Goal: Task Accomplishment & Management: Complete application form

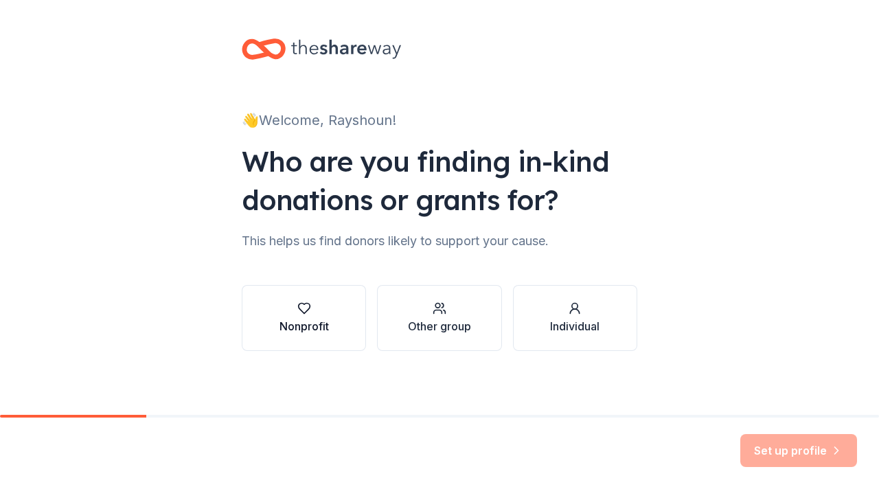
click at [314, 305] on div "button" at bounding box center [304, 308] width 49 height 14
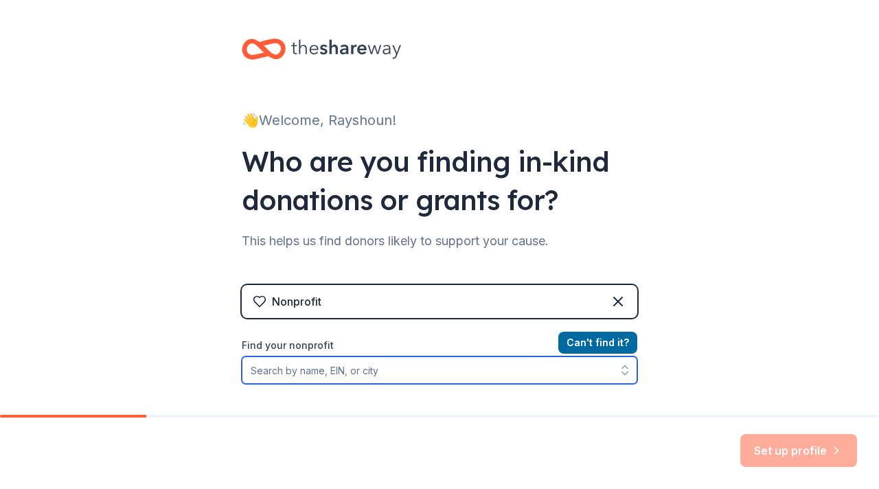
click at [394, 372] on input "Find your nonprofit" at bounding box center [440, 369] width 396 height 27
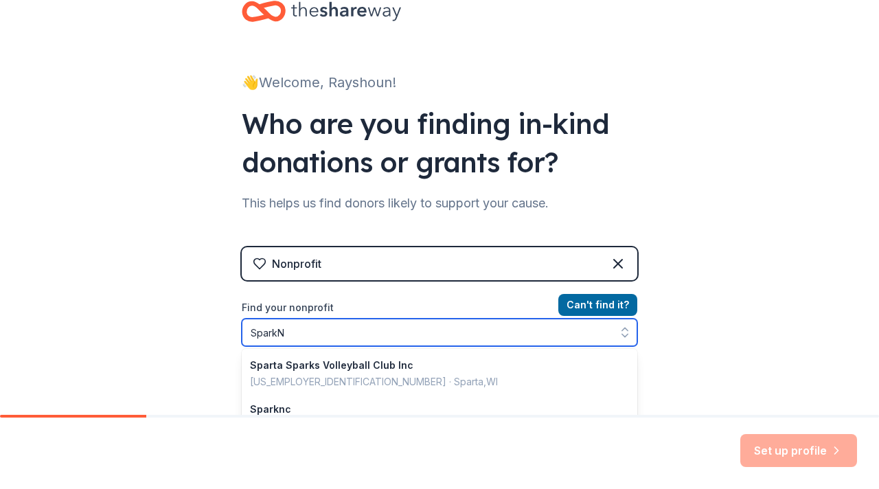
type input "SparkNC"
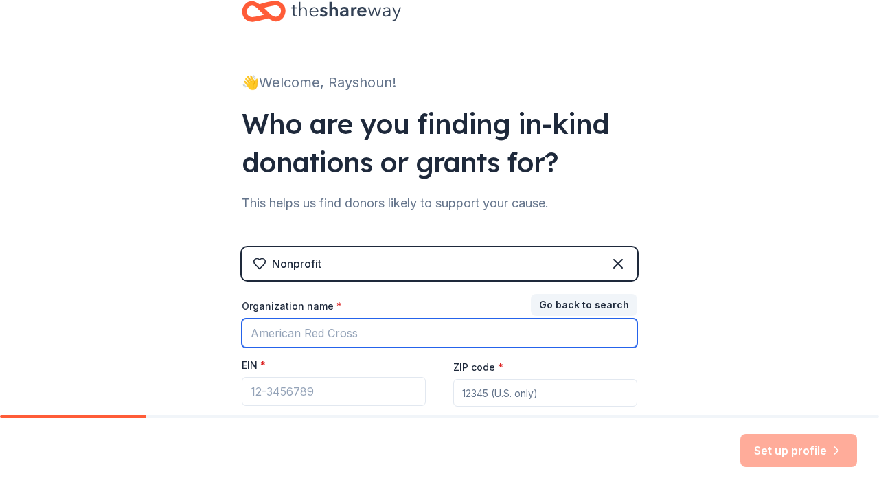
click at [292, 328] on input "Organization name *" at bounding box center [440, 333] width 396 height 29
type input "S"
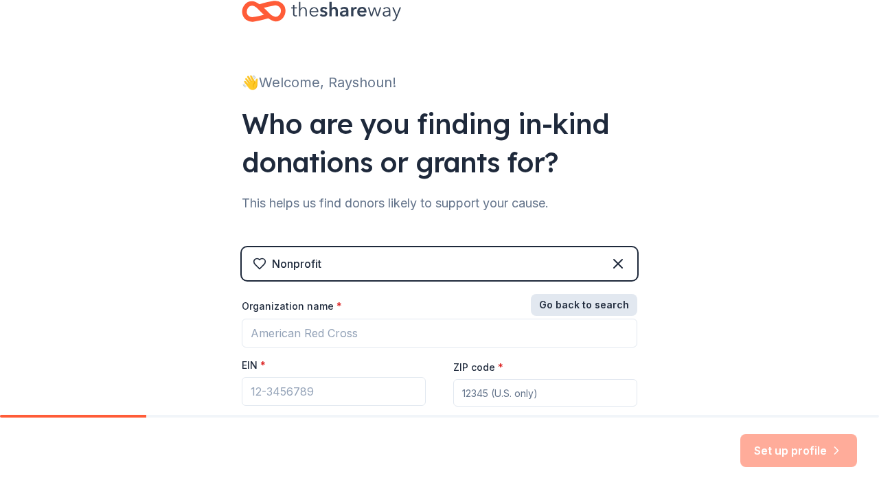
click at [611, 302] on button "Go back to search" at bounding box center [584, 305] width 106 height 22
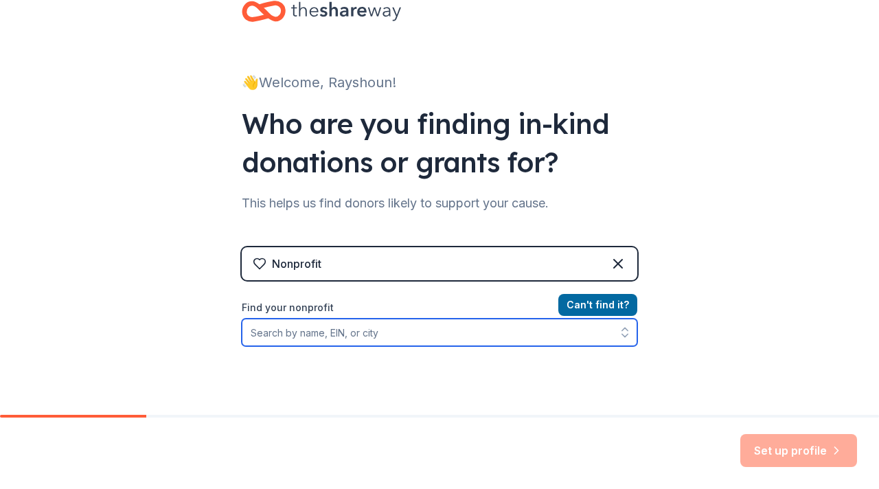
click at [528, 330] on input "Find your nonprofit" at bounding box center [440, 332] width 396 height 27
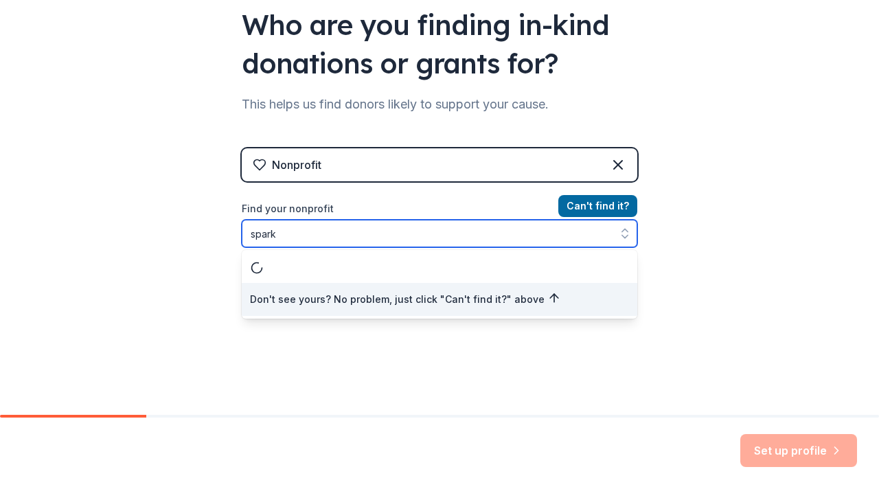
scroll to position [0, 0]
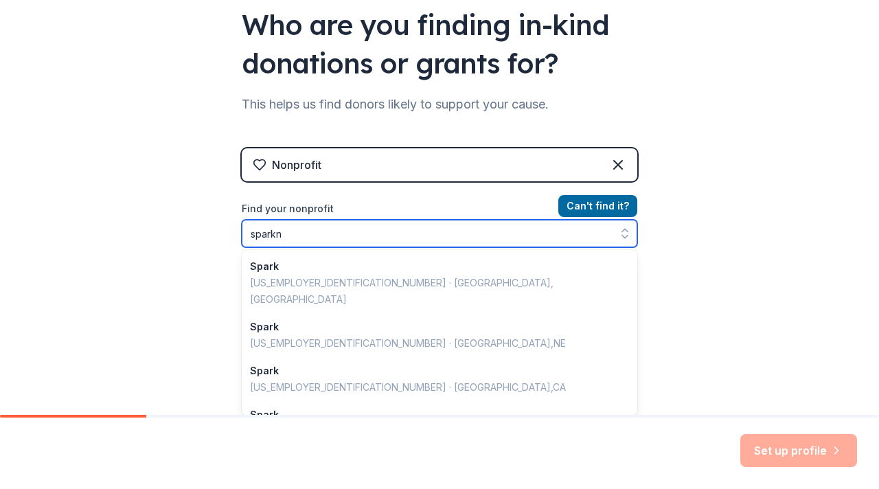
type input "sparknc"
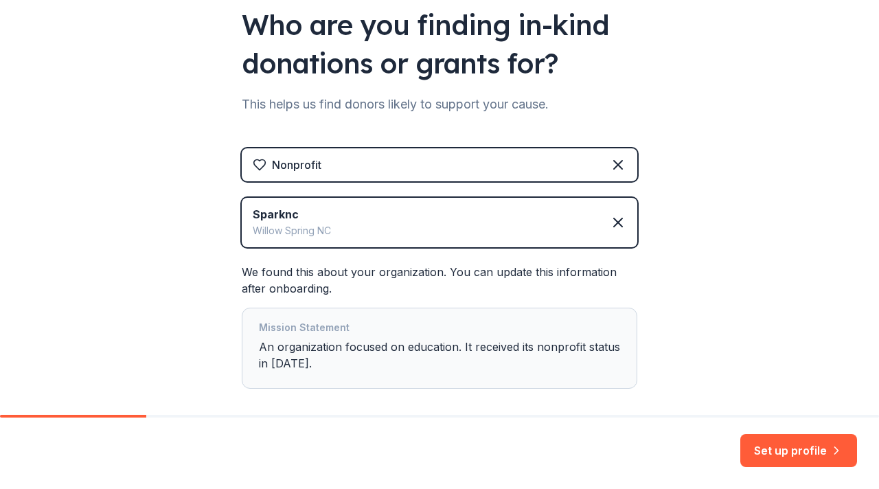
scroll to position [204, 0]
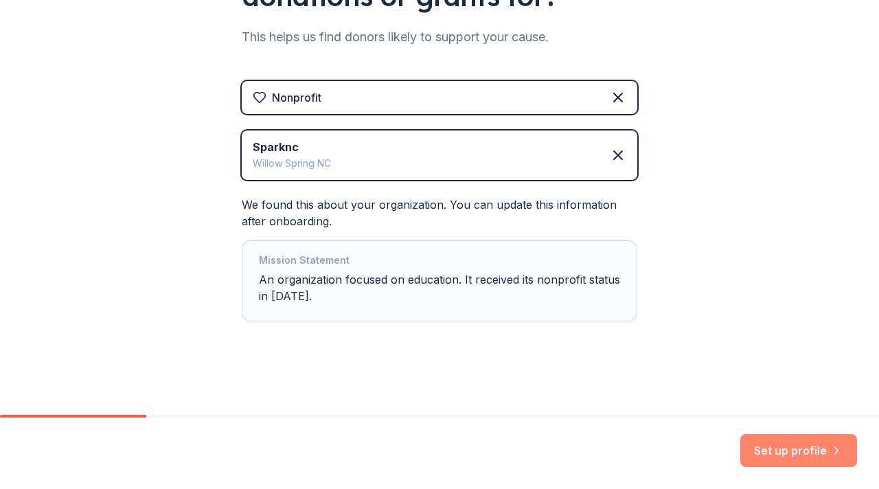
click at [775, 453] on button "Set up profile" at bounding box center [798, 450] width 117 height 33
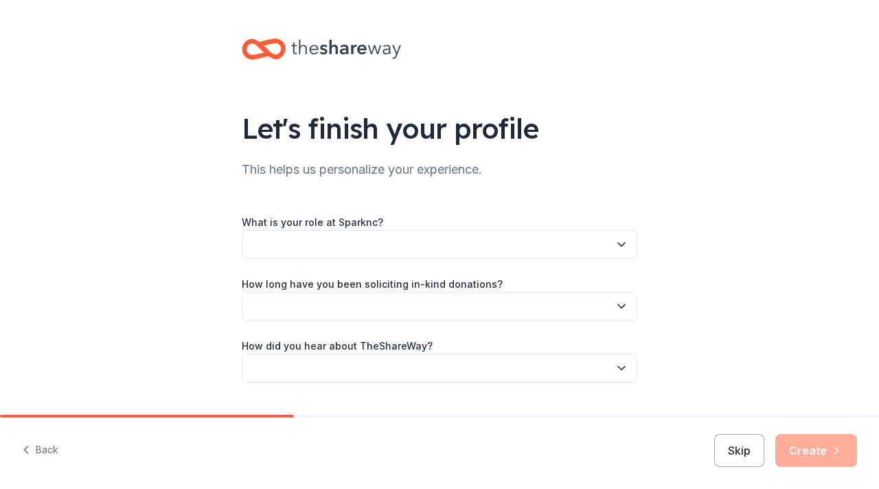
click at [579, 249] on button "button" at bounding box center [440, 244] width 396 height 29
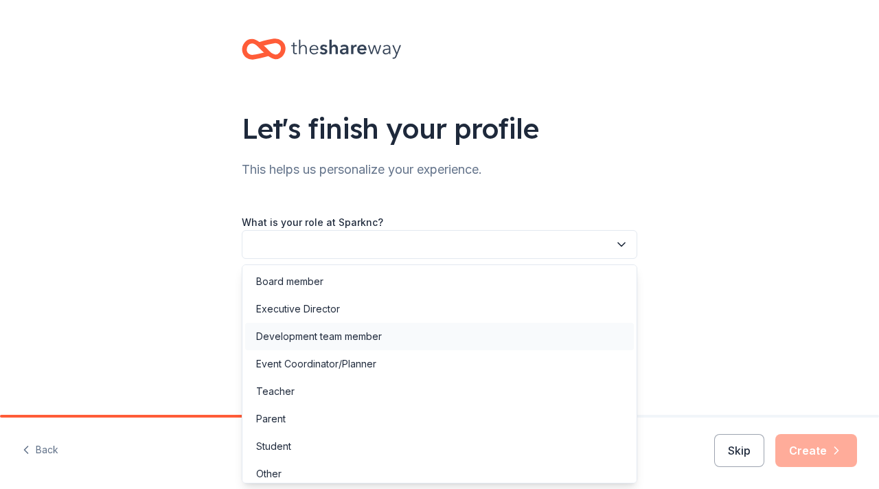
click at [575, 335] on div "Development team member" at bounding box center [439, 336] width 389 height 27
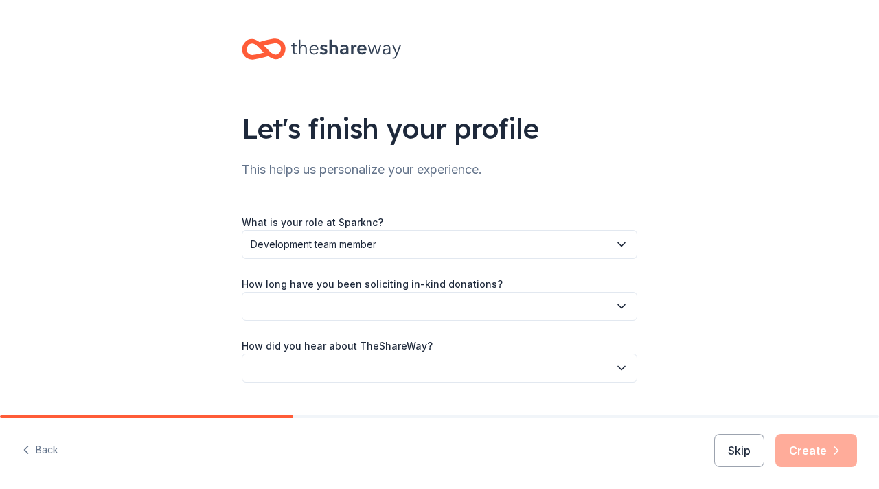
click at [549, 312] on button "button" at bounding box center [440, 306] width 396 height 29
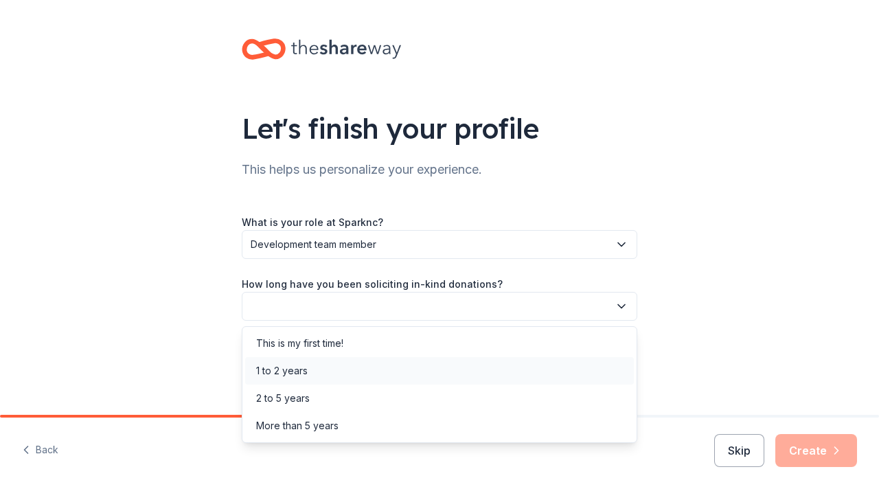
click at [587, 366] on div "1 to 2 years" at bounding box center [439, 370] width 389 height 27
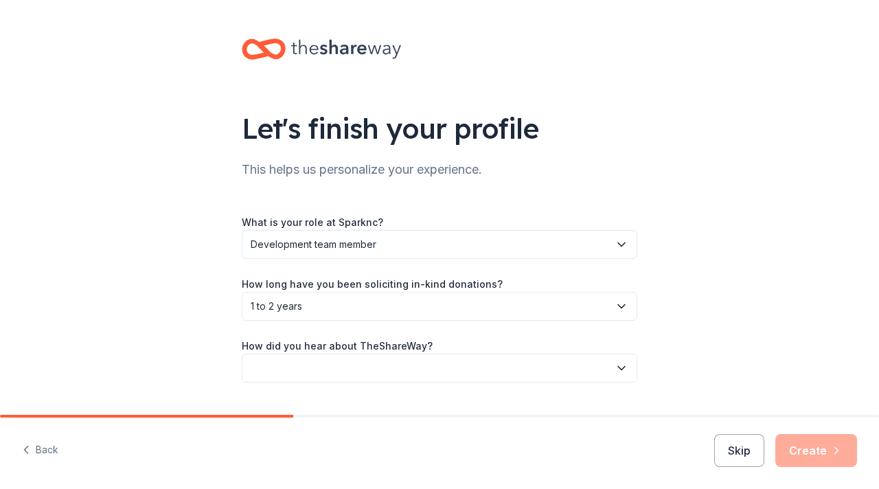
click at [587, 372] on button "button" at bounding box center [440, 368] width 396 height 29
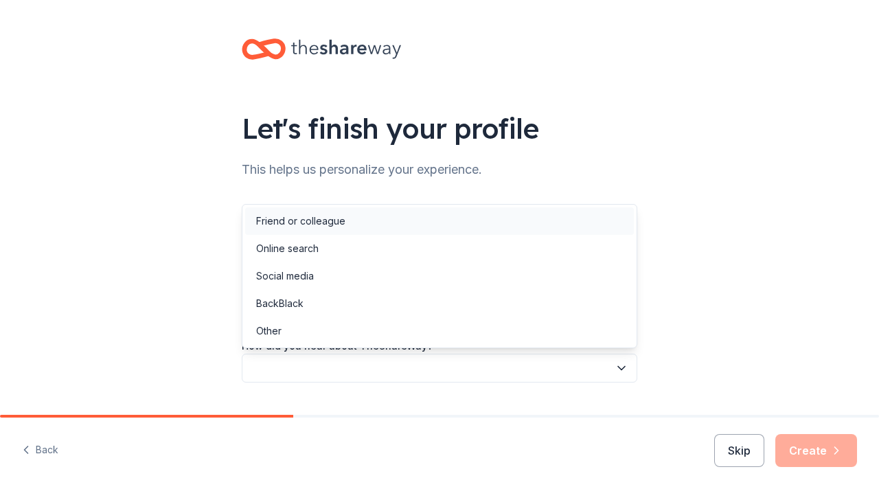
click at [584, 227] on div "Friend or colleague" at bounding box center [439, 220] width 389 height 27
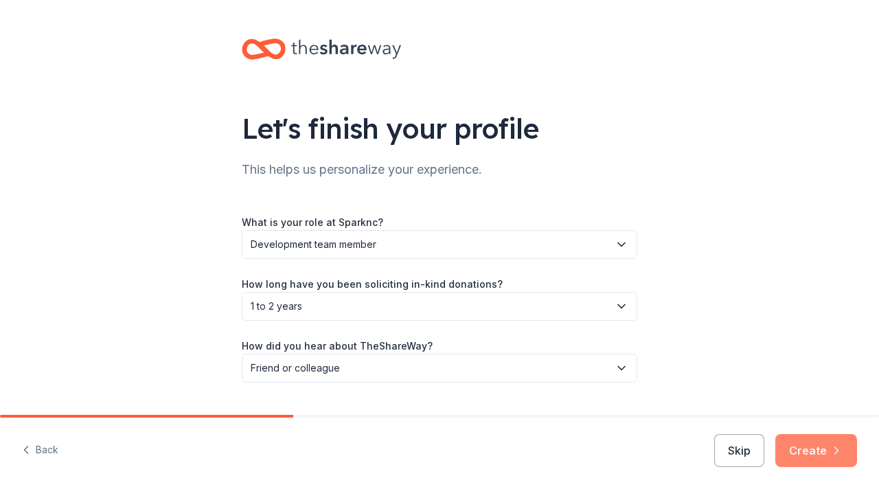
click at [826, 451] on button "Create" at bounding box center [816, 450] width 82 height 33
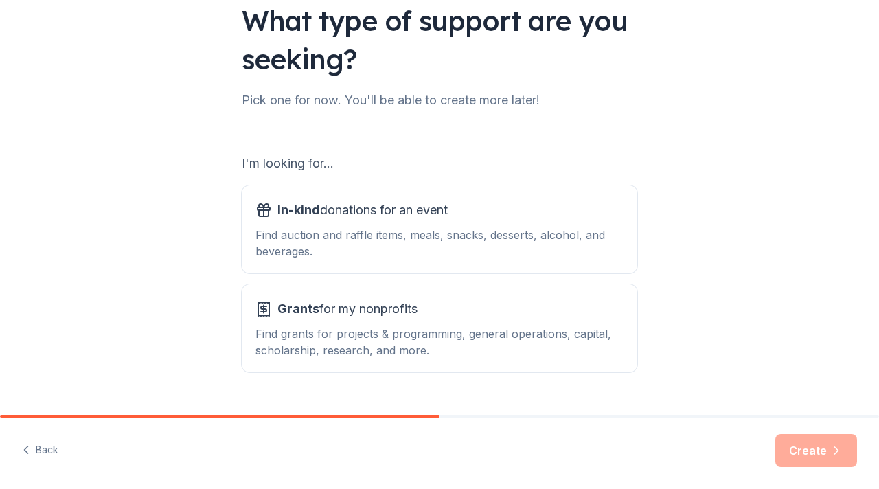
scroll to position [139, 0]
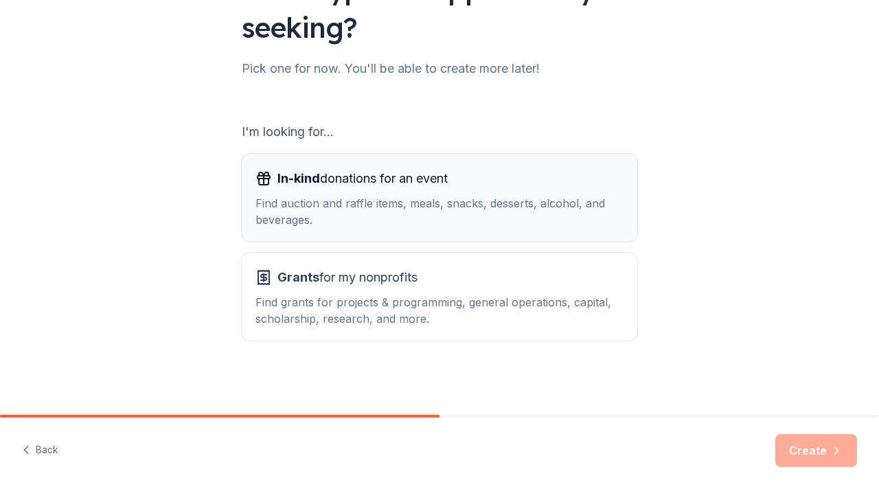
click at [523, 203] on div "Find auction and raffle items, meals, snacks, desserts, alcohol, and beverages." at bounding box center [439, 211] width 368 height 33
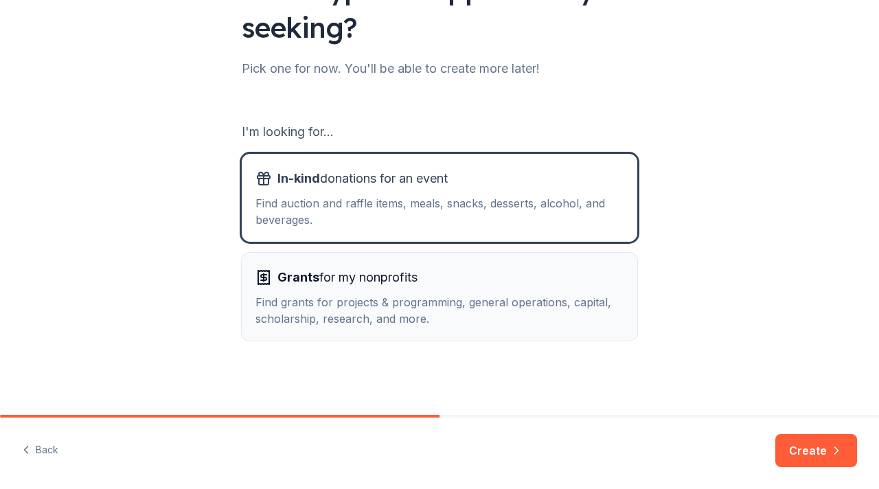
click at [546, 308] on div "Find grants for projects & programming, general operations, capital, scholarshi…" at bounding box center [439, 310] width 368 height 33
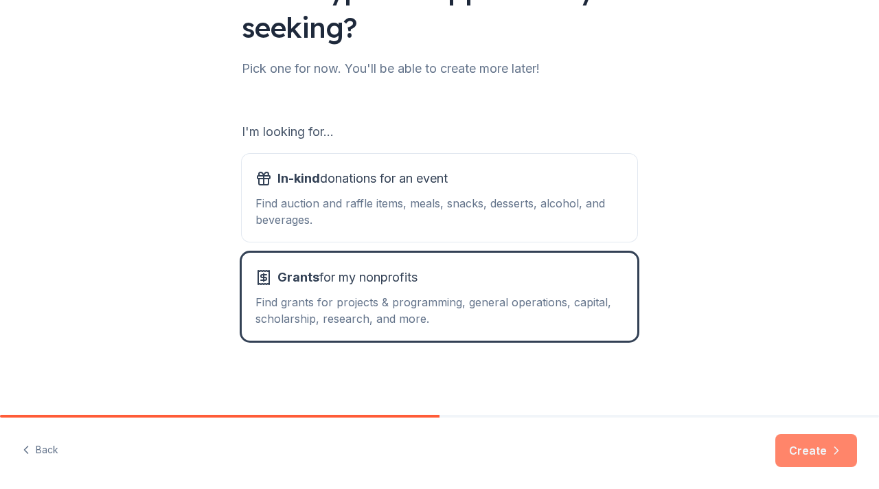
click at [830, 444] on icon "button" at bounding box center [837, 451] width 14 height 14
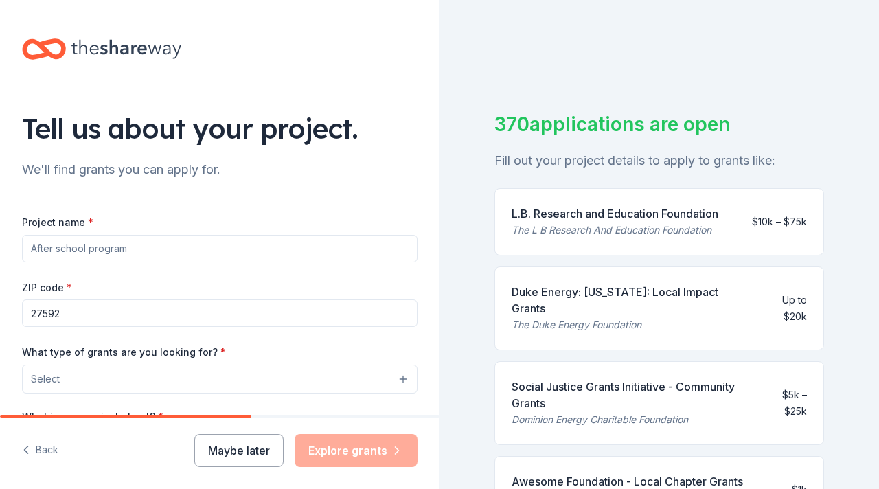
click at [356, 248] on input "Project name *" at bounding box center [220, 248] width 396 height 27
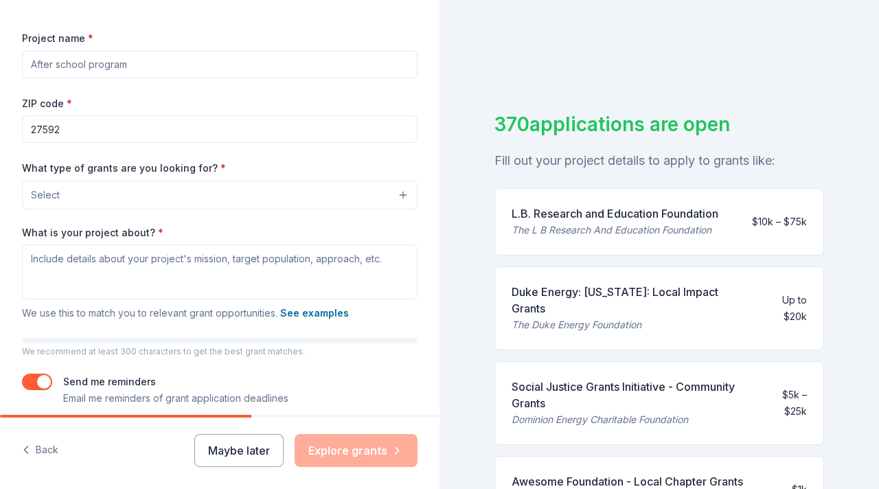
scroll to position [180, 0]
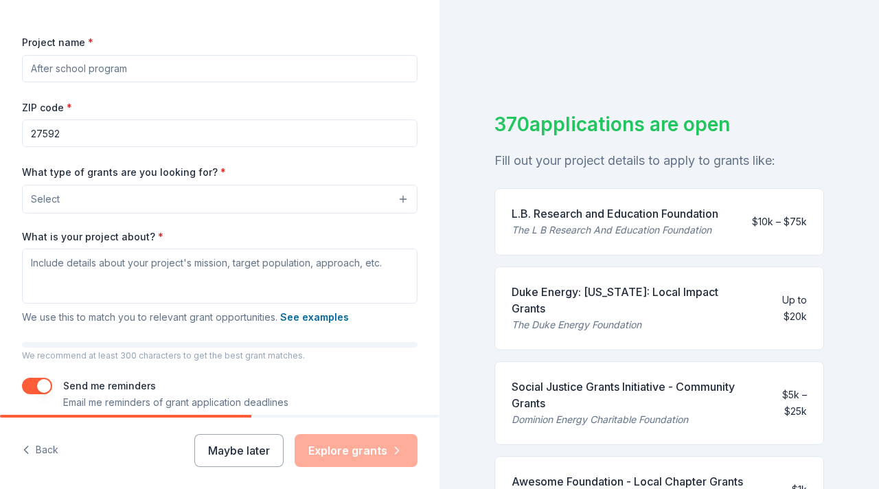
click at [404, 200] on button "Select" at bounding box center [220, 199] width 396 height 29
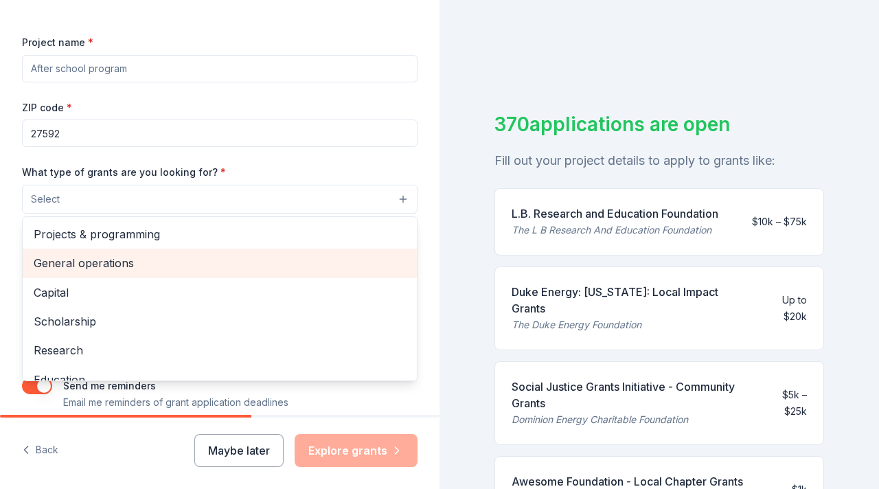
click at [356, 262] on span "General operations" at bounding box center [220, 263] width 372 height 18
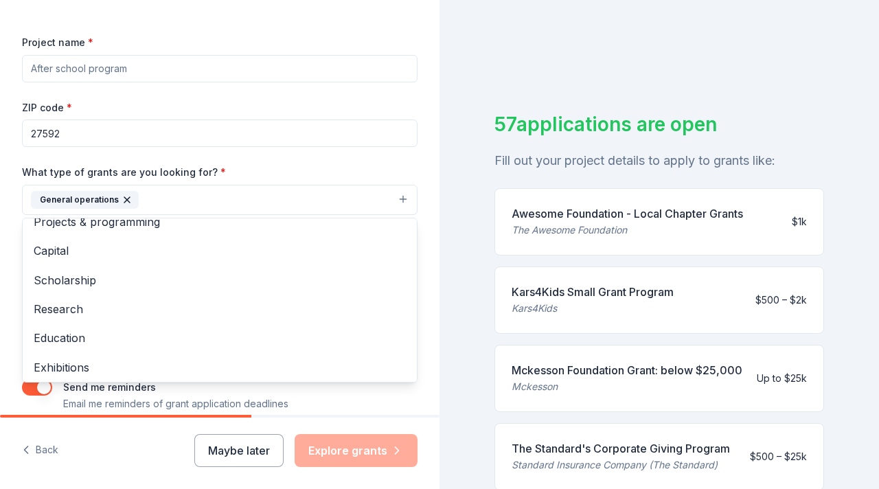
scroll to position [0, 0]
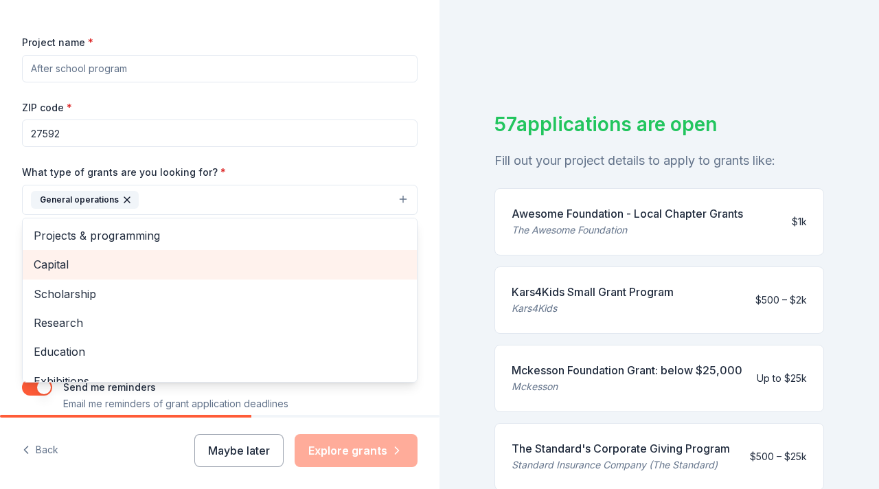
click at [299, 269] on span "Capital" at bounding box center [220, 264] width 372 height 18
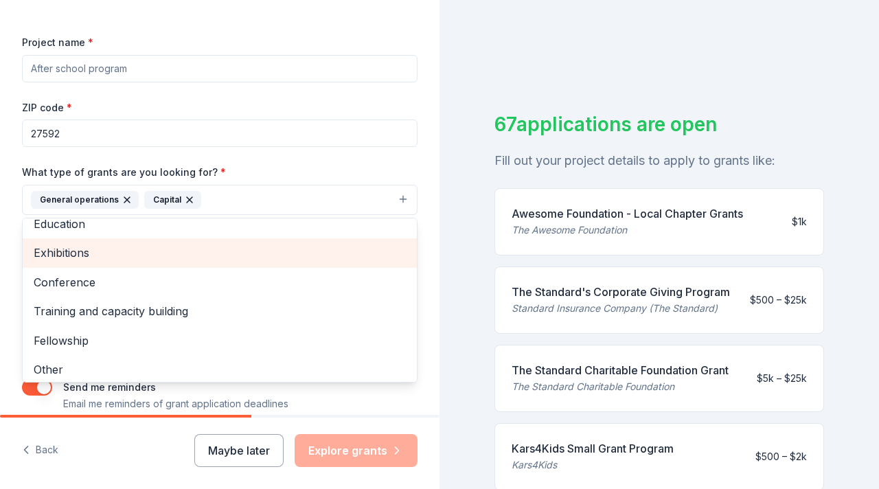
scroll to position [104, 0]
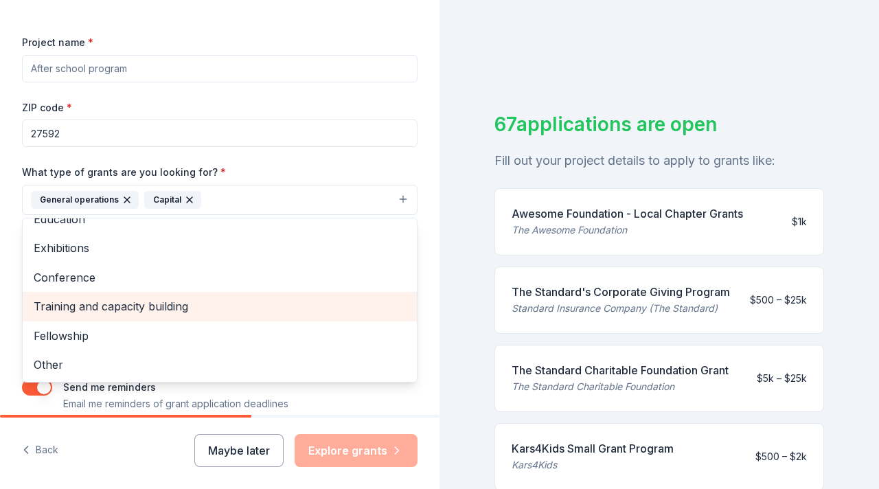
click at [295, 313] on span "Training and capacity building" at bounding box center [220, 306] width 372 height 18
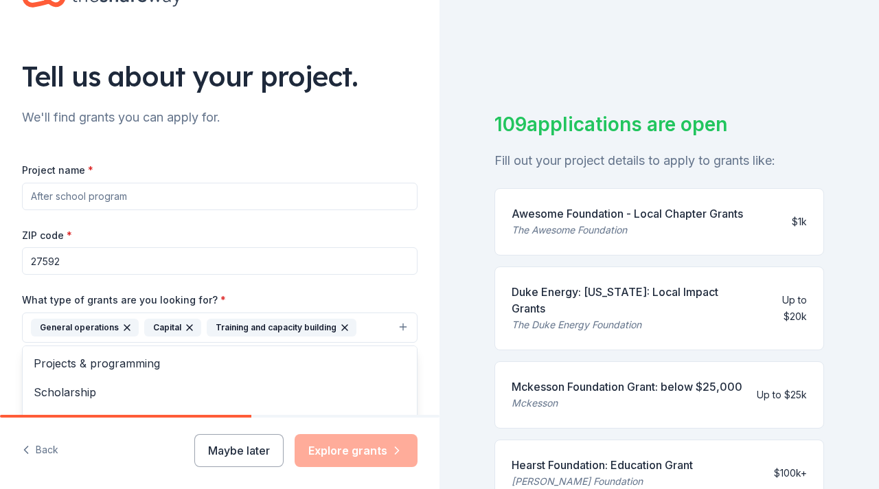
scroll to position [54, 0]
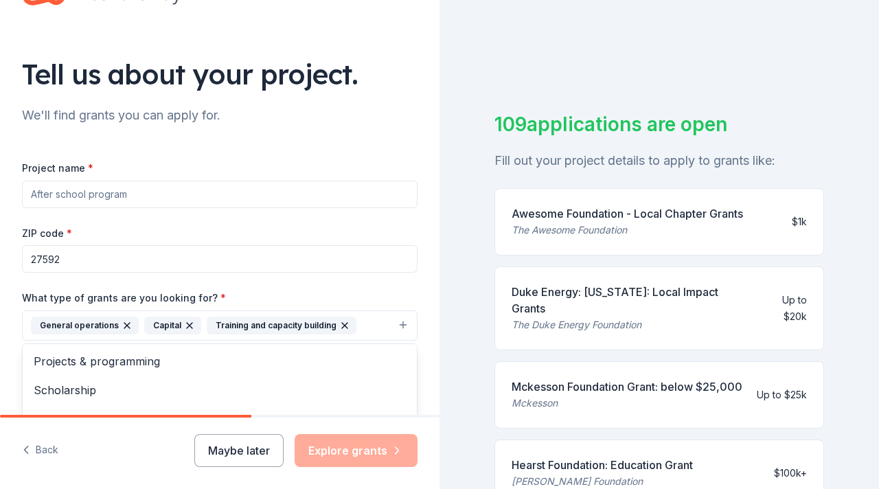
click at [319, 185] on div "Project name * ZIP code * 27592 What type of grants are you looking for? * Gene…" at bounding box center [220, 348] width 396 height 378
click at [322, 203] on input "Project name *" at bounding box center [220, 194] width 396 height 27
type input "SparkNC - Ignite 100"
click at [222, 267] on input "27592" at bounding box center [220, 258] width 396 height 27
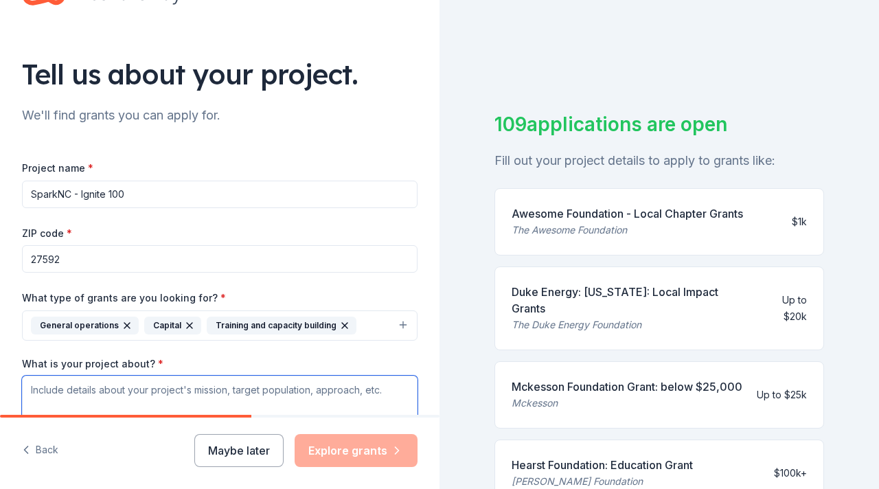
click at [181, 389] on textarea "What is your project about? *" at bounding box center [220, 403] width 396 height 55
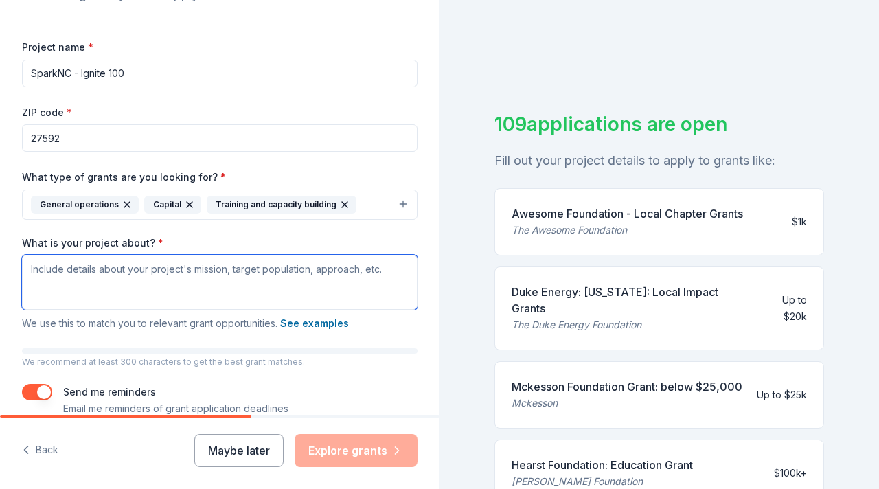
scroll to position [190, 0]
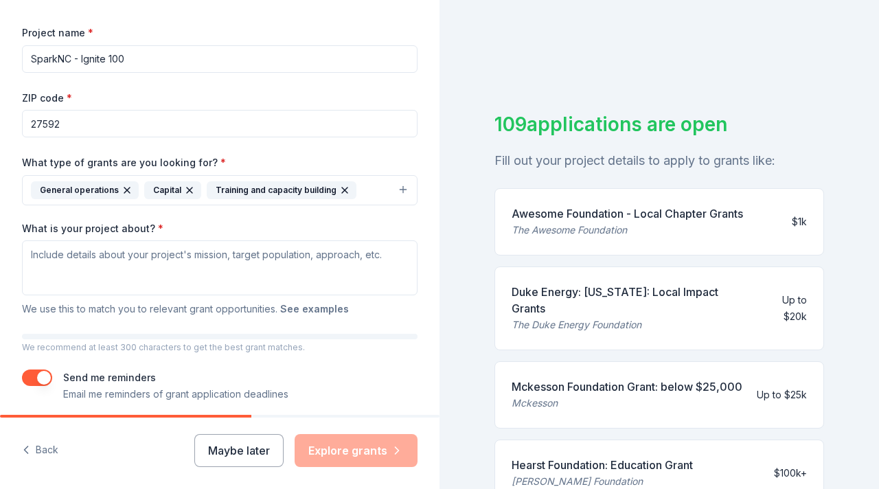
click at [315, 307] on button "See examples" at bounding box center [314, 309] width 69 height 16
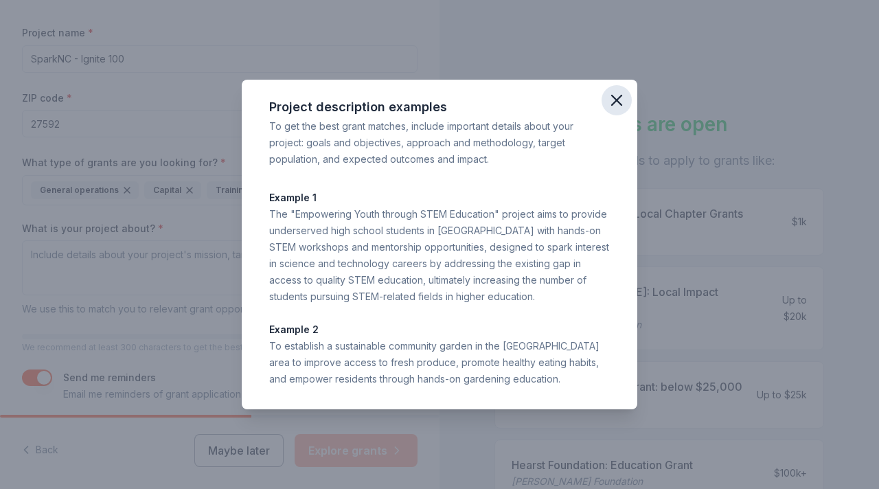
click at [622, 95] on icon "button" at bounding box center [616, 100] width 19 height 19
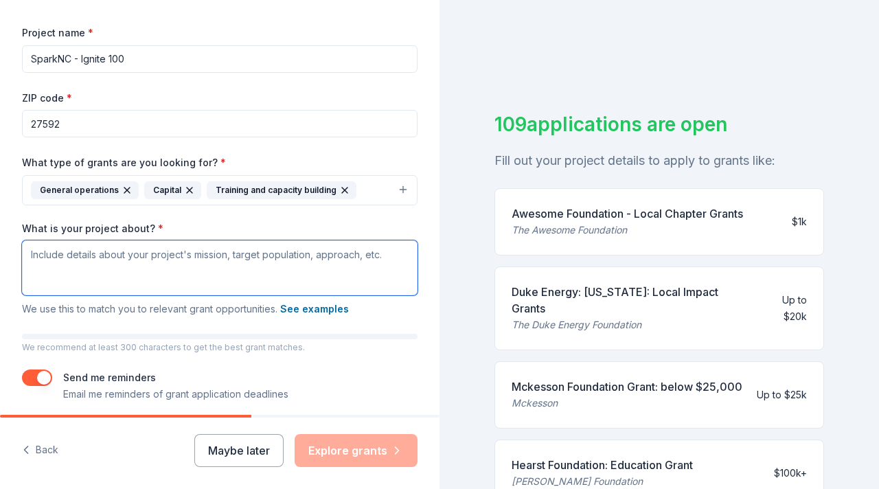
drag, startPoint x: 357, startPoint y: 254, endPoint x: 183, endPoint y: 251, distance: 174.5
click at [183, 251] on textarea "What is your project about? *" at bounding box center [220, 267] width 396 height 55
drag, startPoint x: 152, startPoint y: 254, endPoint x: 214, endPoint y: 266, distance: 62.2
click at [214, 266] on textarea "What is your project about? *" at bounding box center [220, 267] width 396 height 55
click at [289, 261] on textarea "What is your project about? *" at bounding box center [220, 267] width 396 height 55
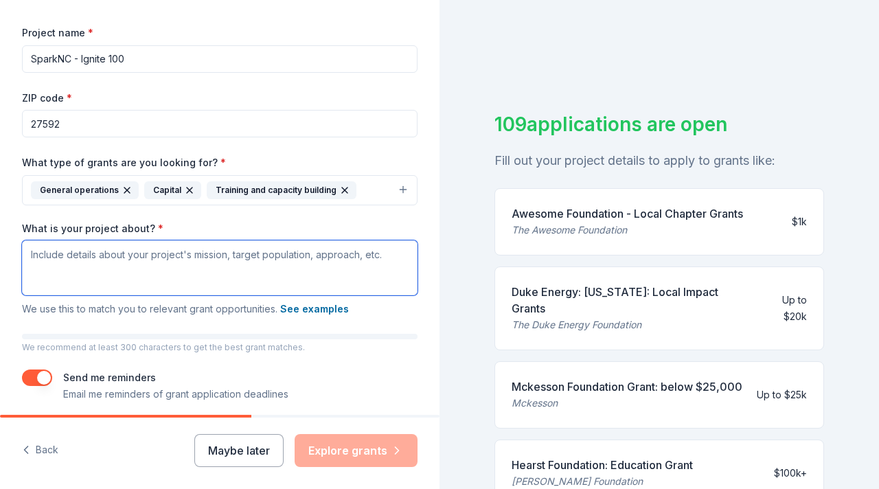
paste textarea "SparkNC is in 25 NC districts [DATE]. Communities statewide are asking us to br…"
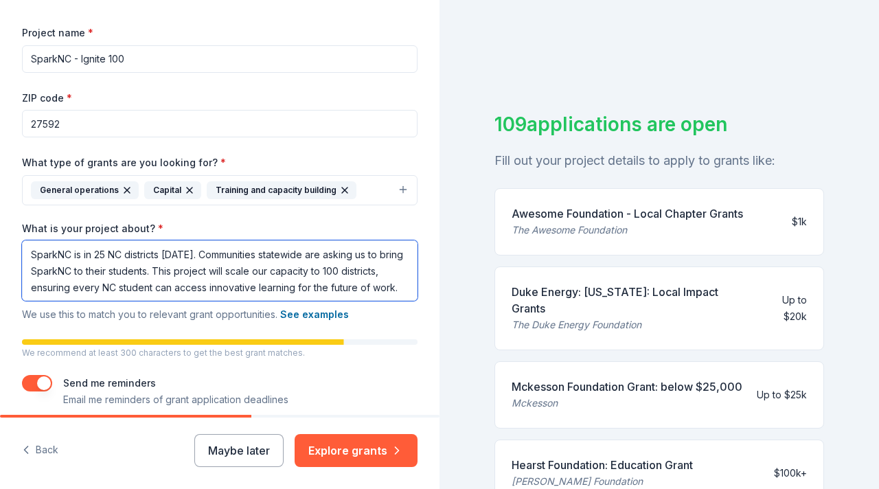
scroll to position [249, 0]
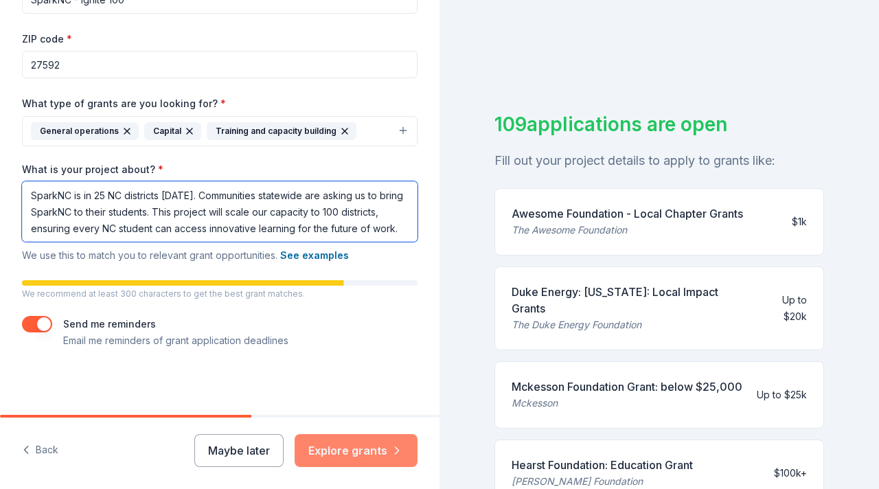
type textarea "SparkNC is in 25 NC districts [DATE]. Communities statewide are asking us to br…"
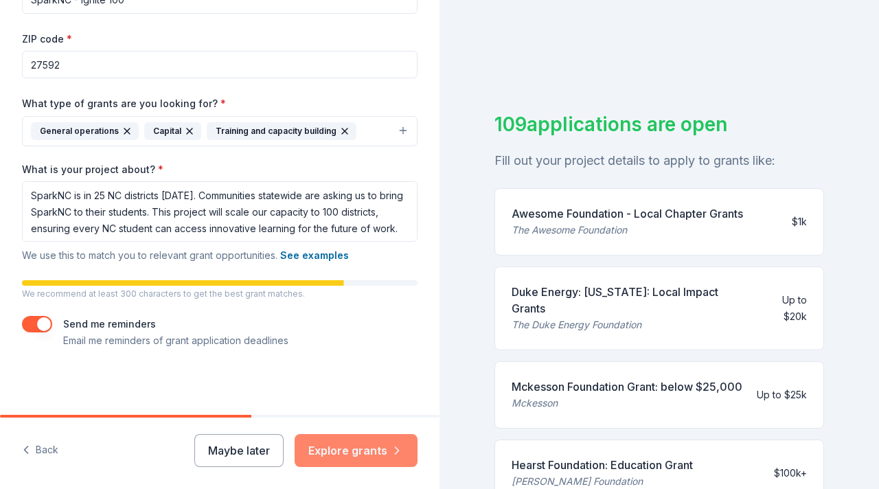
click at [350, 448] on button "Explore grants" at bounding box center [356, 450] width 123 height 33
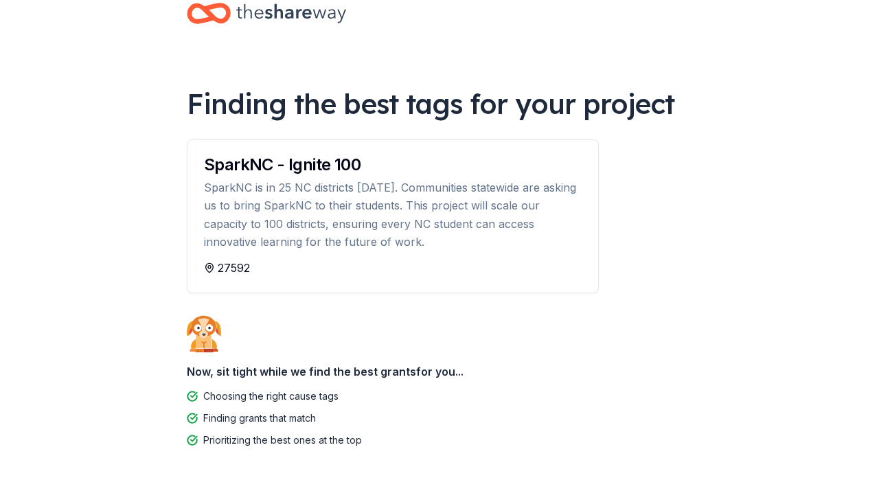
scroll to position [21, 0]
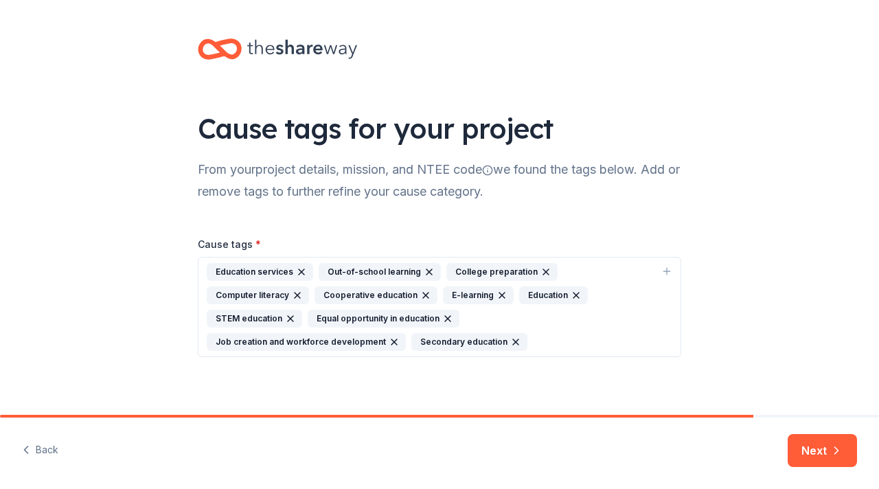
click at [670, 270] on icon "button" at bounding box center [666, 271] width 11 height 11
click at [481, 390] on input "durable skill development" at bounding box center [439, 385] width 449 height 27
click at [440, 380] on input "durable skill development" at bounding box center [439, 385] width 449 height 27
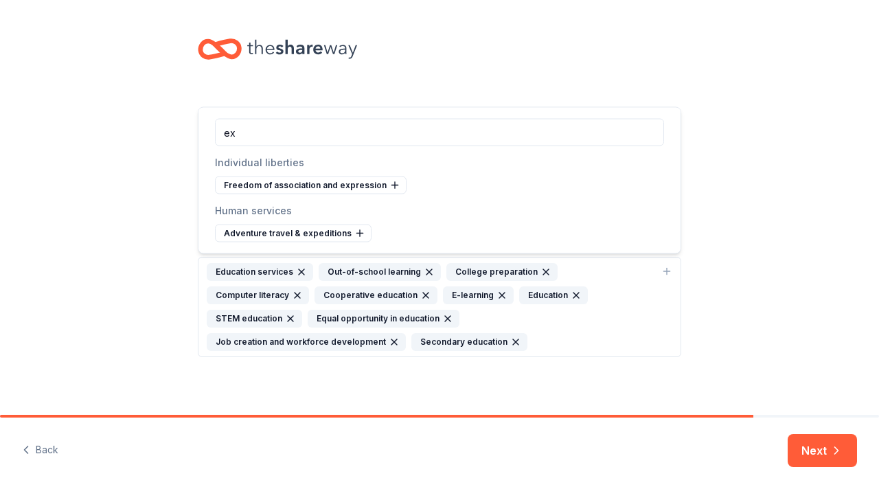
type input "e"
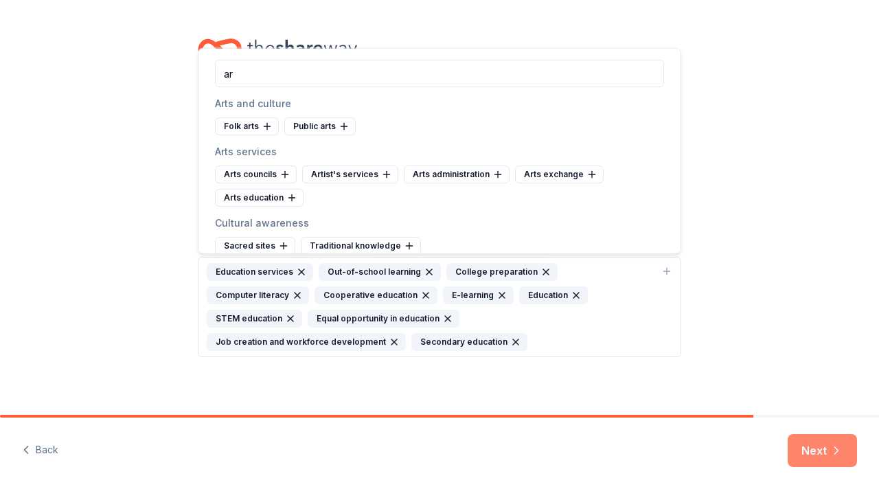
type input "ar"
click at [816, 452] on button "Next" at bounding box center [822, 450] width 69 height 33
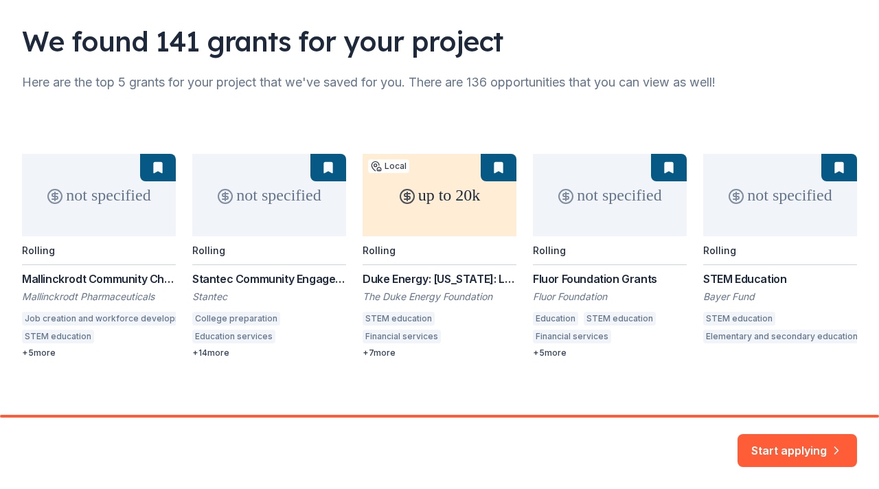
scroll to position [97, 0]
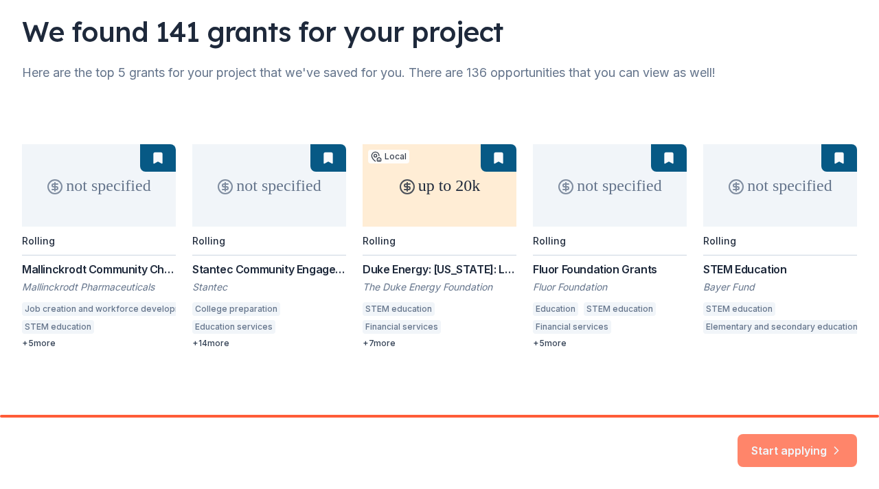
click at [805, 448] on button "Start applying" at bounding box center [797, 442] width 119 height 33
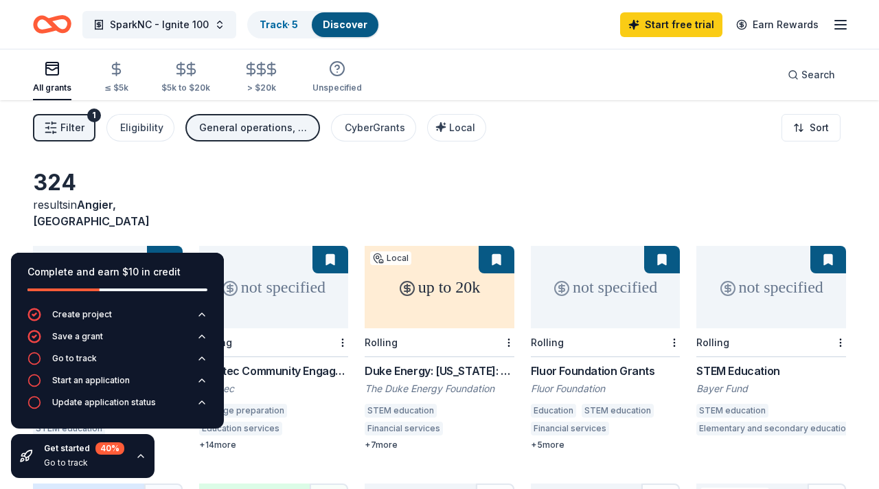
click at [844, 22] on icon "button" at bounding box center [840, 24] width 16 height 16
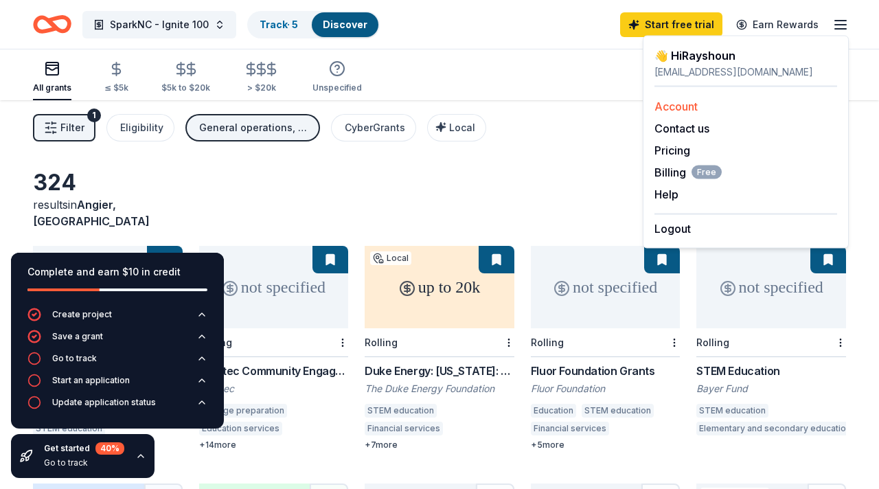
click at [690, 110] on link "Account" at bounding box center [675, 107] width 43 height 14
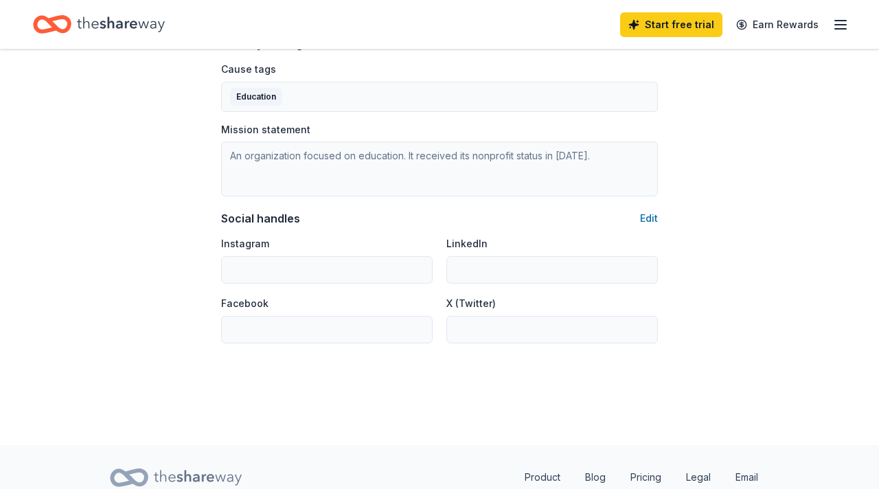
scroll to position [790, 0]
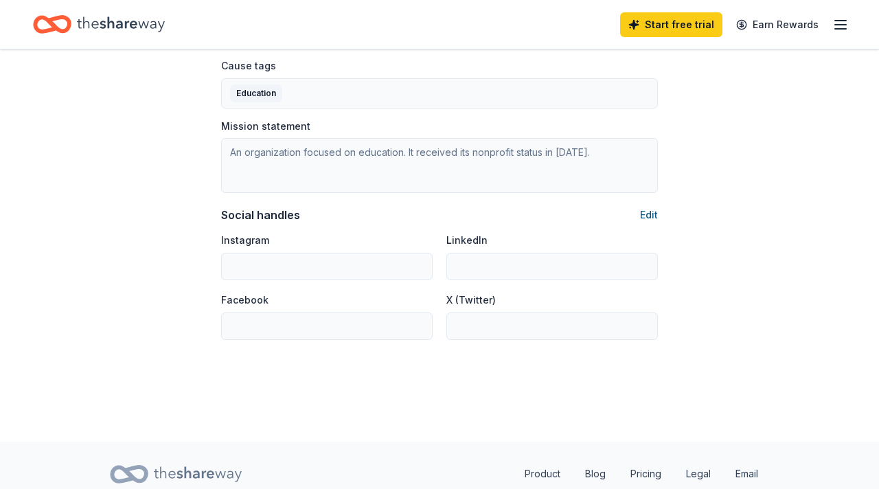
click at [650, 216] on button "Edit" at bounding box center [649, 215] width 18 height 16
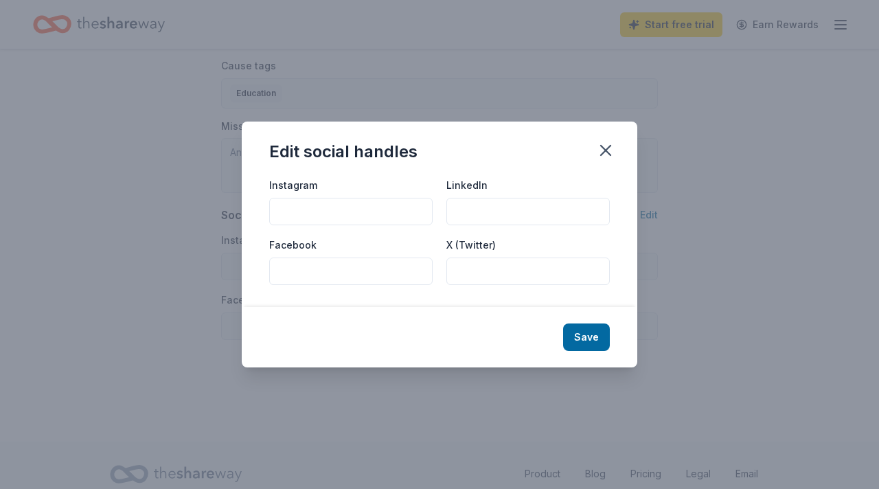
click at [477, 209] on input "LinkedIn" at bounding box center [527, 211] width 163 height 27
paste input "[URL][DOMAIN_NAME]"
type input "[URL][DOMAIN_NAME]"
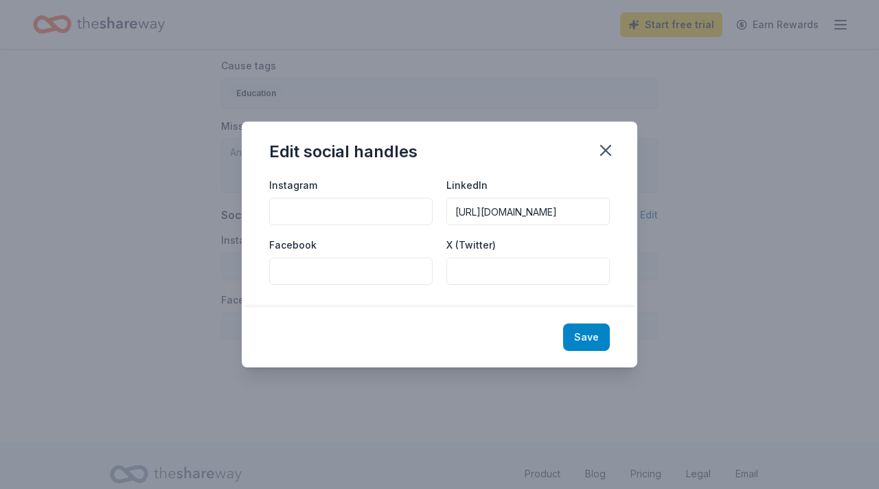
click at [591, 337] on button "Save" at bounding box center [586, 336] width 47 height 27
type input "[URL][DOMAIN_NAME]"
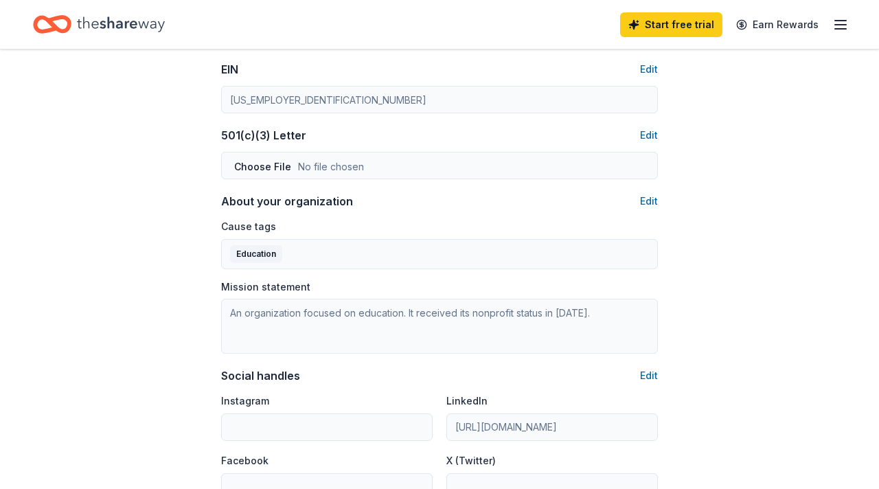
scroll to position [560, 0]
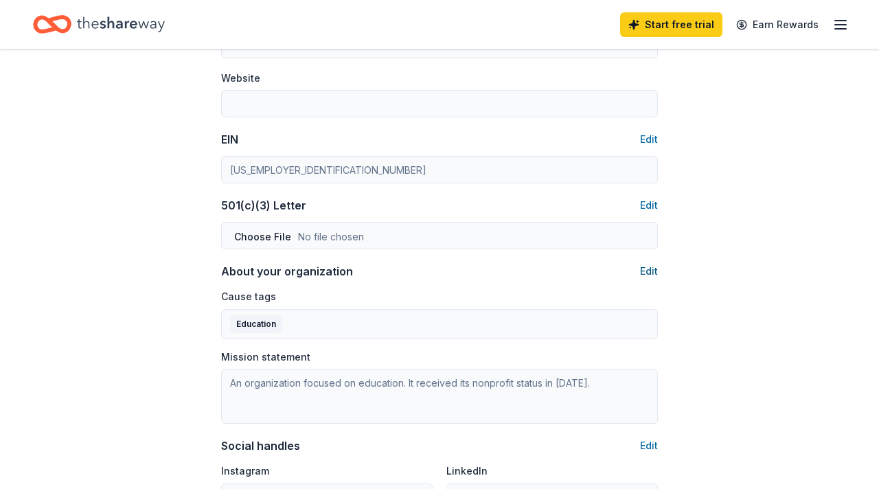
click at [648, 272] on button "Edit" at bounding box center [649, 271] width 18 height 16
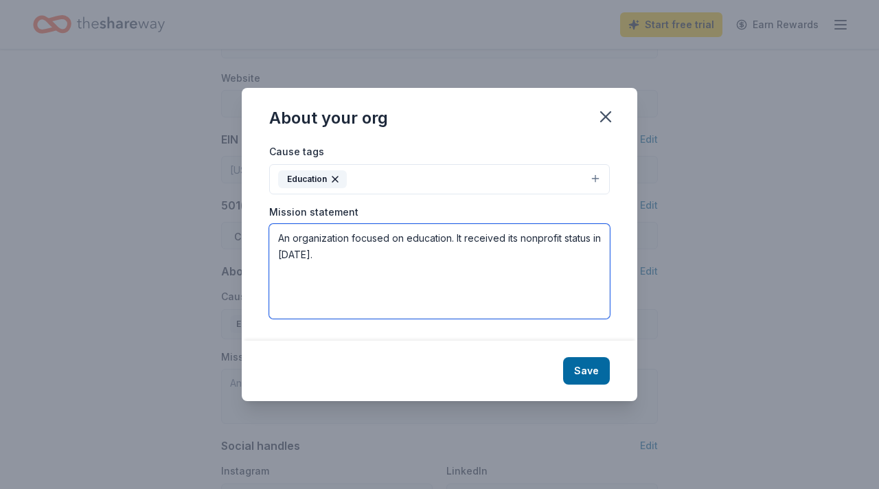
click at [322, 257] on textarea "An organization focused on education. It received its nonprofit status in [DATE…" at bounding box center [439, 271] width 341 height 95
paste textarea "We will provide engaging learning opportunites that are industry-relevant, conn…"
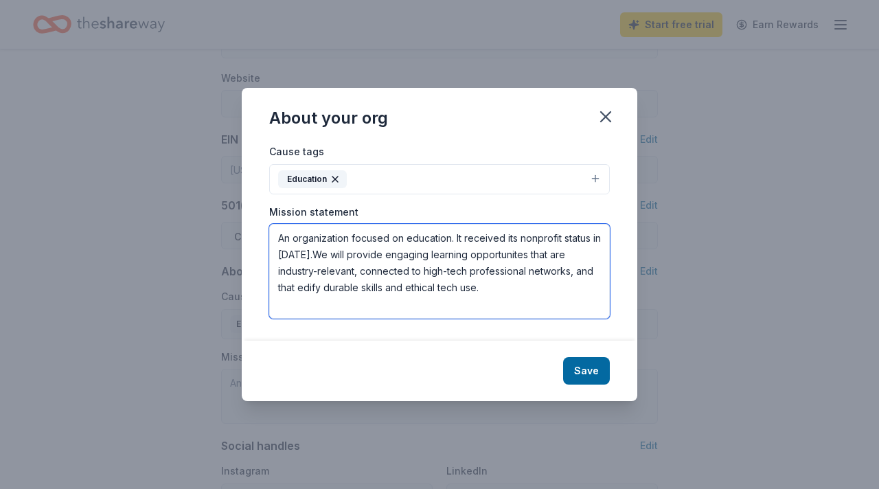
drag, startPoint x: 315, startPoint y: 258, endPoint x: 282, endPoint y: 238, distance: 39.5
click at [282, 238] on textarea "An organization focused on education. It received its nonprofit status in [DATE…" at bounding box center [439, 271] width 341 height 95
click at [501, 258] on textarea "An organization focused on education. It received its nonprofit status in [DATE…" at bounding box center [439, 271] width 341 height 95
click at [351, 256] on textarea "An organization focused on education. It received its nonprofit status in [DATE…" at bounding box center [439, 271] width 341 height 95
click at [470, 254] on textarea "An organization focused on education. It received its nonprofit status in [DATE…" at bounding box center [439, 271] width 341 height 95
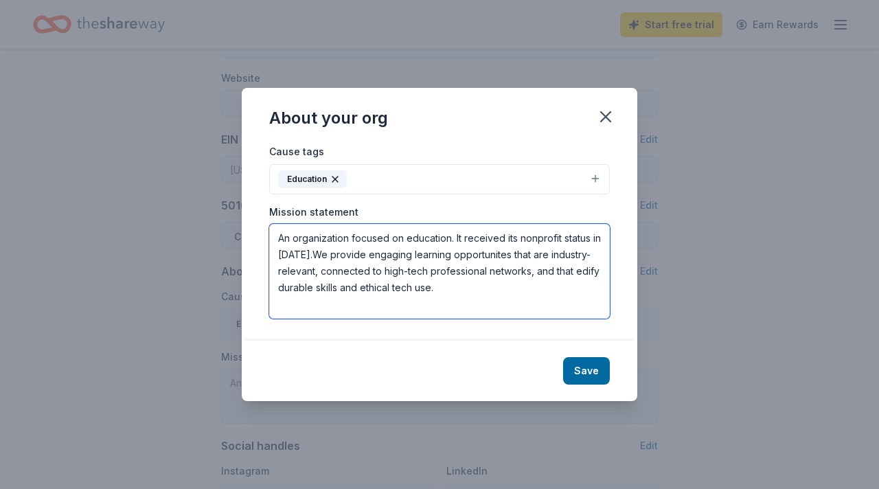
click at [504, 253] on textarea "An organization focused on education. It received its nonprofit status in [DATE…" at bounding box center [439, 271] width 341 height 95
type textarea "An organization focused on education. It received its nonprofit status in [DATE…"
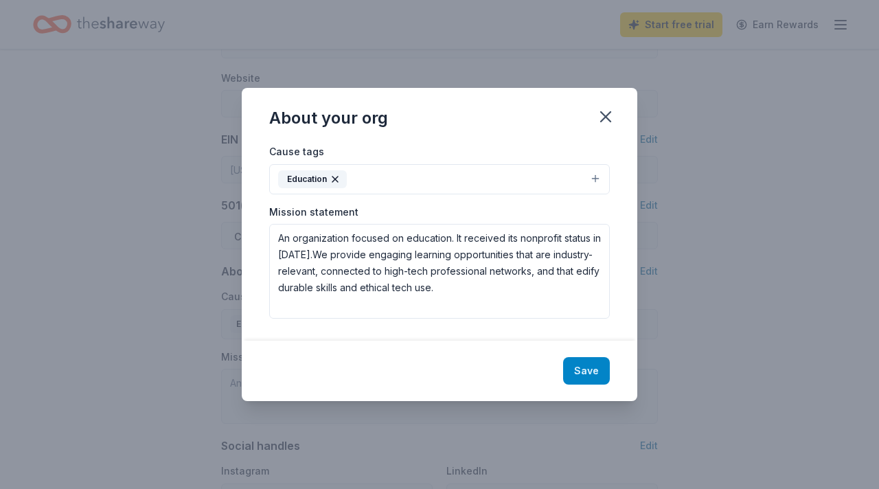
click at [587, 372] on button "Save" at bounding box center [586, 370] width 47 height 27
type textarea "An organization focused on education. It received its nonprofit status in [DATE…"
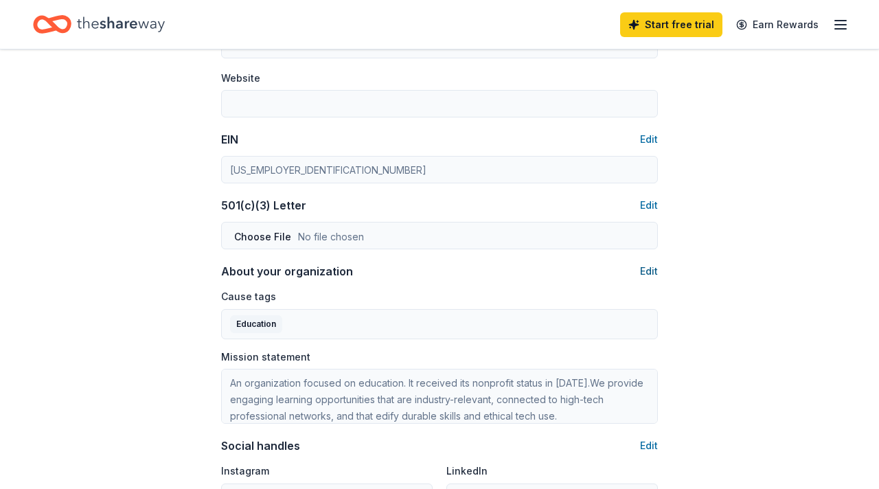
click at [649, 269] on button "Edit" at bounding box center [649, 271] width 18 height 16
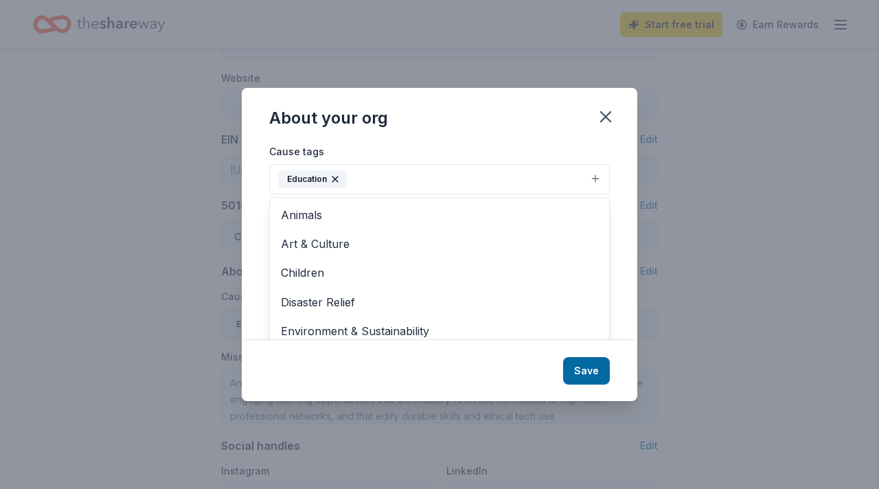
click at [393, 178] on button "Education" at bounding box center [439, 179] width 341 height 30
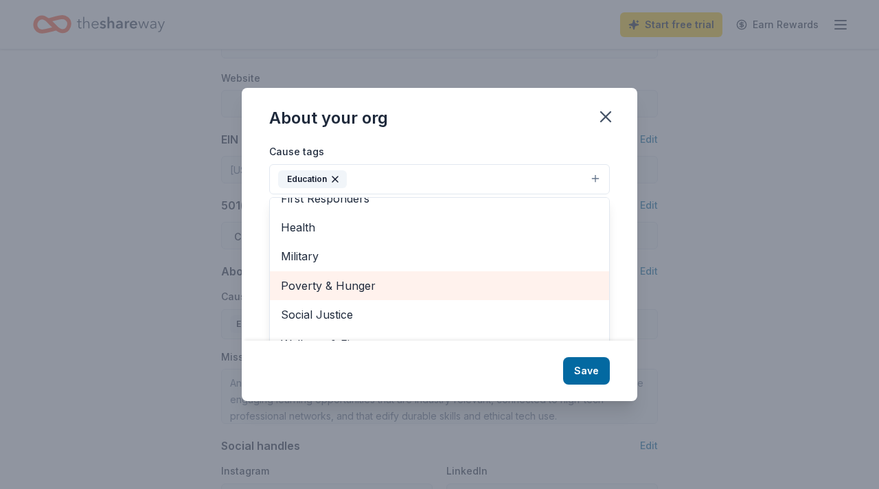
scroll to position [21, 0]
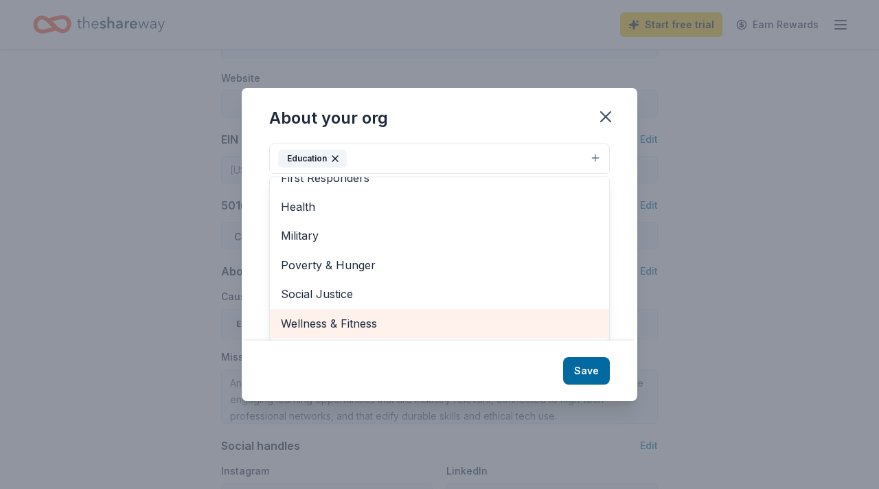
click at [348, 326] on span "Wellness & Fitness" at bounding box center [439, 324] width 317 height 18
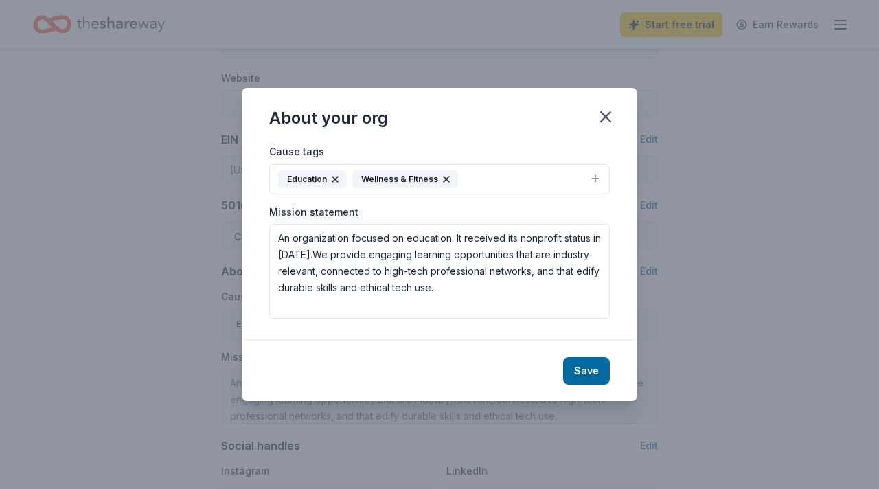
scroll to position [0, 0]
click at [446, 157] on div "Cause tags Education Wellness & Fitness" at bounding box center [439, 169] width 341 height 52
click at [492, 181] on button "Education Wellness & Fitness" at bounding box center [439, 179] width 341 height 30
click at [448, 179] on icon "button" at bounding box center [446, 179] width 11 height 11
click at [591, 369] on button "Save" at bounding box center [586, 370] width 47 height 27
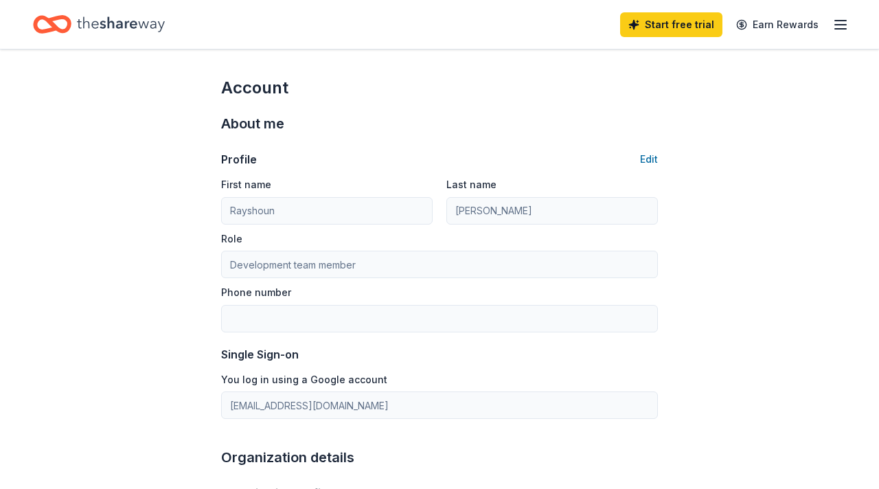
click at [135, 23] on icon "Home" at bounding box center [121, 24] width 88 height 28
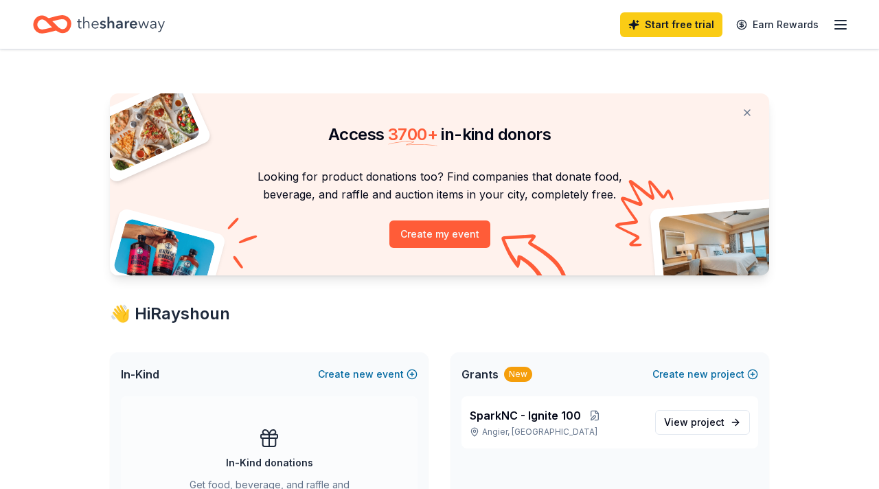
click at [135, 23] on icon "Home" at bounding box center [121, 24] width 88 height 28
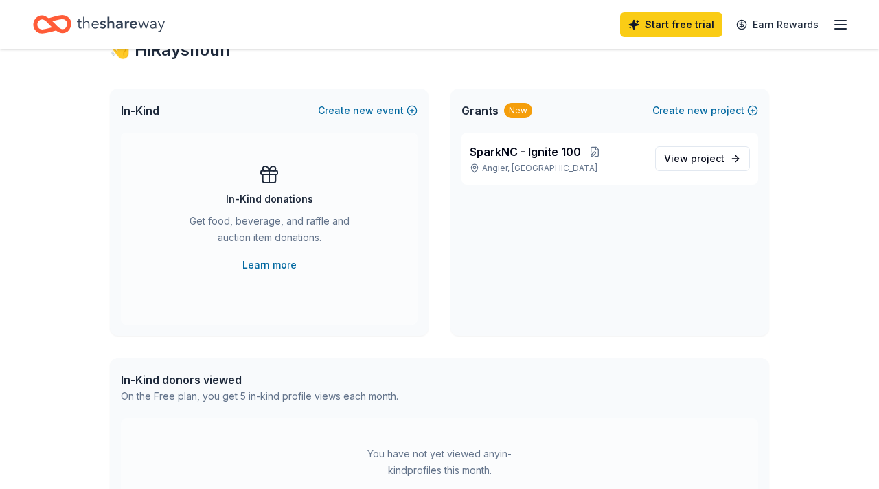
scroll to position [265, 0]
click at [263, 230] on div "Get food, beverage, and raffle and auction item donations." at bounding box center [269, 231] width 187 height 38
click at [272, 275] on div "In-Kind donations Get food, beverage, and raffle and auction item donations. Le…" at bounding box center [269, 227] width 297 height 192
click at [385, 109] on button "Create new event" at bounding box center [368, 109] width 100 height 16
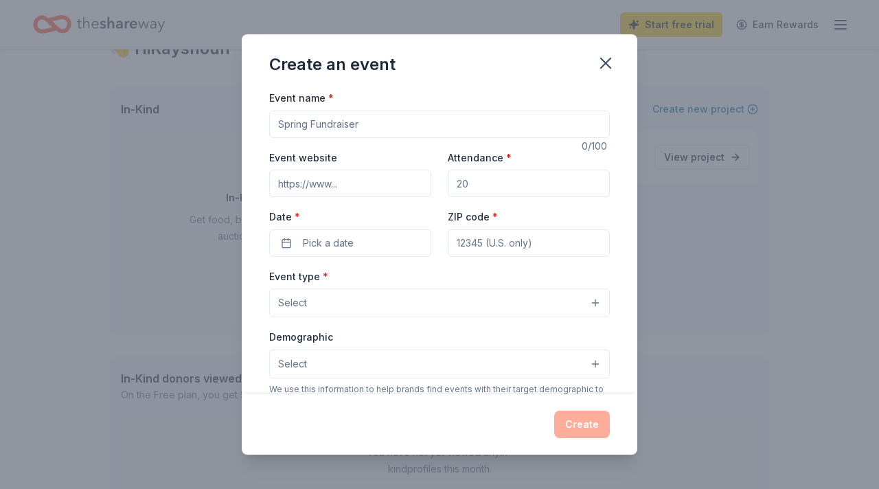
click at [405, 122] on input "Event name *" at bounding box center [439, 124] width 341 height 27
type input "F"
click at [615, 60] on button "button" at bounding box center [606, 63] width 30 height 30
click at [609, 65] on icon "button" at bounding box center [605, 63] width 19 height 19
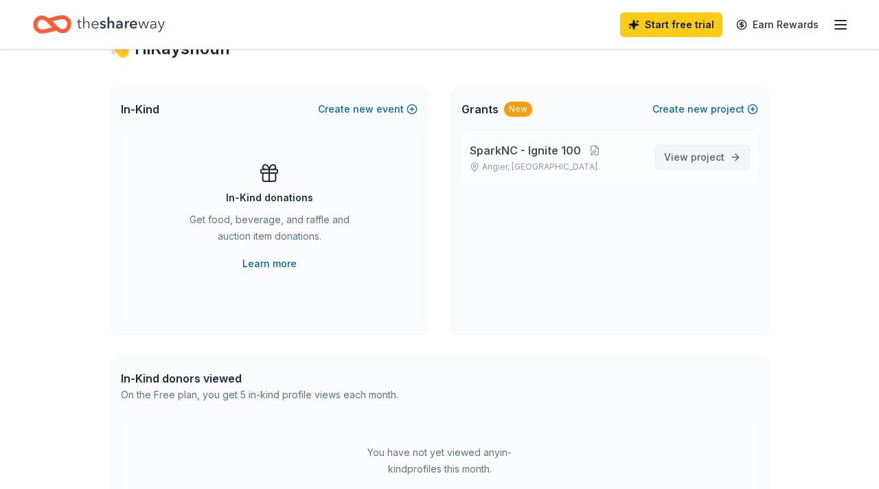
click at [705, 159] on span "project" at bounding box center [708, 157] width 34 height 12
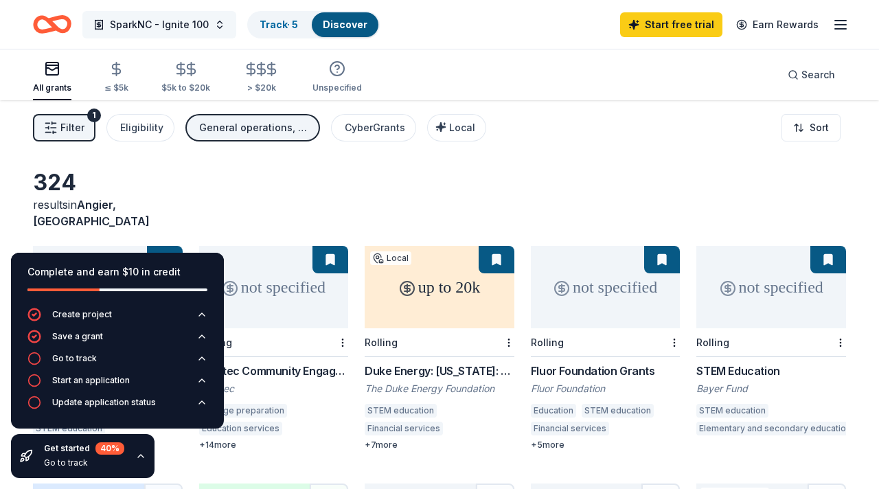
click at [181, 24] on span "SparkNC - Ignite 100" at bounding box center [159, 24] width 99 height 16
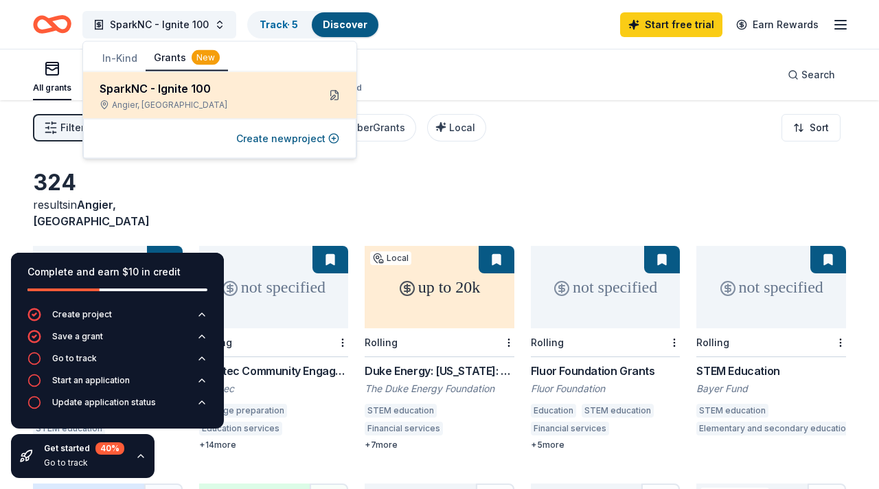
click at [334, 98] on button at bounding box center [334, 95] width 22 height 22
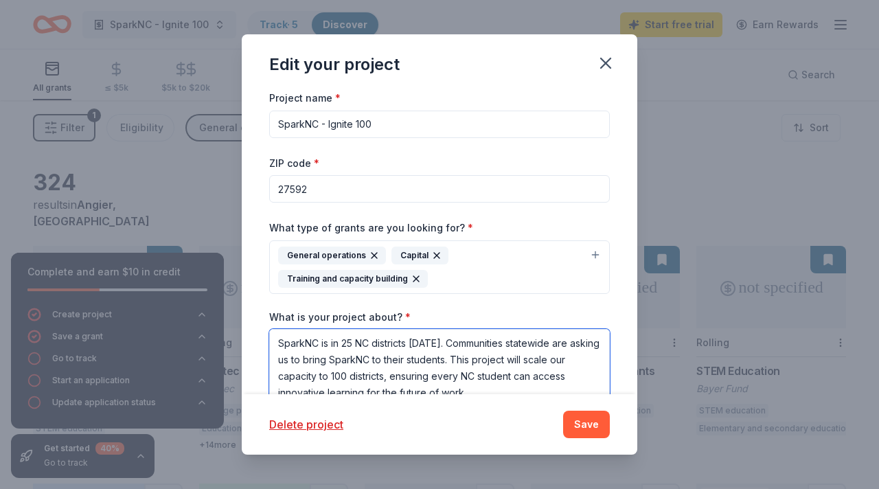
drag, startPoint x: 469, startPoint y: 387, endPoint x: 271, endPoint y: 334, distance: 204.6
click at [271, 334] on textarea "SparkNC is in 25 NC districts [DATE]. Communities statewide are asking us to br…" at bounding box center [439, 367] width 341 height 77
paste textarea "Communities across [GEOGRAPHIC_DATA] want SparkNC for their students. We are po…"
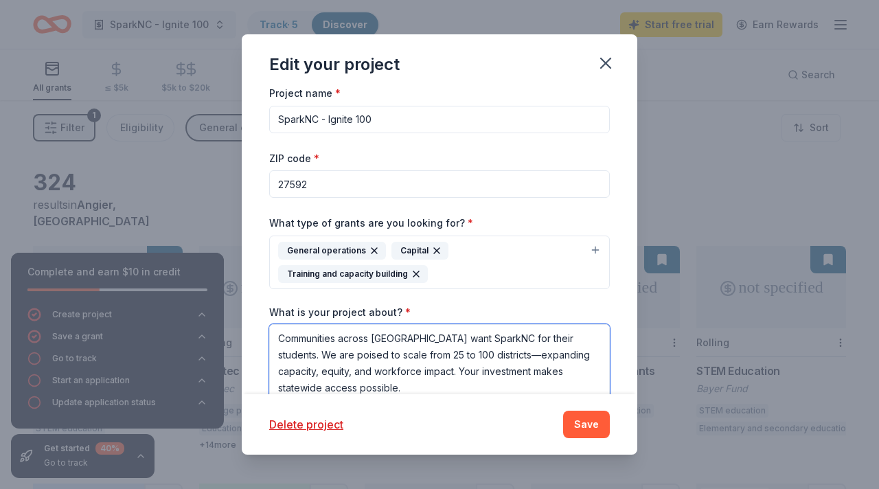
scroll to position [1, 0]
type textarea "Communities across [GEOGRAPHIC_DATA] want SparkNC for their students. We are po…"
click at [587, 421] on button "Save" at bounding box center [586, 424] width 47 height 27
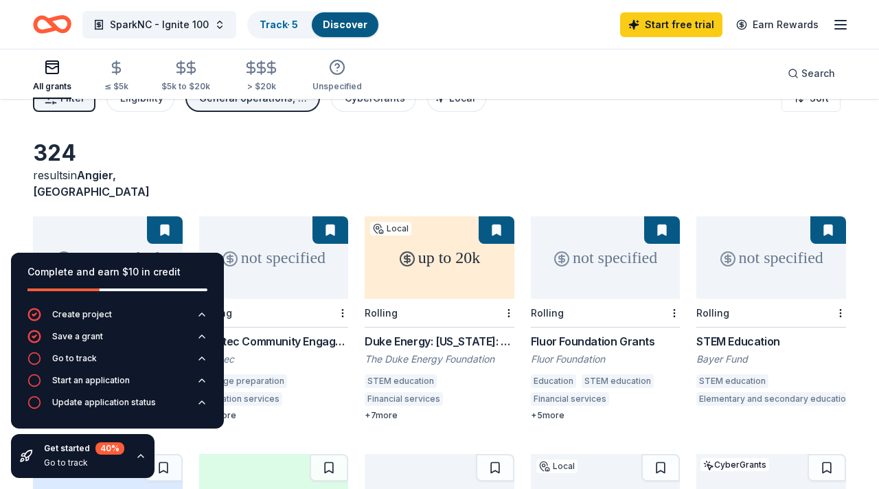
scroll to position [0, 0]
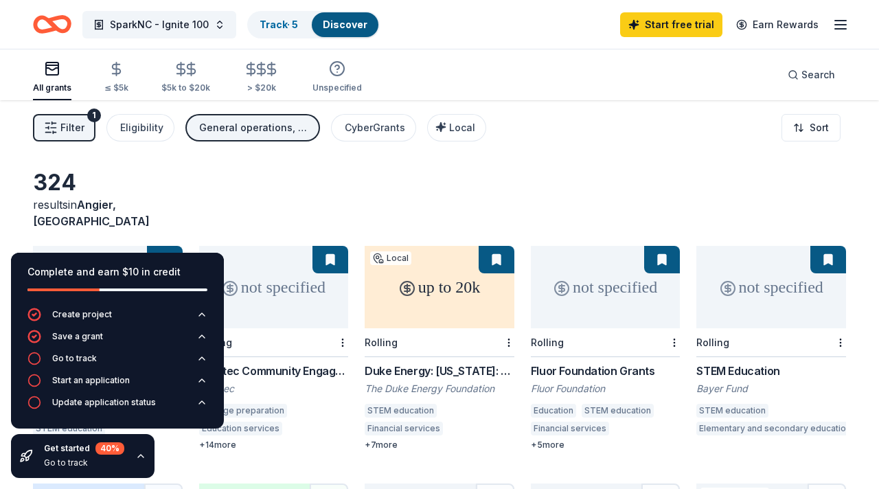
click at [54, 22] on icon "Home" at bounding box center [52, 24] width 38 height 32
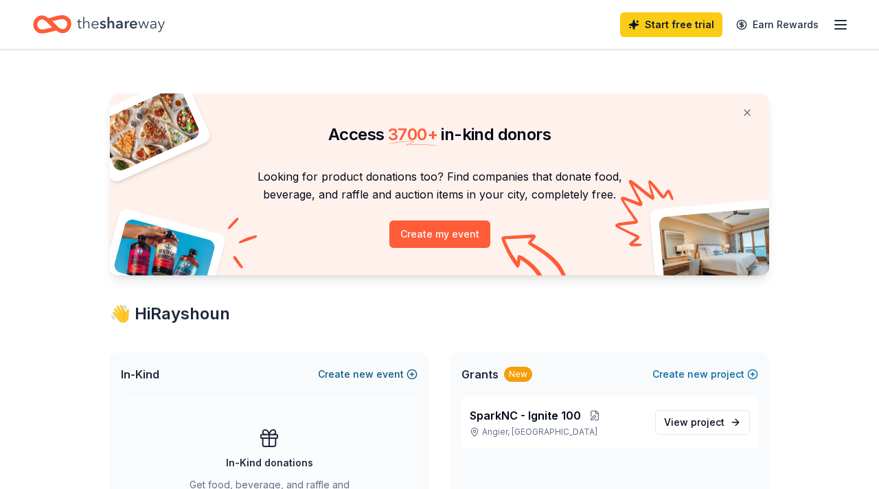
click at [358, 372] on span "new" at bounding box center [363, 374] width 21 height 16
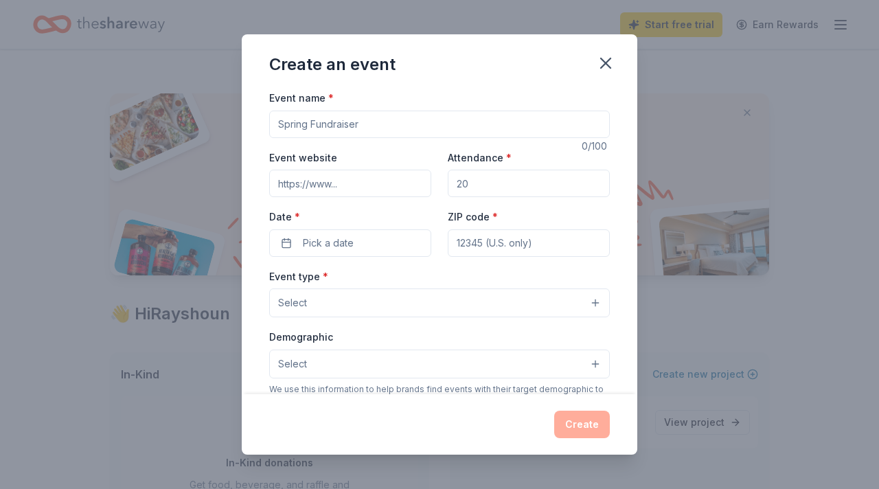
click at [312, 123] on input "Event name *" at bounding box center [439, 124] width 341 height 27
type input "13 Sparks of Gratitude"
click at [305, 176] on input "Event website" at bounding box center [350, 183] width 162 height 27
type input "[URL][DOMAIN_NAME]"
click at [486, 189] on input "Attendance *" at bounding box center [529, 183] width 162 height 27
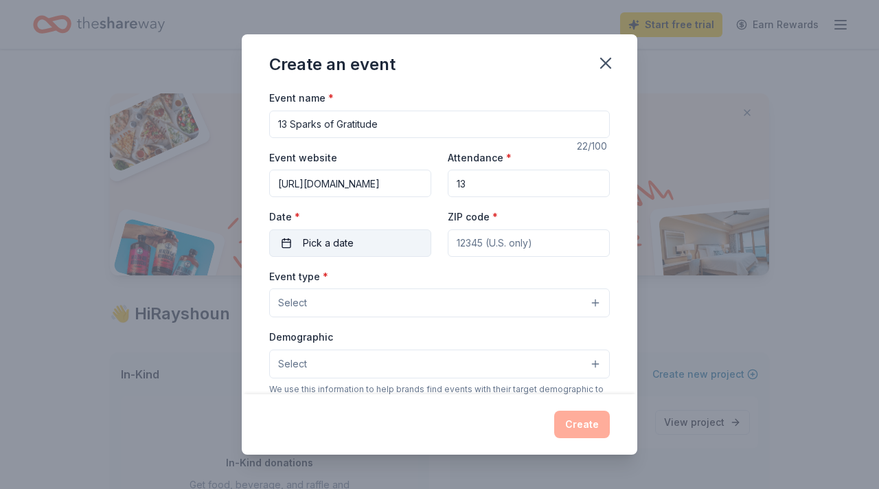
type input "13"
click at [347, 246] on span "Pick a date" at bounding box center [328, 243] width 51 height 16
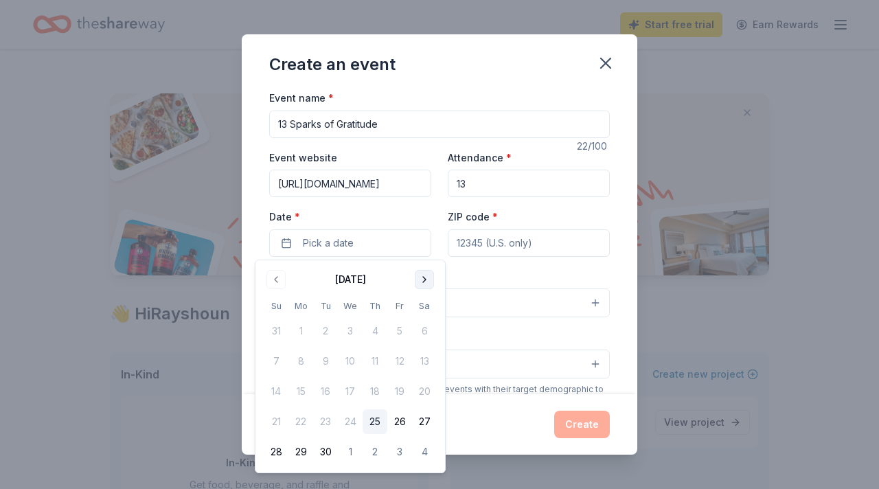
click at [424, 284] on button "Go to next month" at bounding box center [424, 279] width 19 height 19
click at [423, 280] on button "Go to next month" at bounding box center [424, 279] width 19 height 19
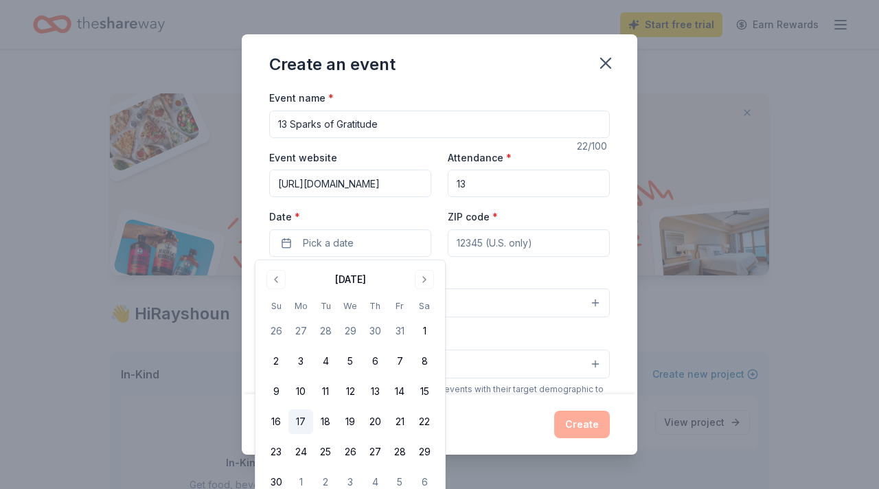
click at [303, 417] on button "17" at bounding box center [300, 421] width 25 height 25
click at [490, 238] on input "ZIP code *" at bounding box center [529, 242] width 162 height 27
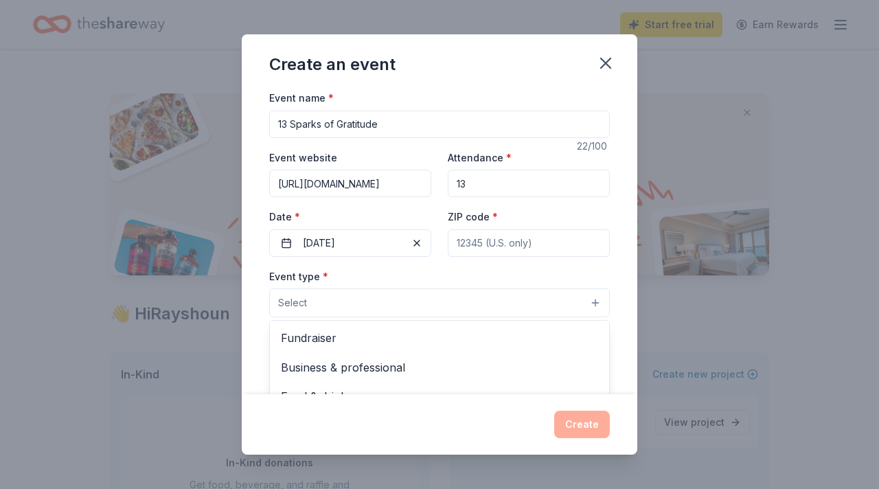
click at [363, 305] on button "Select" at bounding box center [439, 302] width 341 height 29
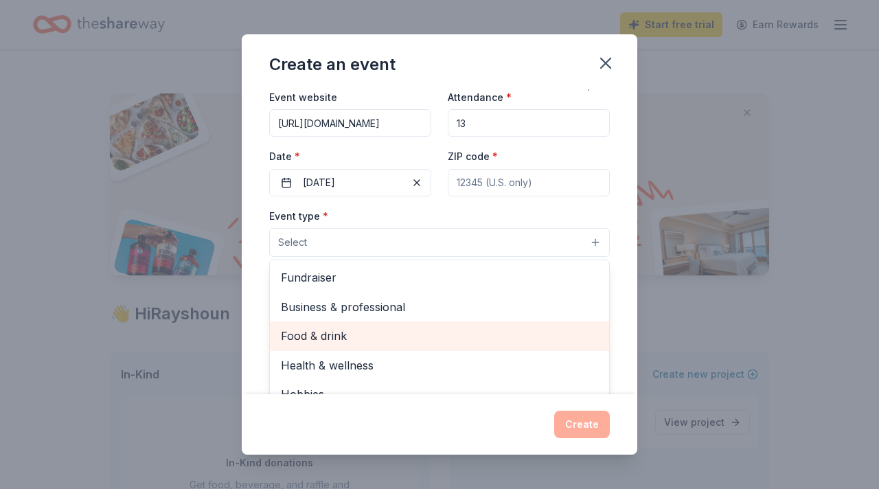
scroll to position [57, 0]
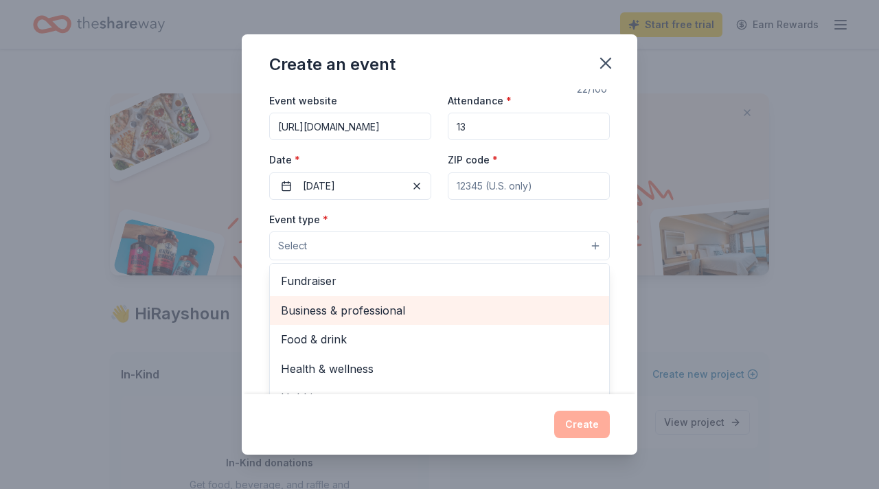
click at [366, 306] on span "Business & professional" at bounding box center [439, 310] width 317 height 18
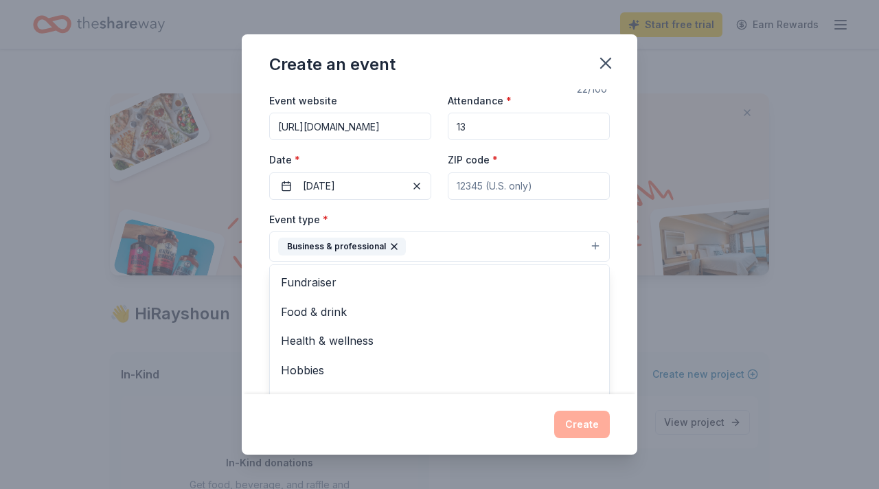
click at [429, 212] on div "Event type * Business & professional Fundraiser Food & drink Health & wellness …" at bounding box center [439, 237] width 341 height 52
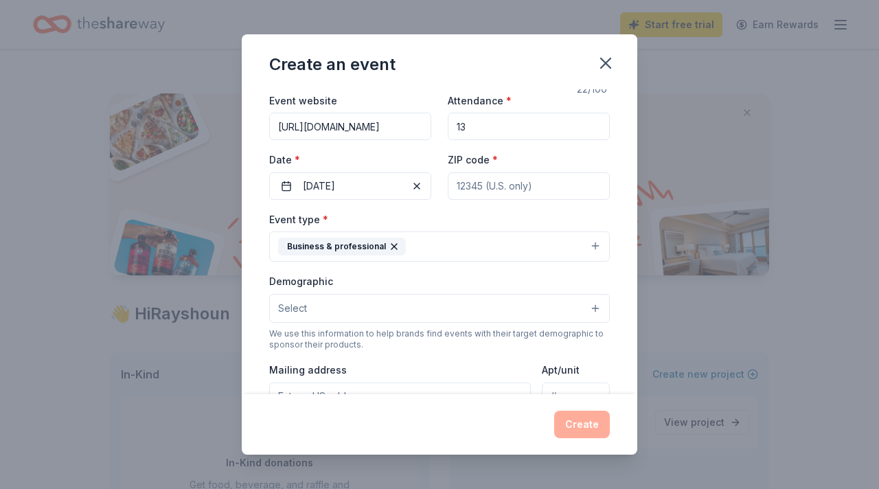
click at [314, 306] on button "Select" at bounding box center [439, 308] width 341 height 29
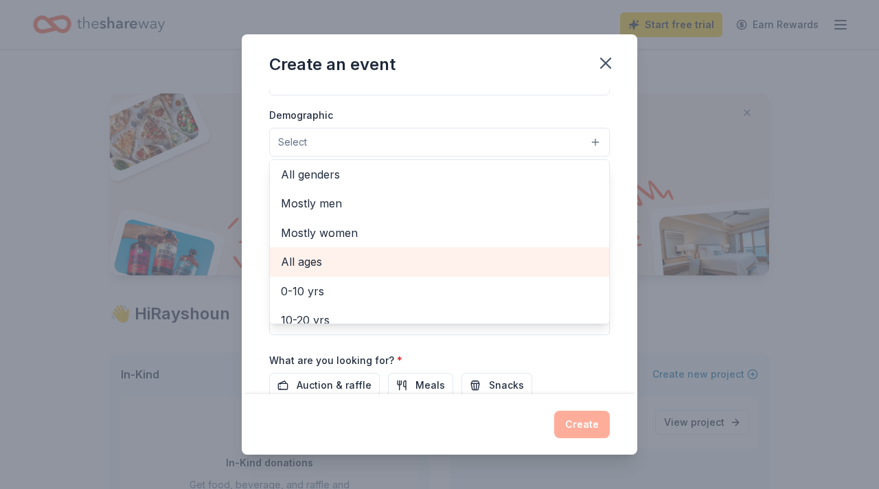
scroll to position [0, 0]
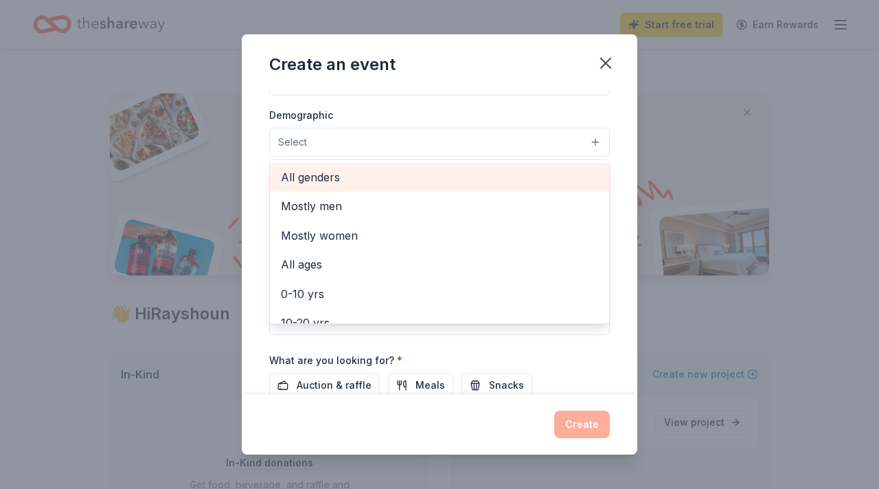
click at [330, 183] on span "All genders" at bounding box center [439, 177] width 317 height 18
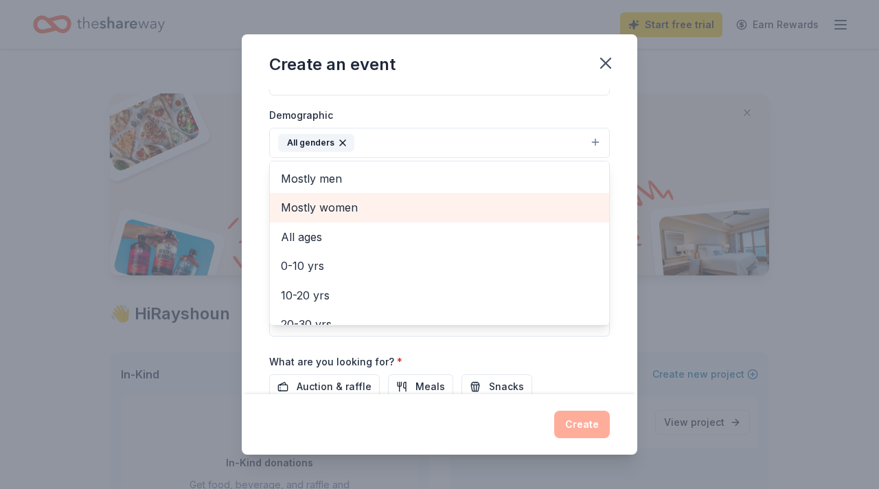
click at [458, 211] on span "Mostly women" at bounding box center [439, 207] width 317 height 18
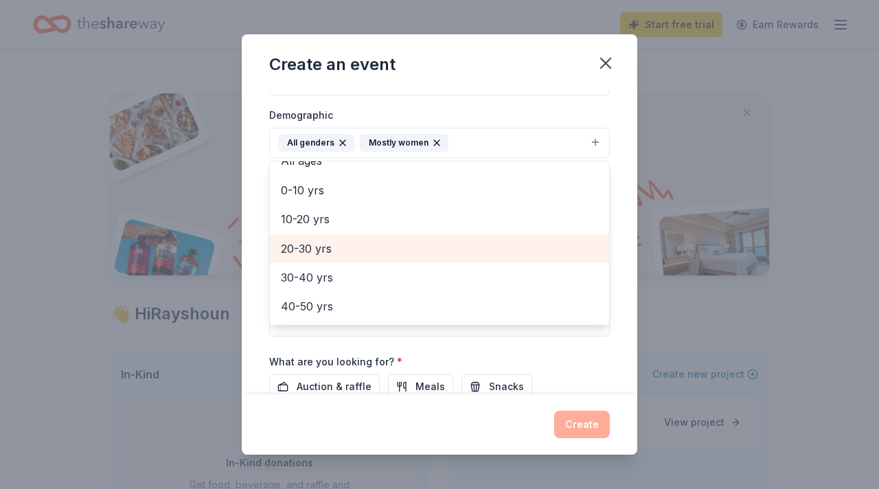
scroll to position [49, 0]
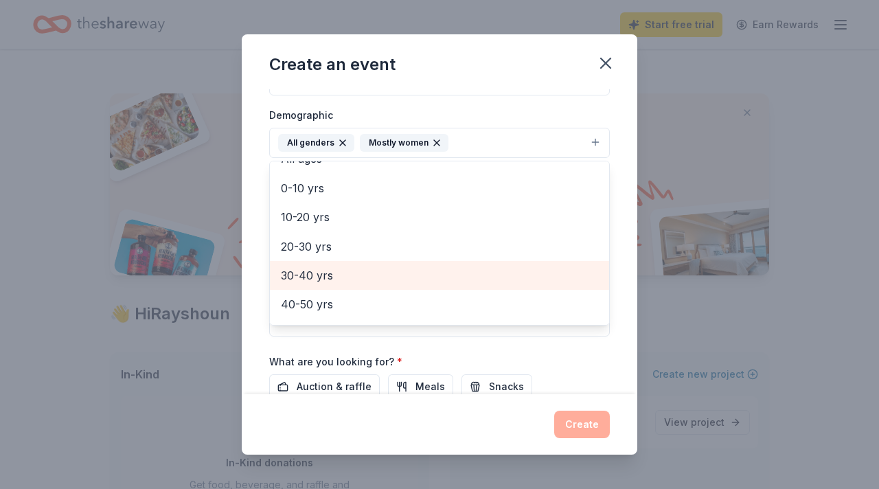
click at [447, 283] on span "30-40 yrs" at bounding box center [439, 275] width 317 height 18
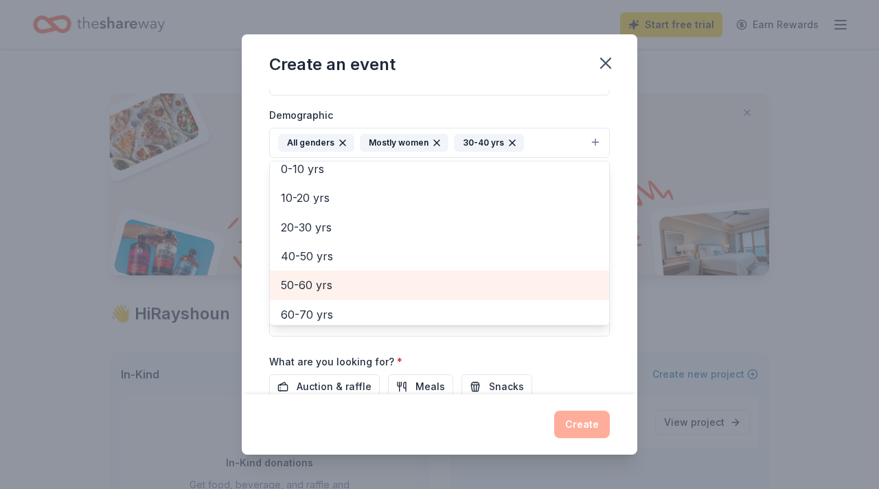
scroll to position [69, 0]
click at [448, 292] on span "50-60 yrs" at bounding box center [439, 284] width 317 height 18
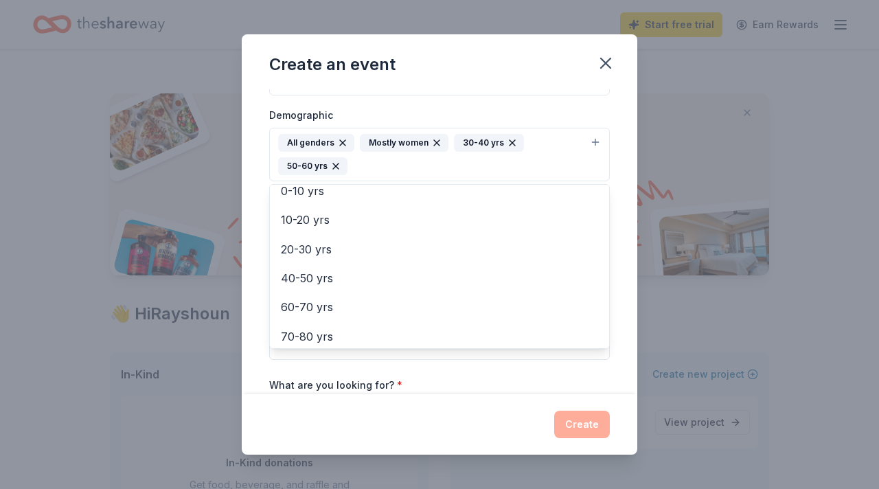
click at [571, 366] on div "Event name * 13 Sparks of Gratitude 22 /100 Event website [URL][DOMAIN_NAME] At…" at bounding box center [439, 196] width 341 height 661
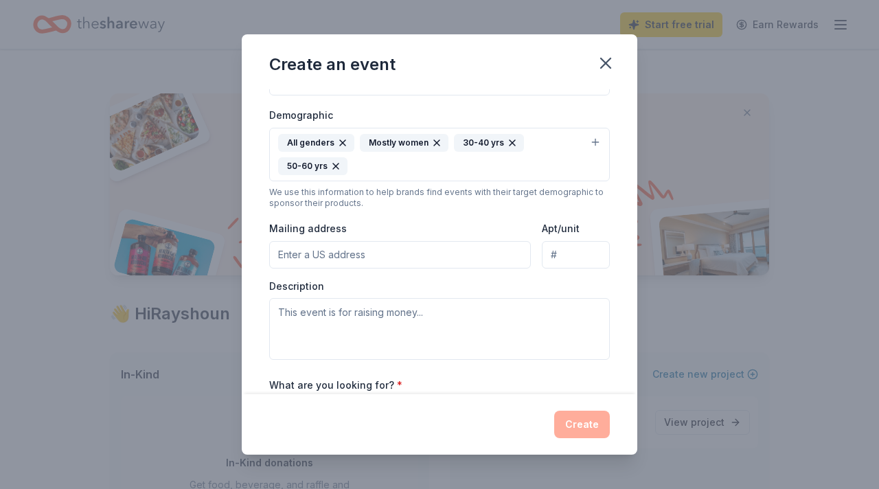
click at [329, 260] on input "Mailing address" at bounding box center [400, 254] width 262 height 27
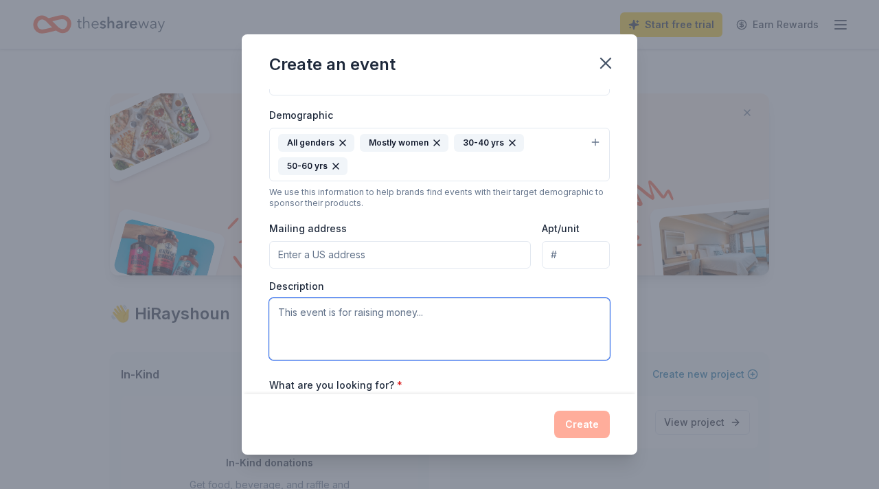
click at [319, 312] on textarea at bounding box center [439, 329] width 341 height 62
click at [323, 319] on textarea at bounding box center [439, 329] width 341 height 62
paste textarea "This November, SparkNC is honoring our 13 dedicated team members—the sparks beh…"
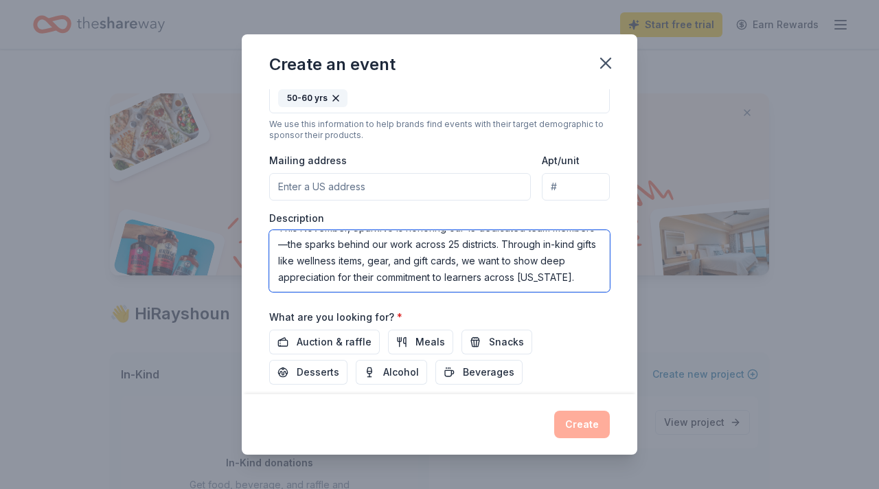
scroll to position [307, 0]
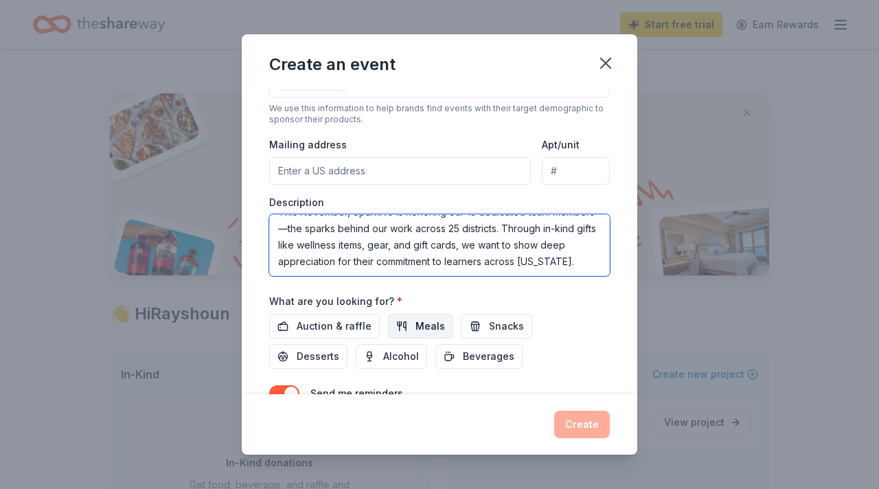
type textarea "This November, SparkNC is honoring our 13 dedicated team members—the sparks beh…"
click at [429, 326] on span "Meals" at bounding box center [430, 326] width 30 height 16
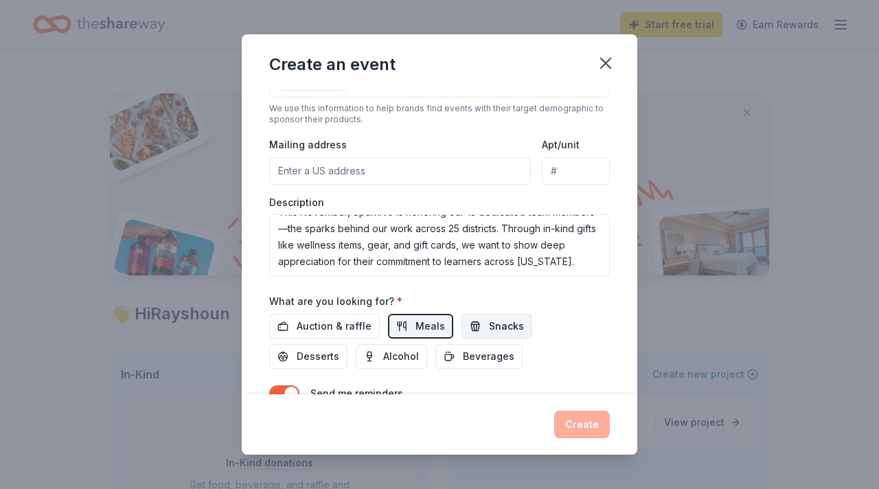
click at [494, 332] on span "Snacks" at bounding box center [506, 326] width 35 height 16
click at [348, 344] on button "Desserts" at bounding box center [308, 356] width 78 height 25
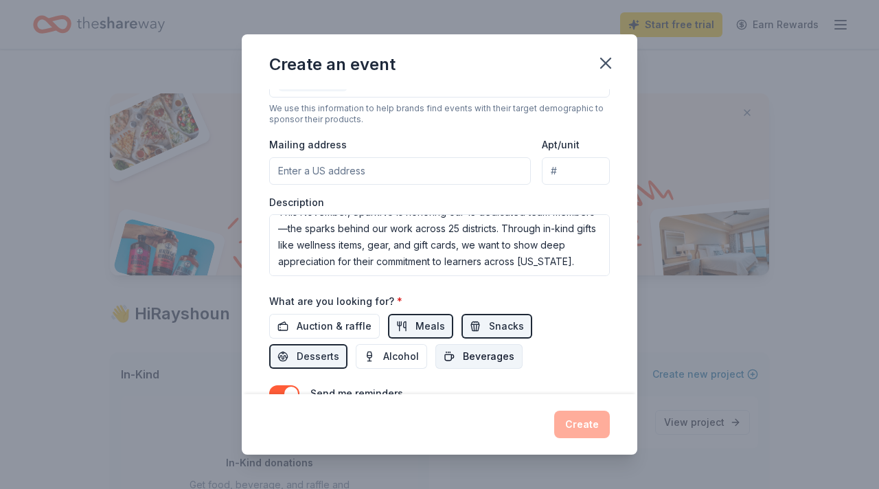
click at [463, 354] on span "Beverages" at bounding box center [489, 356] width 52 height 16
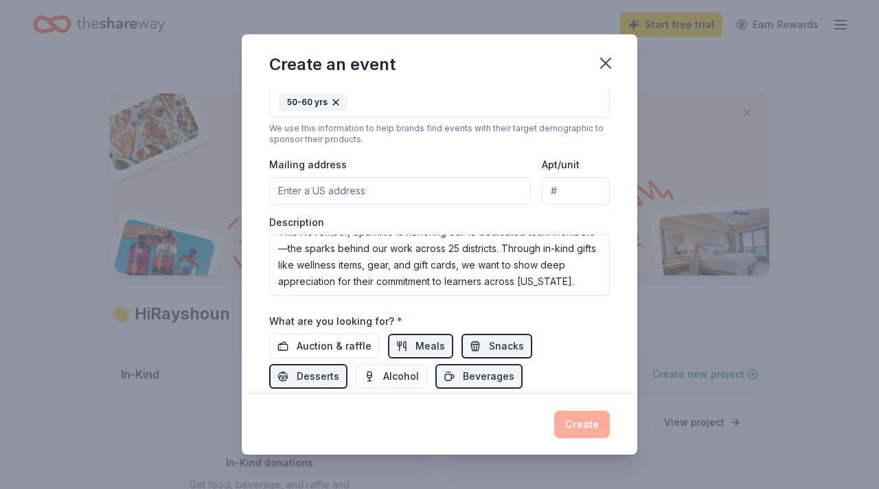
scroll to position [286, 0]
click at [468, 187] on input "Mailing address" at bounding box center [400, 191] width 262 height 27
click at [399, 187] on input "Mailing address" at bounding box center [400, 191] width 262 height 27
paste input "SparkNC, P.O. [STREET_ADDRESS]"
click at [525, 361] on div "Auction & raffle Meals Snacks Desserts Alcohol Beverages" at bounding box center [439, 361] width 341 height 55
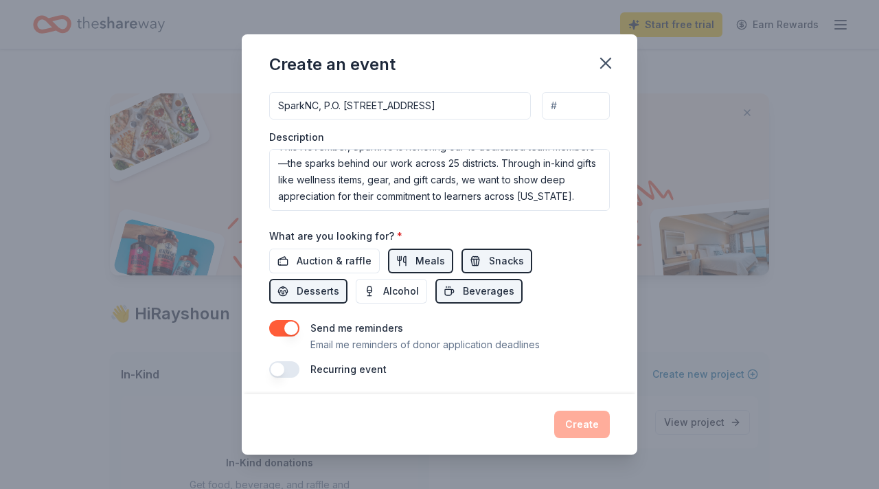
scroll to position [378, 0]
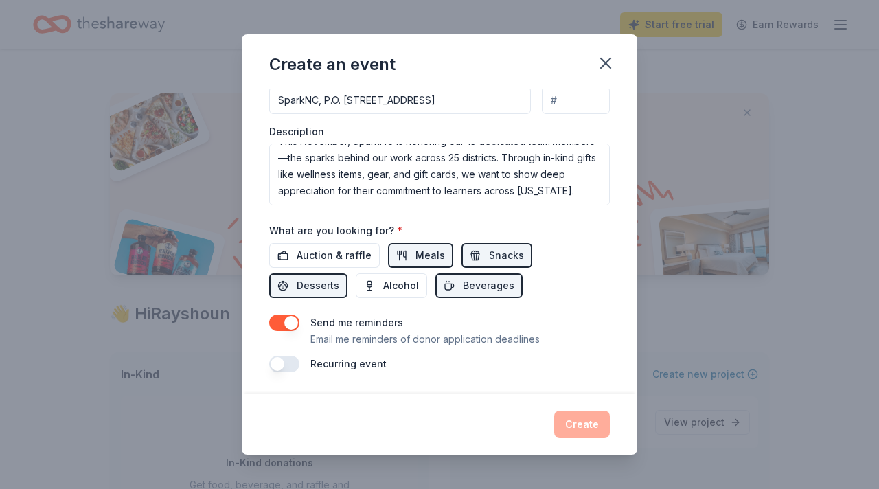
click at [516, 329] on div "Send me reminders Email me reminders of donor application deadlines" at bounding box center [424, 331] width 229 height 33
click at [557, 102] on input "Apt/unit" at bounding box center [576, 100] width 68 height 27
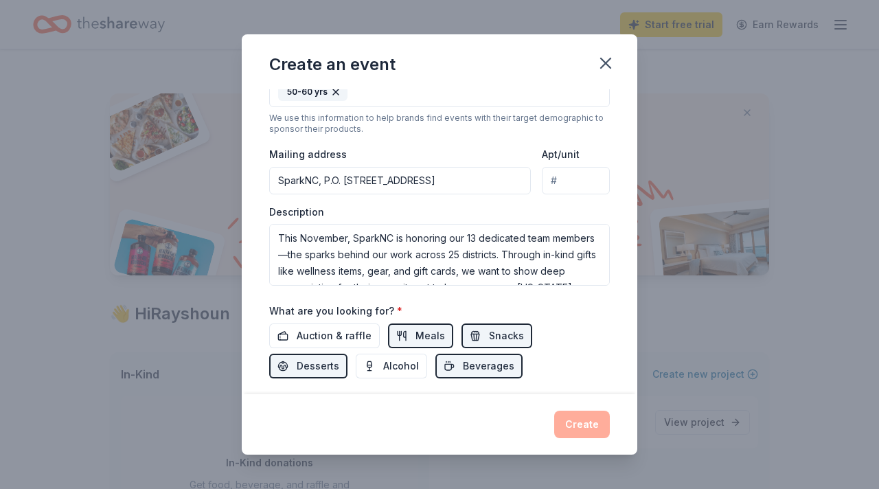
scroll to position [212, 0]
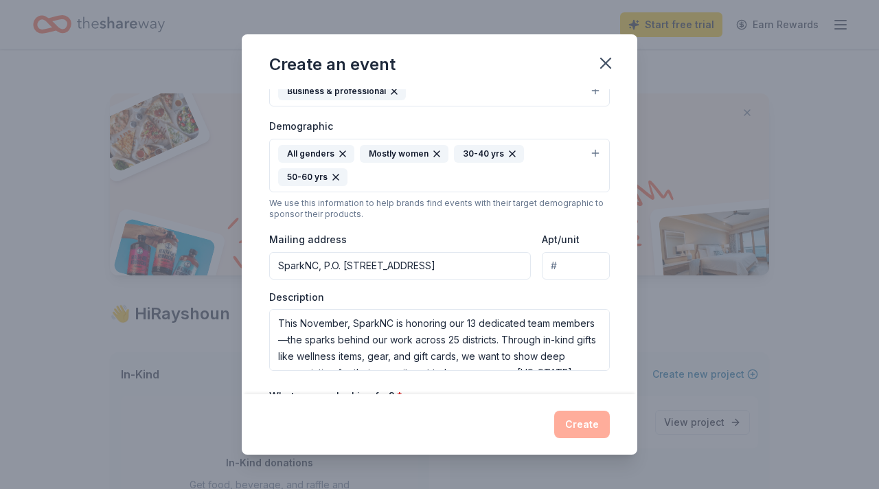
click at [467, 274] on input "SparkNC, P.O. [STREET_ADDRESS]" at bounding box center [400, 265] width 262 height 27
click at [321, 266] on input "SparkNC, P.O. [STREET_ADDRESS]" at bounding box center [400, 265] width 262 height 27
click at [320, 266] on input "SparkNC, P.O. [STREET_ADDRESS]" at bounding box center [400, 265] width 262 height 27
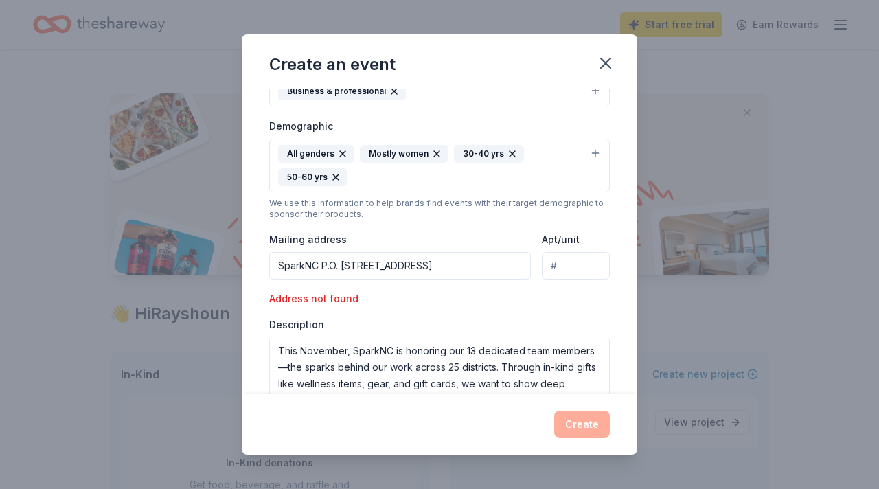
click at [486, 269] on input "SparkNC P.O. [STREET_ADDRESS]" at bounding box center [400, 265] width 262 height 27
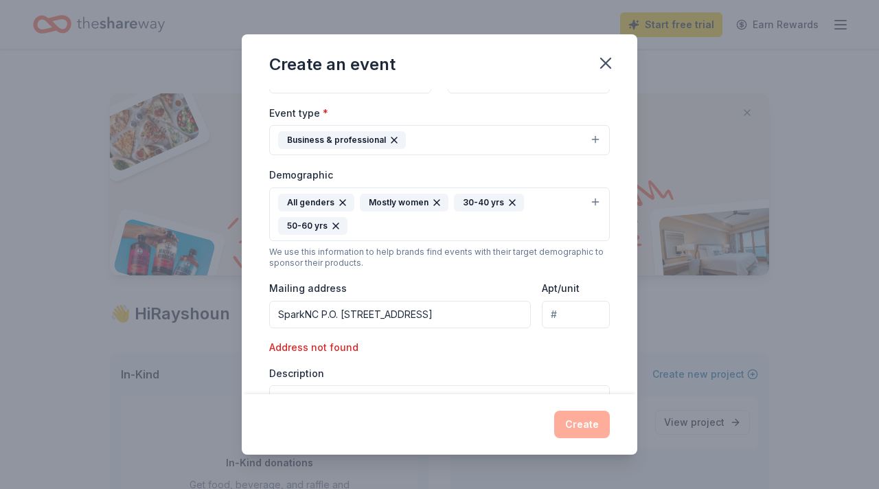
scroll to position [167, 0]
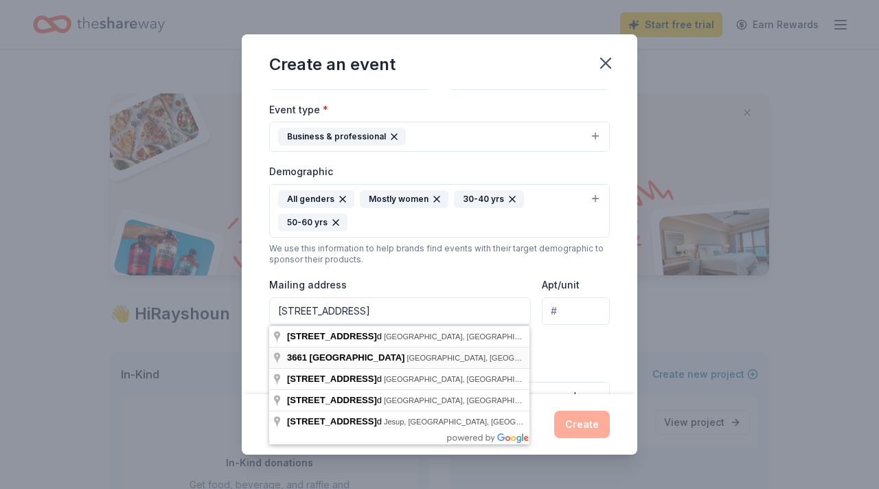
type input "[STREET_ADDRESS]"
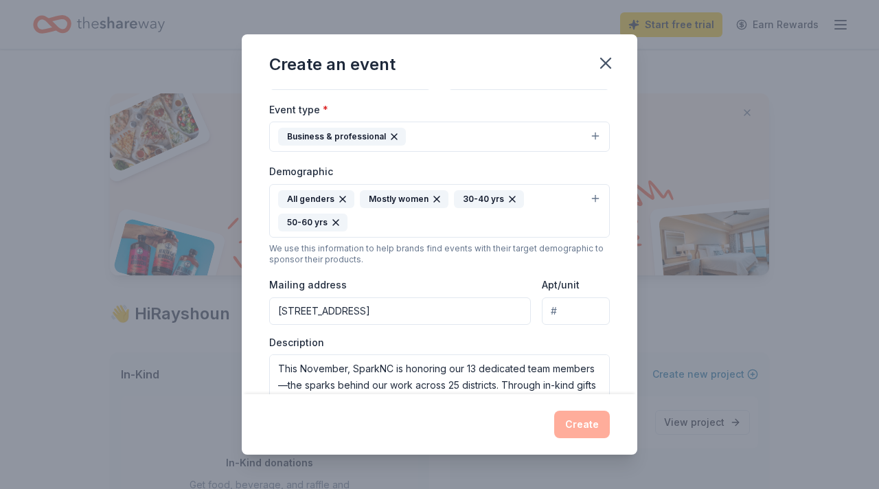
click at [574, 297] on input "Apt/unit" at bounding box center [576, 310] width 68 height 27
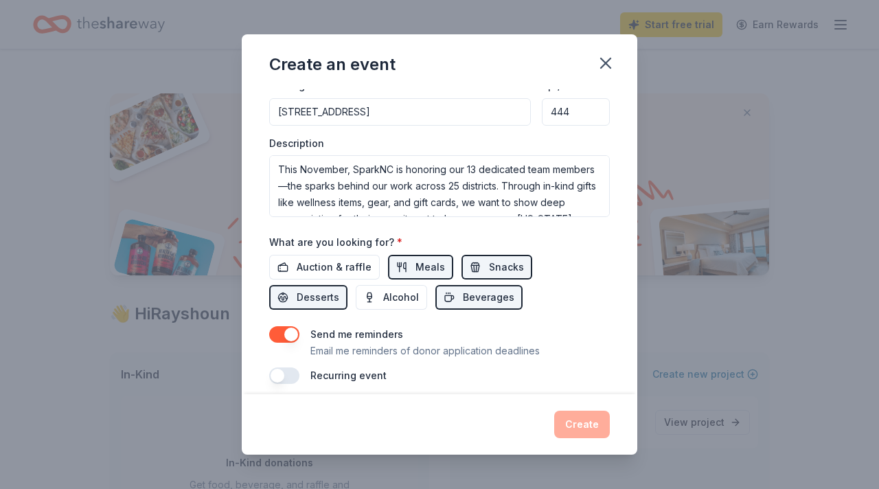
scroll to position [378, 0]
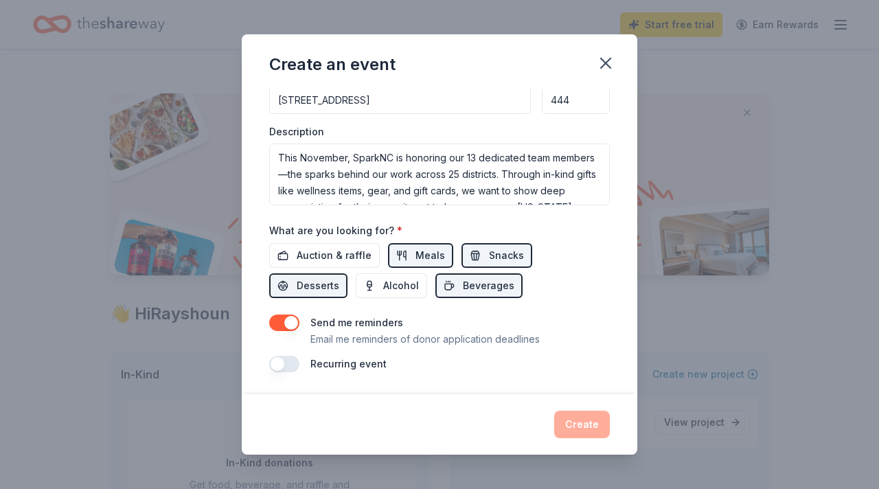
type input "444"
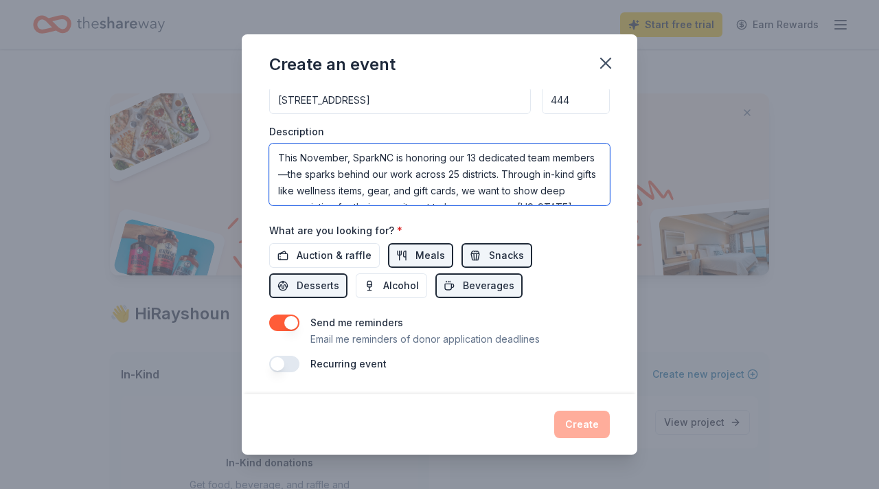
click at [487, 174] on textarea "This November, SparkNC is honoring our 13 dedicated team members—the sparks beh…" at bounding box center [439, 175] width 341 height 62
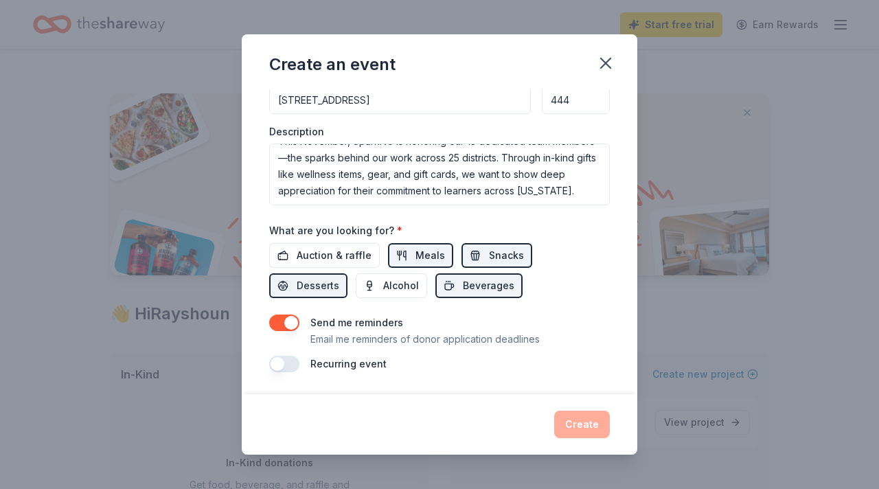
click at [409, 356] on div "Recurring event" at bounding box center [439, 364] width 341 height 16
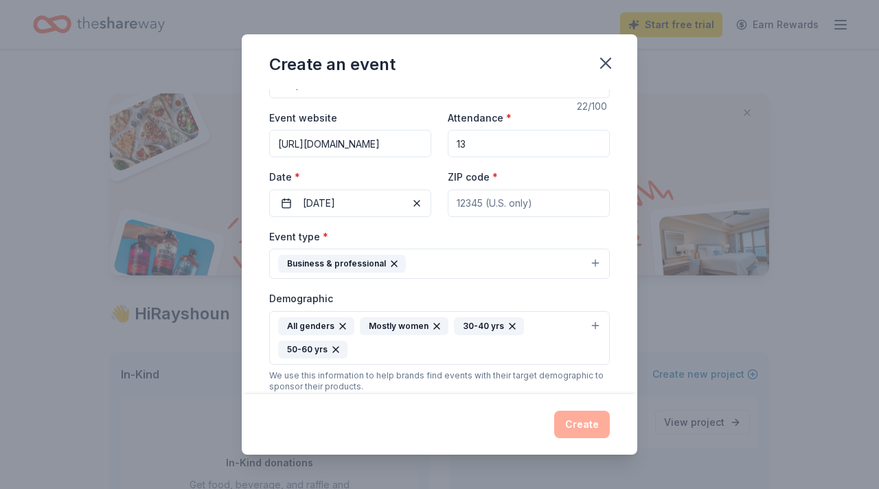
scroll to position [0, 0]
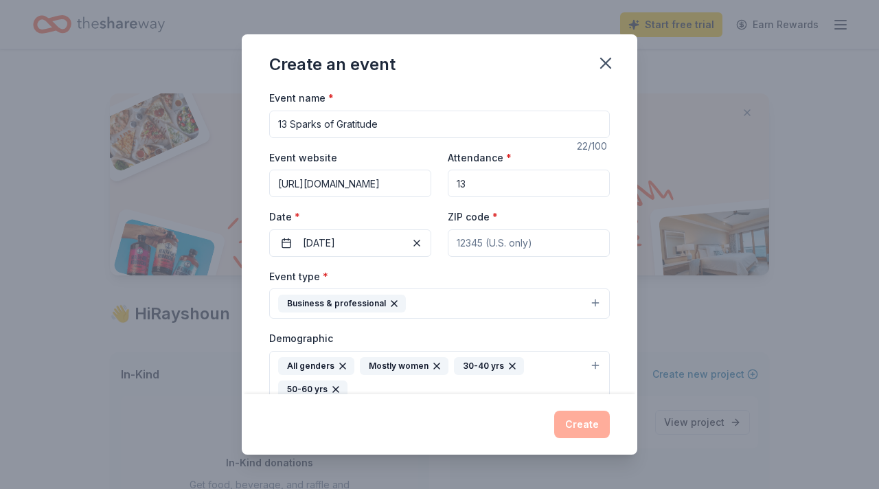
click at [406, 174] on input "[URL][DOMAIN_NAME]" at bounding box center [350, 183] width 162 height 27
click at [407, 178] on input "[URL][DOMAIN_NAME]" at bounding box center [350, 183] width 162 height 27
type input "[URL][DOMAIN_NAME]"
click at [417, 220] on label "Date *" at bounding box center [350, 217] width 162 height 14
click at [417, 229] on button "[DATE]" at bounding box center [350, 242] width 162 height 27
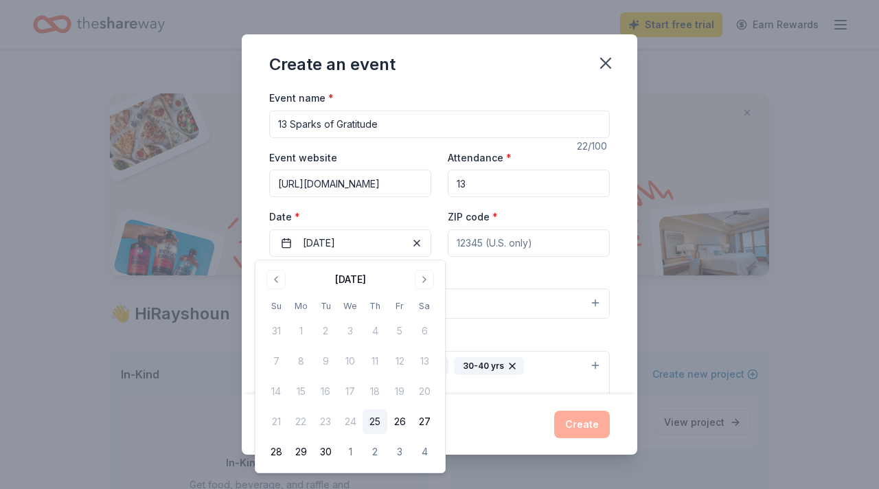
click at [561, 168] on div "Attendance * 13" at bounding box center [529, 173] width 162 height 49
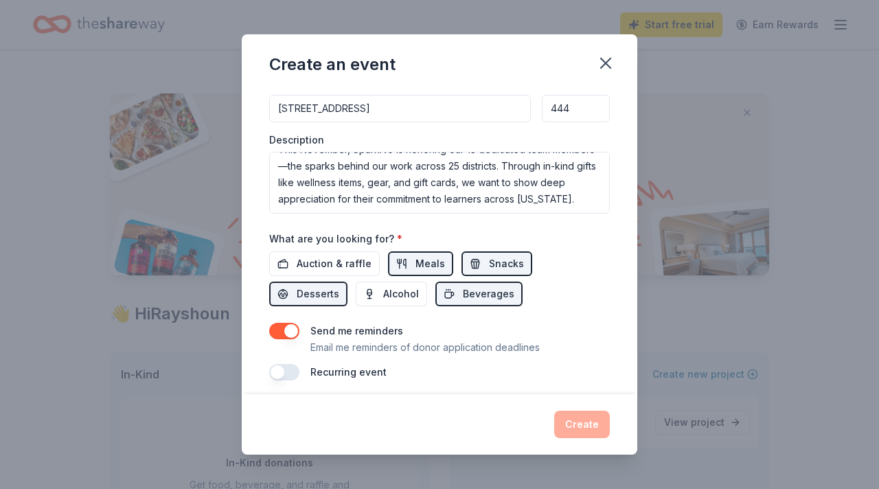
scroll to position [372, 0]
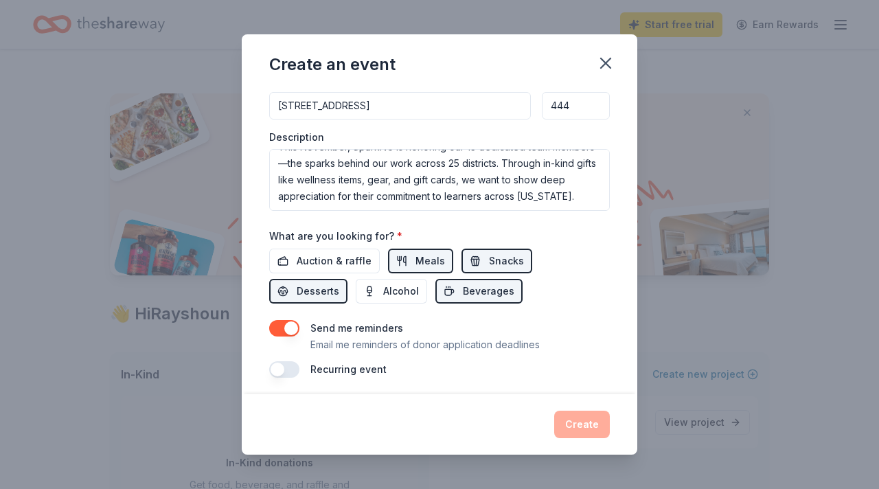
click at [548, 326] on div "Send me reminders Email me reminders of donor application deadlines" at bounding box center [439, 336] width 341 height 33
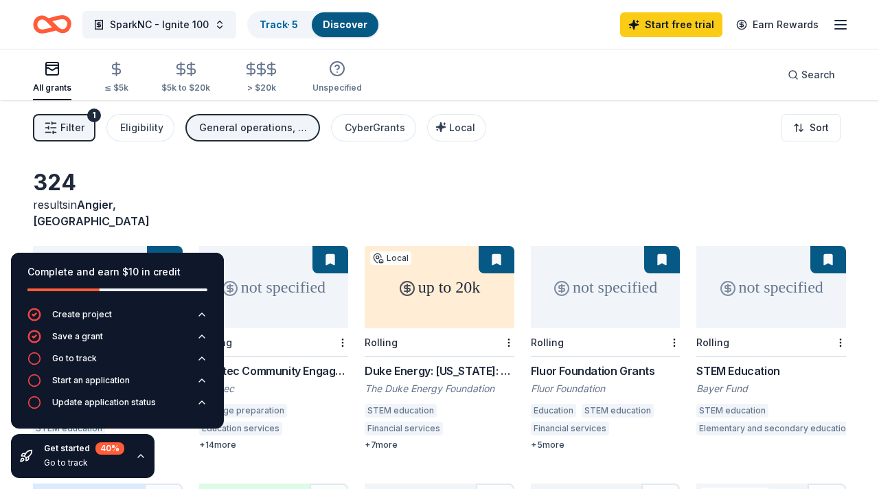
click at [76, 28] on div "SparkNC - Ignite 100 Track · 5 Discover" at bounding box center [206, 24] width 347 height 32
click at [55, 21] on icon "Home" at bounding box center [52, 24] width 38 height 32
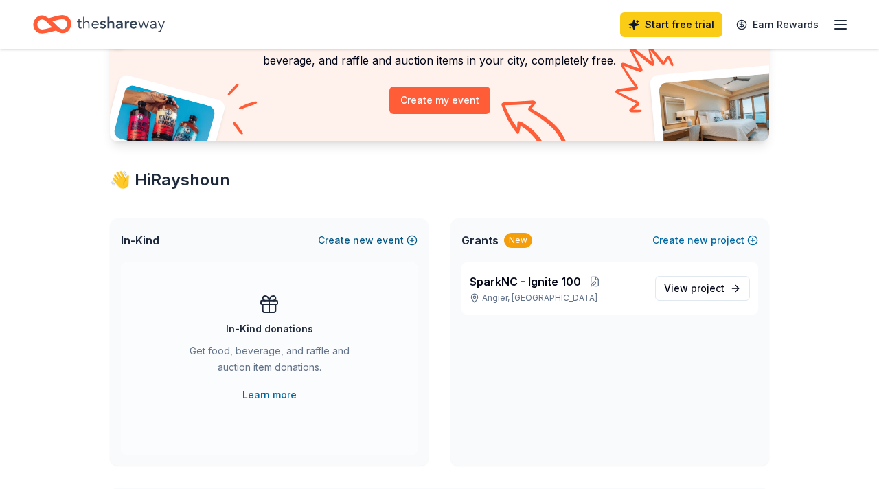
scroll to position [133, 0]
click at [374, 238] on span "new" at bounding box center [363, 241] width 21 height 16
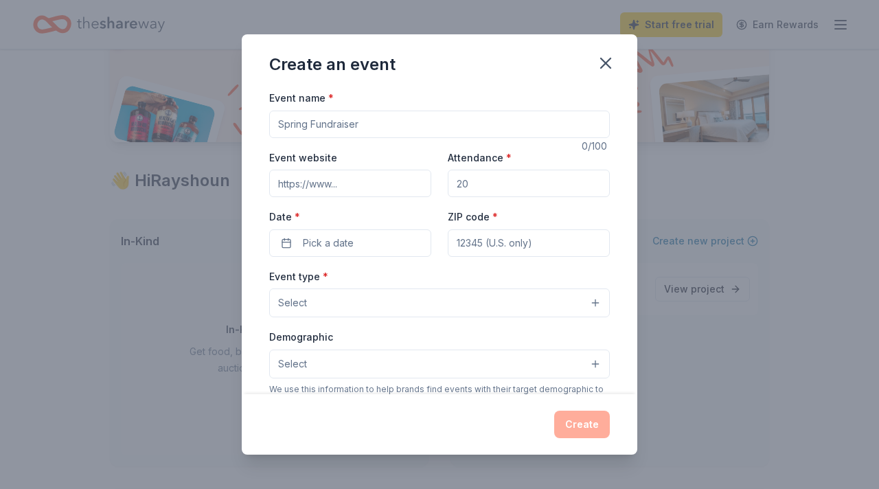
click at [387, 132] on input "Event name *" at bounding box center [439, 124] width 341 height 27
click at [412, 130] on input "Event name *" at bounding box center [439, 124] width 341 height 27
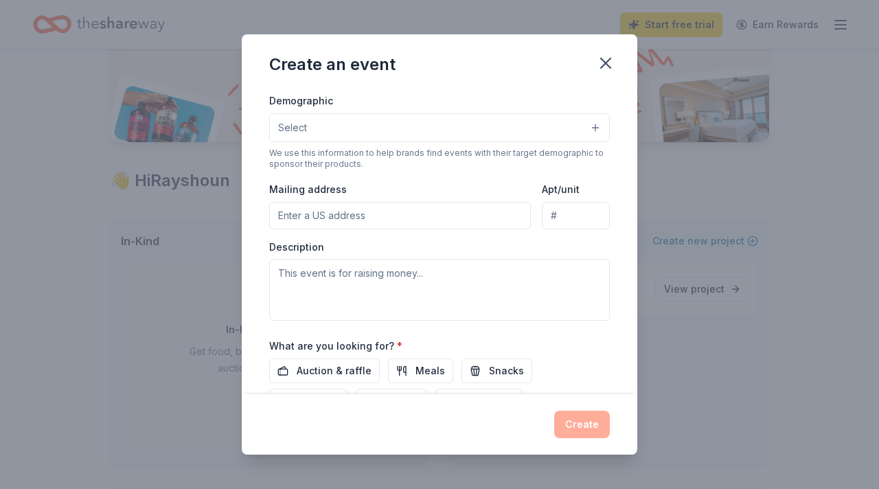
scroll to position [352, 0]
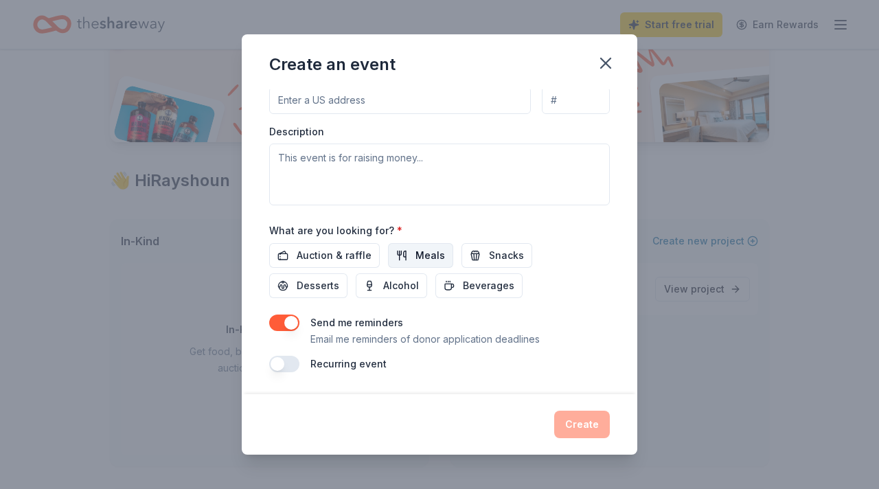
click at [421, 257] on span "Meals" at bounding box center [430, 255] width 30 height 16
click at [489, 251] on span "Snacks" at bounding box center [506, 255] width 35 height 16
click at [348, 273] on button "Desserts" at bounding box center [308, 285] width 78 height 25
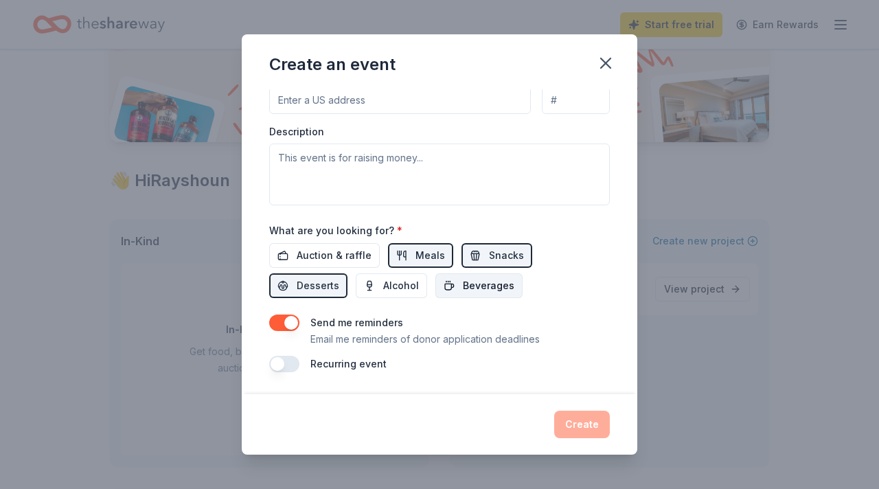
click at [463, 293] on span "Beverages" at bounding box center [489, 285] width 52 height 16
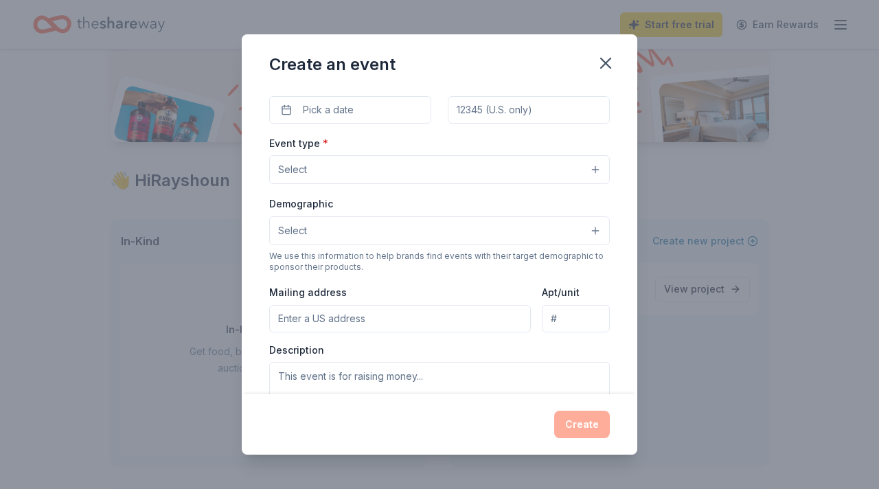
scroll to position [130, 0]
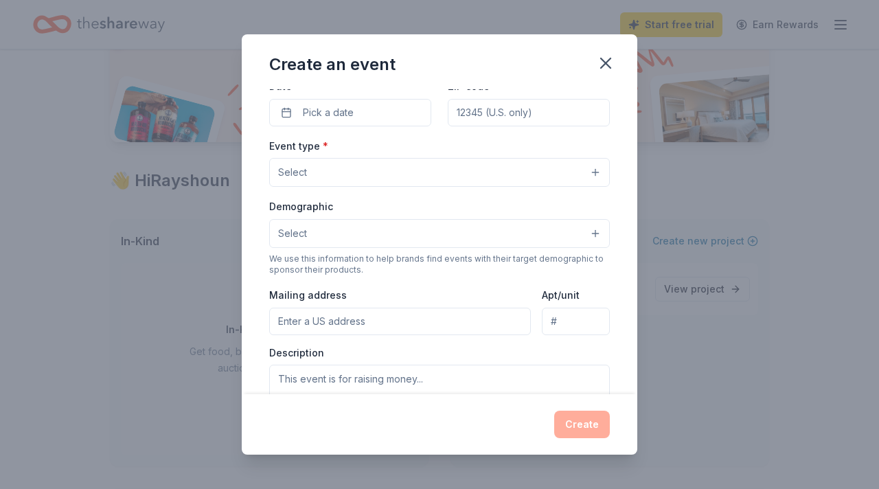
click at [417, 319] on input "Mailing address" at bounding box center [400, 321] width 262 height 27
type input "3"
type input "[STREET_ADDRESS]"
click at [574, 317] on input "Apt/unit" at bounding box center [576, 321] width 68 height 27
type input "444"
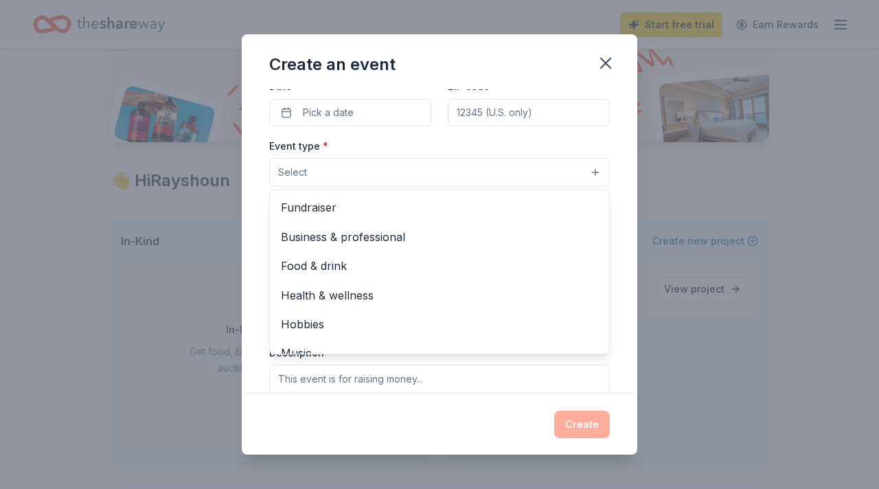
click at [408, 179] on button "Select" at bounding box center [439, 172] width 341 height 29
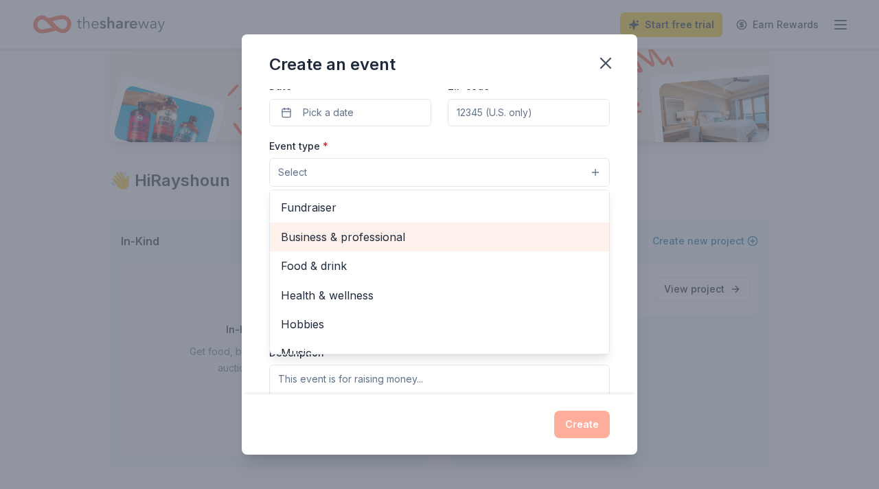
click at [394, 237] on span "Business & professional" at bounding box center [439, 237] width 317 height 18
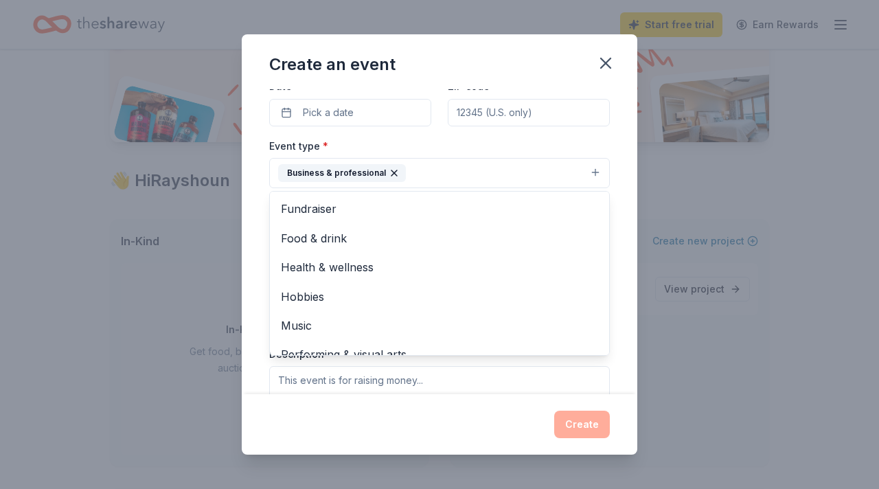
click at [374, 115] on div "Event name * 0 /100 Event website Attendance * Date * Pick a date ZIP code * Ev…" at bounding box center [439, 277] width 341 height 636
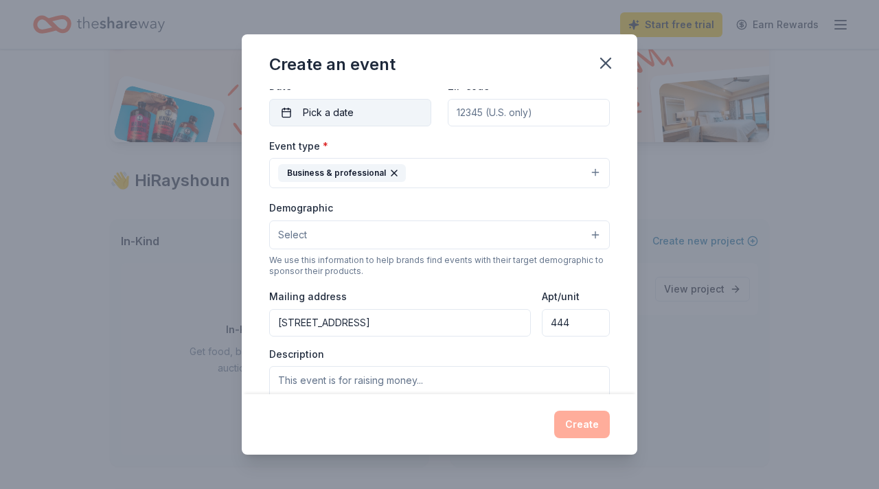
click at [329, 113] on span "Pick a date" at bounding box center [328, 112] width 51 height 16
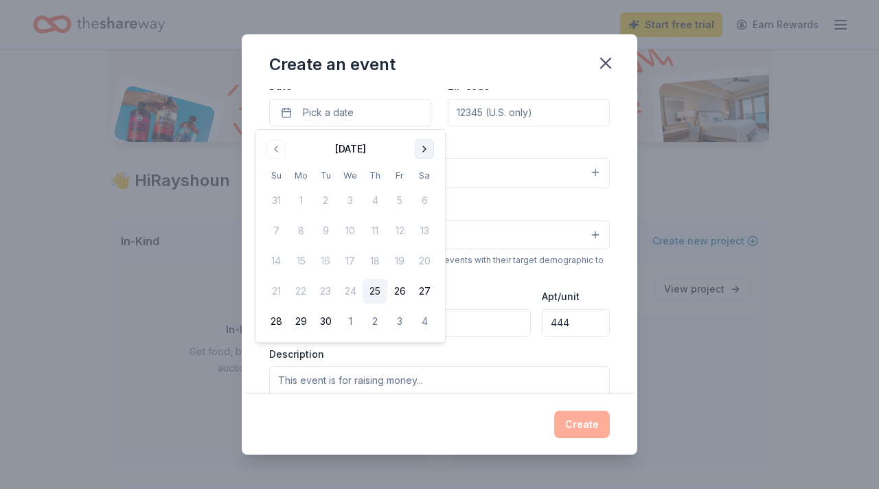
click at [422, 149] on button "Go to next month" at bounding box center [424, 148] width 19 height 19
click at [424, 152] on button "Go to next month" at bounding box center [424, 148] width 19 height 19
click at [306, 291] on button "17" at bounding box center [300, 291] width 25 height 25
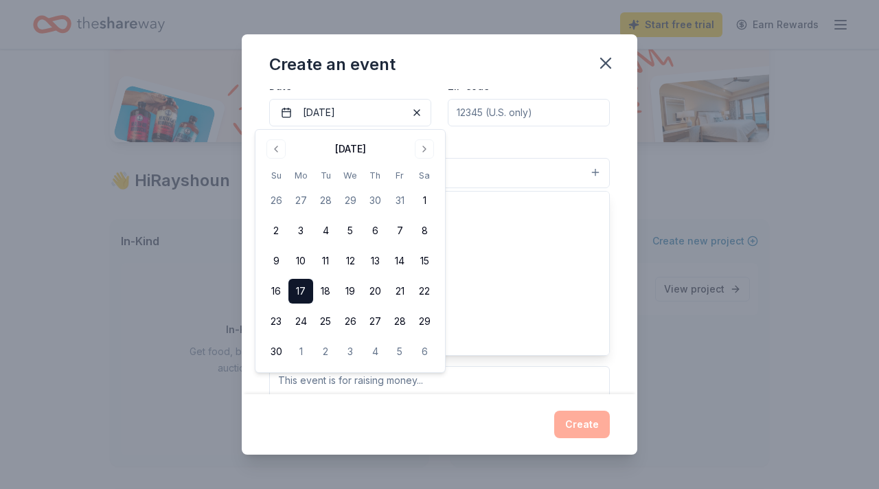
click at [488, 172] on button "Business & professional" at bounding box center [439, 173] width 341 height 30
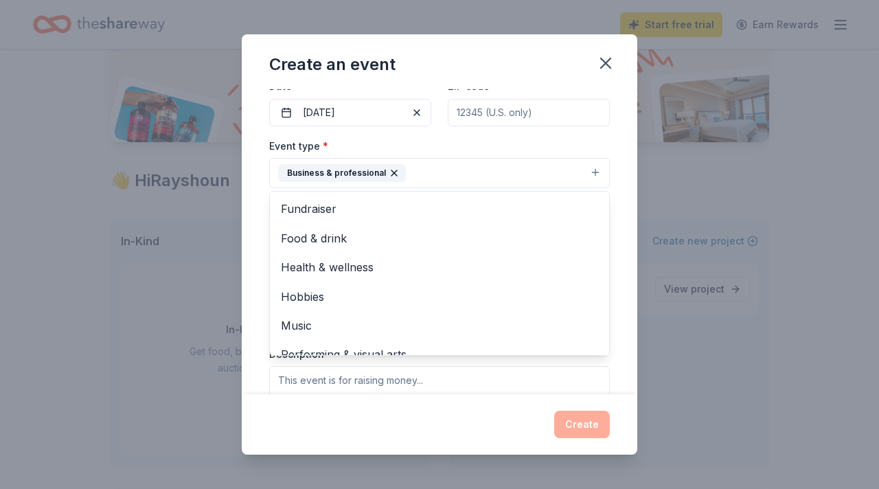
click at [496, 137] on div "Event type * Business & professional Fundraiser Food & drink Health & wellness …" at bounding box center [439, 163] width 341 height 52
click at [482, 166] on button "Business & professional" at bounding box center [439, 173] width 341 height 30
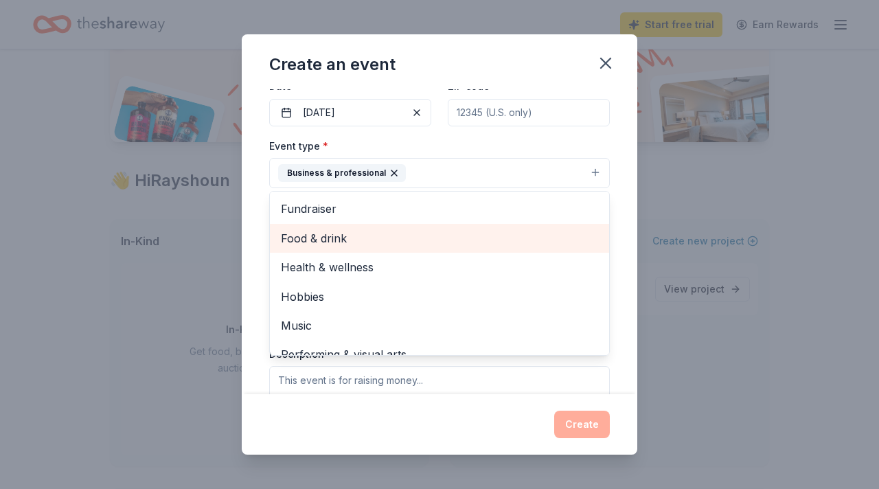
click at [308, 237] on span "Food & drink" at bounding box center [439, 238] width 317 height 18
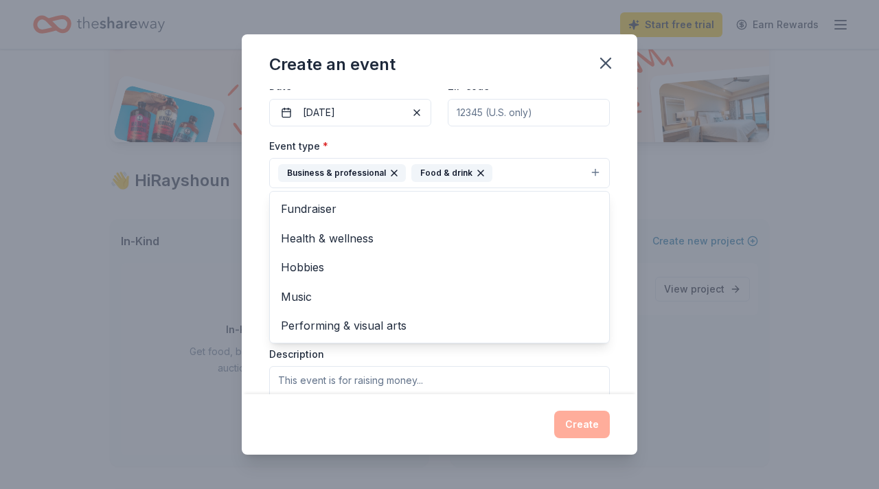
click at [375, 146] on div "Event type * Business & professional Food & drink Fundraiser Health & wellness …" at bounding box center [439, 163] width 341 height 52
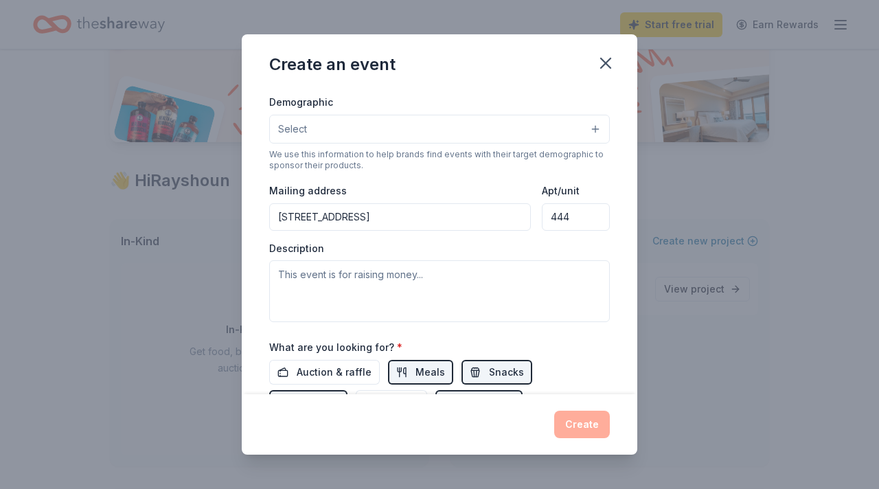
scroll to position [240, 0]
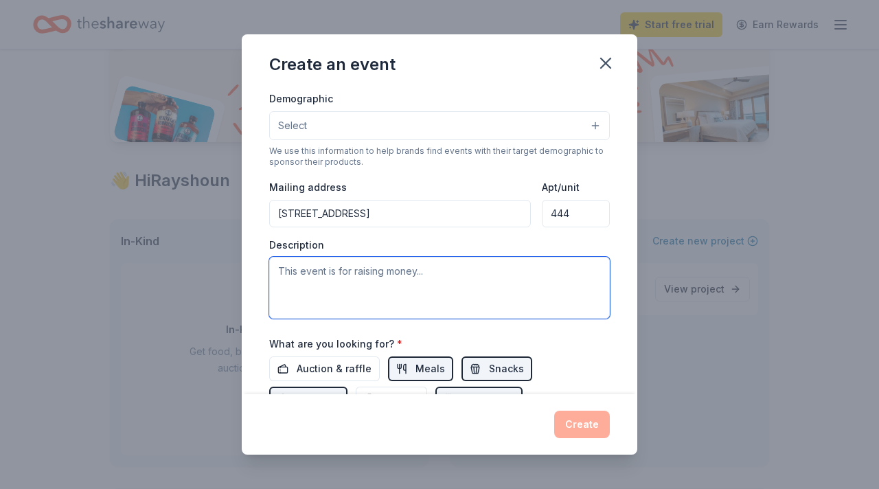
paste textarea "SparkNC, P.O. [STREET_ADDRESS]"
type textarea "SparkNC, P.O. [STREET_ADDRESS]"
click at [392, 272] on textarea "SparkNC, P.O. [STREET_ADDRESS]" at bounding box center [439, 288] width 341 height 62
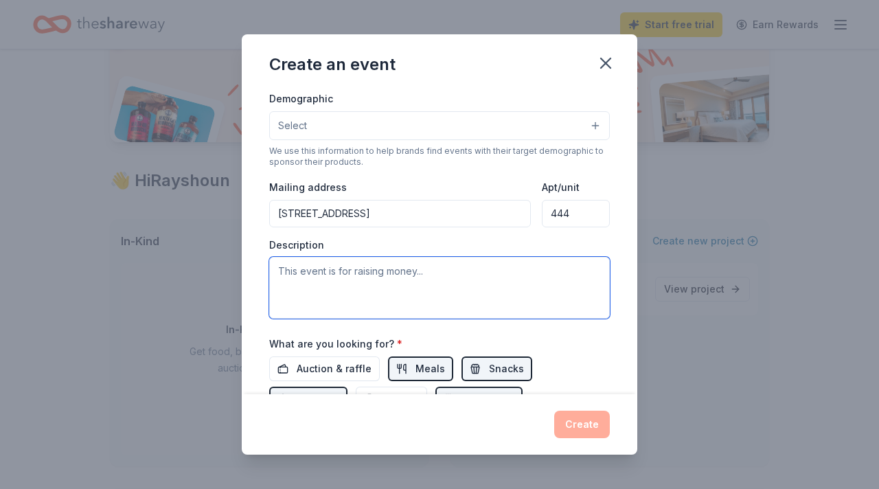
click at [347, 285] on textarea at bounding box center [439, 288] width 341 height 62
paste textarea "This November, SparkNC is honoring our 13 dedicated team members—the sparks beh…"
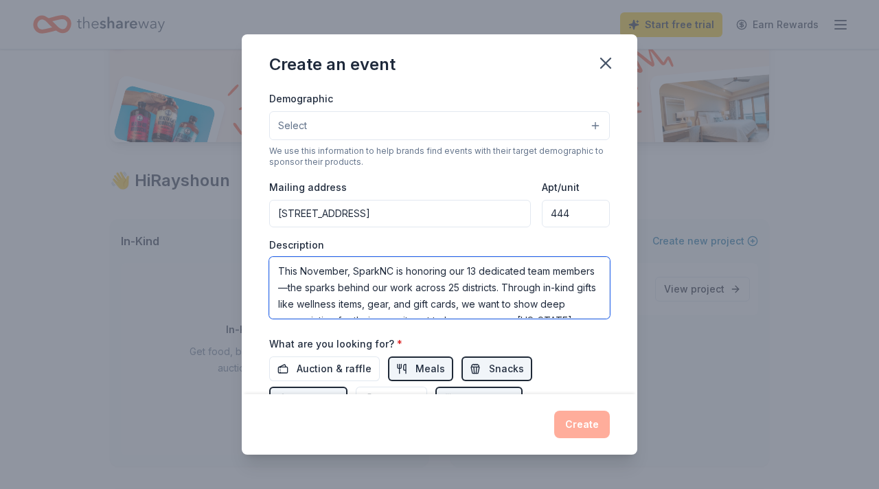
scroll to position [9, 0]
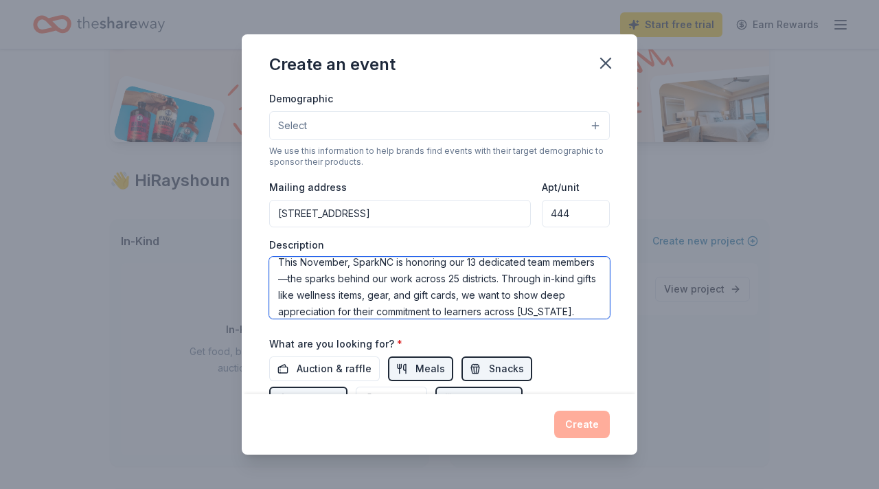
type textarea "This November, SparkNC is honoring our 13 dedicated team members—the sparks beh…"
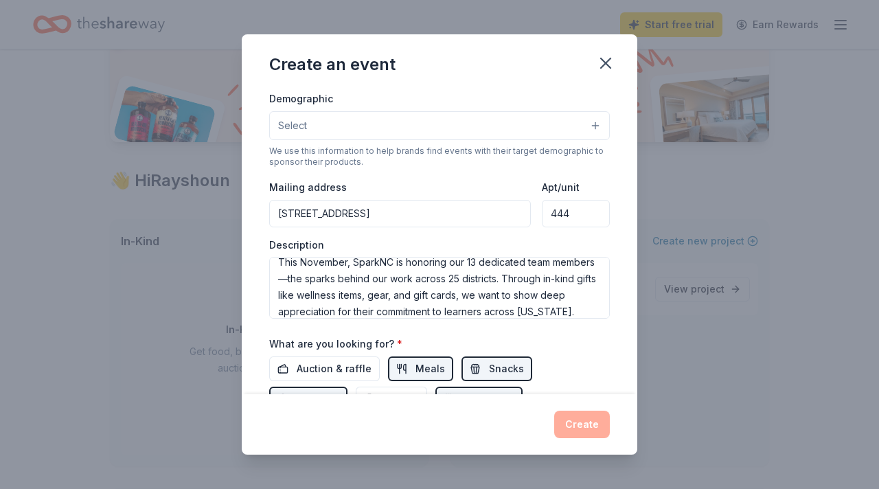
click at [402, 122] on button "Select" at bounding box center [439, 125] width 341 height 29
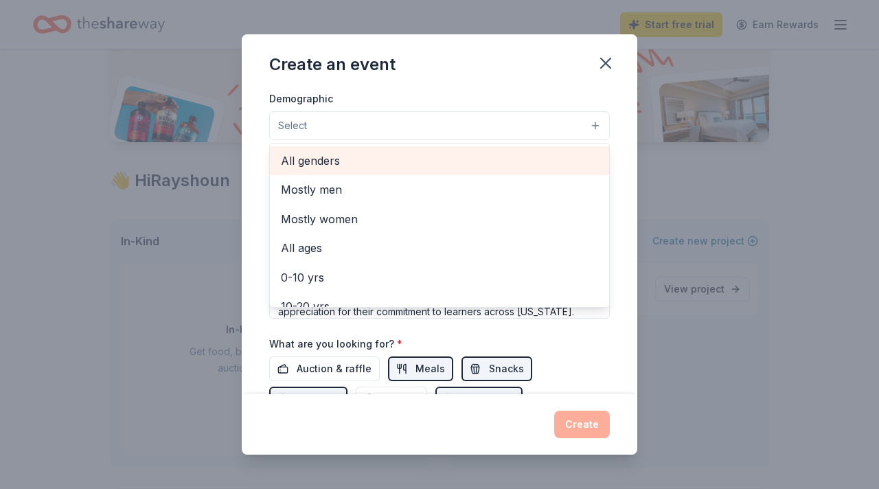
click at [343, 159] on span "All genders" at bounding box center [439, 161] width 317 height 18
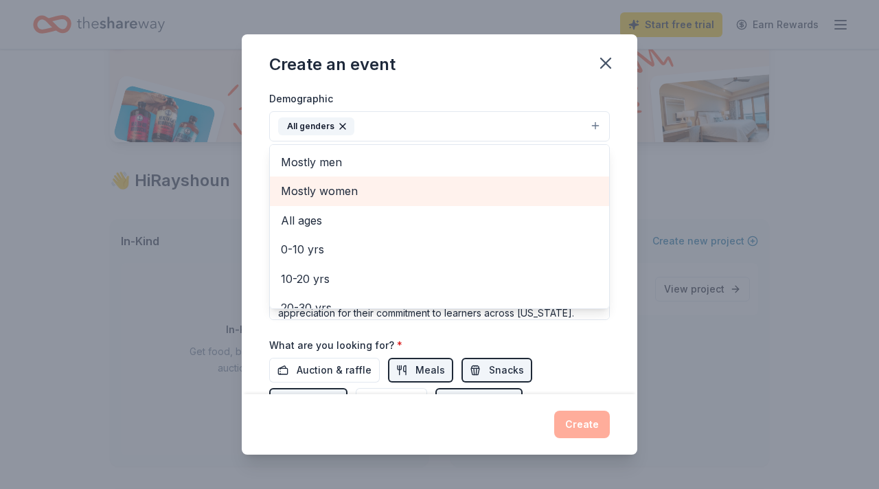
click at [342, 197] on span "Mostly women" at bounding box center [439, 191] width 317 height 18
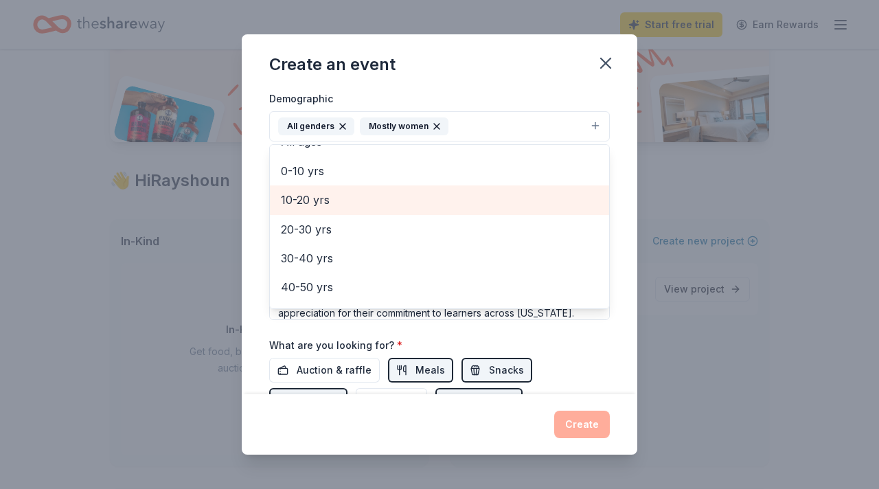
scroll to position [53, 0]
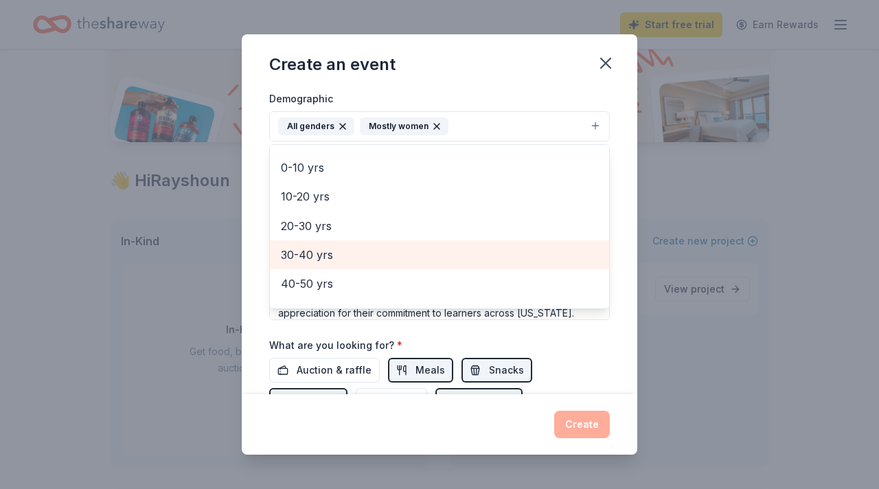
click at [330, 255] on span "30-40 yrs" at bounding box center [439, 255] width 317 height 18
click at [328, 258] on span "40-50 yrs" at bounding box center [439, 255] width 317 height 18
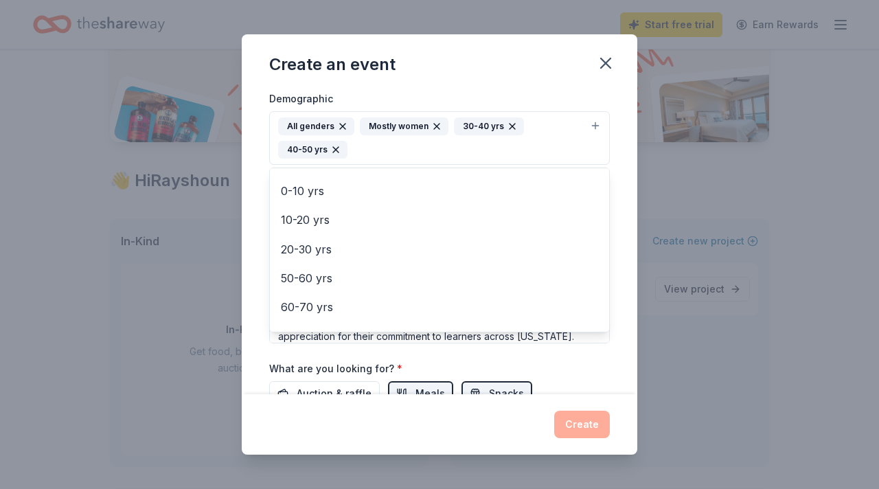
click at [540, 82] on div "Create an event Event name * 0 /100 Event website Attendance * Date * [DATE] ZI…" at bounding box center [440, 244] width 396 height 420
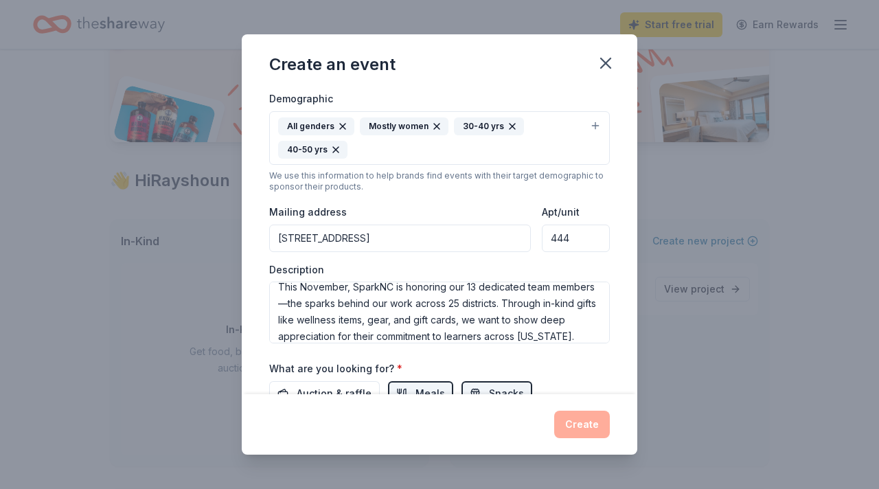
scroll to position [16, 0]
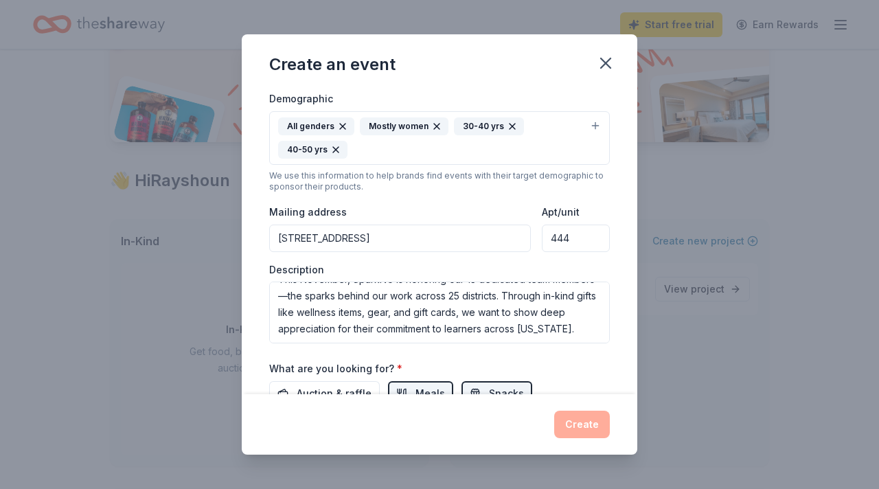
click at [460, 223] on div "Mailing address [STREET_ADDRESS]" at bounding box center [400, 227] width 262 height 49
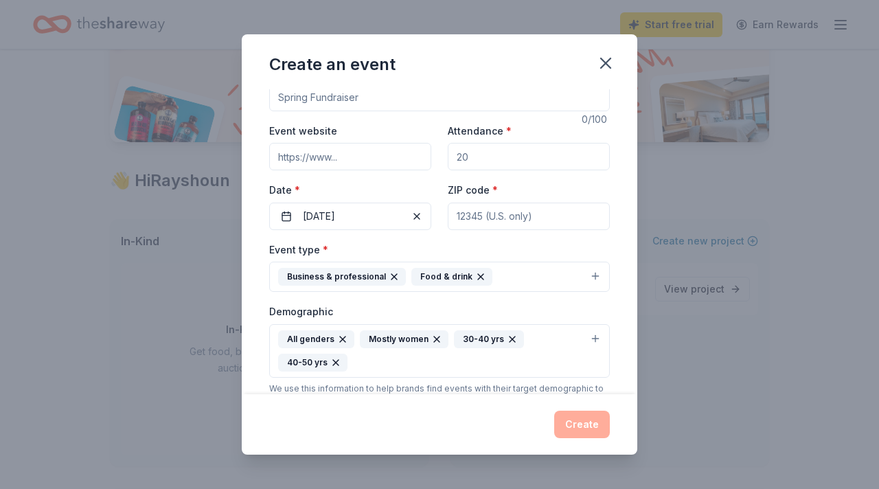
scroll to position [0, 0]
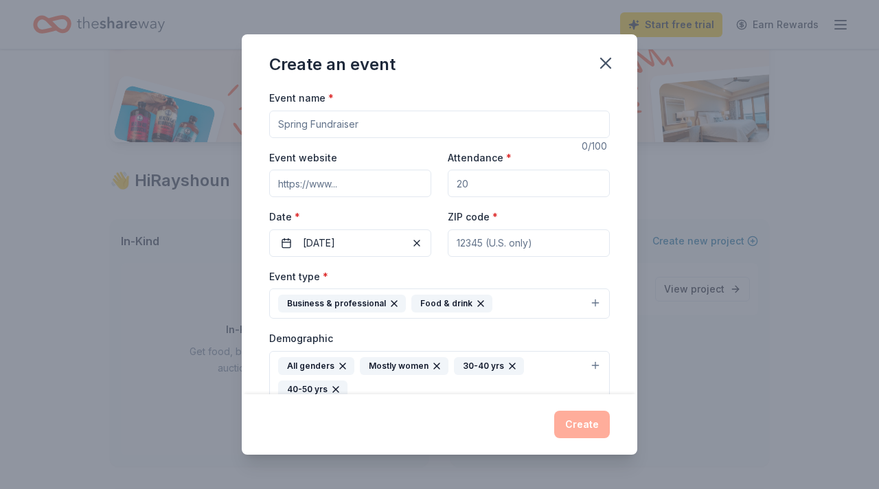
click at [416, 188] on input "Event website" at bounding box center [350, 183] width 162 height 27
click at [411, 178] on input "[URL][DOMAIN_NAME]" at bounding box center [350, 183] width 162 height 27
click at [409, 186] on input "[URL][DOMAIN_NAME]" at bounding box center [350, 183] width 162 height 27
type input "[URL][DOMAIN_NAME]"
type input "13"
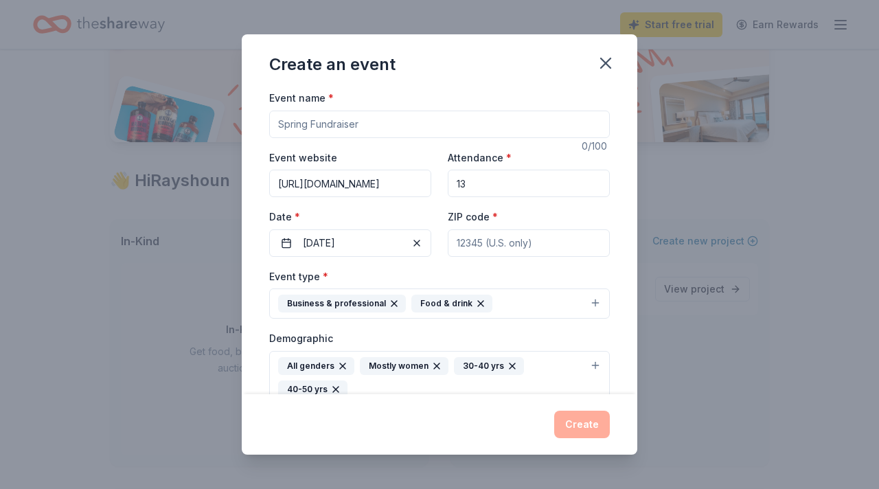
click at [383, 128] on input "Event name *" at bounding box center [439, 124] width 341 height 27
click at [418, 131] on input "13 Sparks of Gratitude" at bounding box center [439, 124] width 341 height 27
type input "13 Sparks of Gratitude"
click at [398, 104] on div "Event name * 13 Sparks of Gratitude" at bounding box center [439, 113] width 341 height 49
click at [441, 133] on input "13 Sparks of Gratitude" at bounding box center [439, 124] width 341 height 27
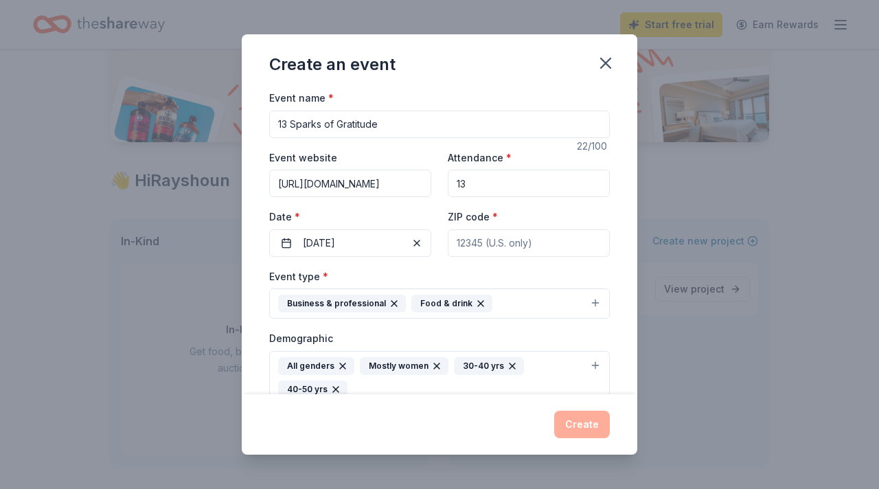
click at [415, 177] on input "[URL][DOMAIN_NAME]" at bounding box center [350, 183] width 162 height 27
click at [481, 182] on input "13" at bounding box center [529, 183] width 162 height 27
type input "27804"
click at [497, 218] on div "ZIP code * 27804" at bounding box center [529, 232] width 162 height 49
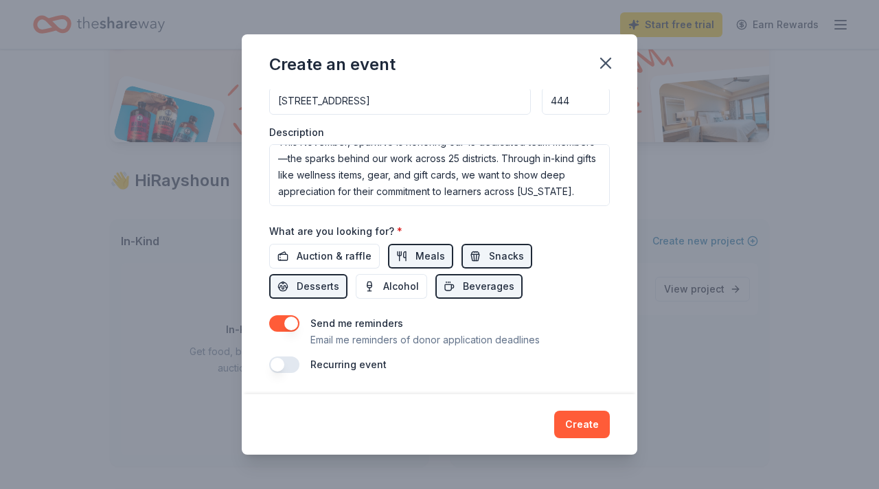
scroll to position [378, 0]
click at [583, 424] on button "Create" at bounding box center [582, 424] width 56 height 27
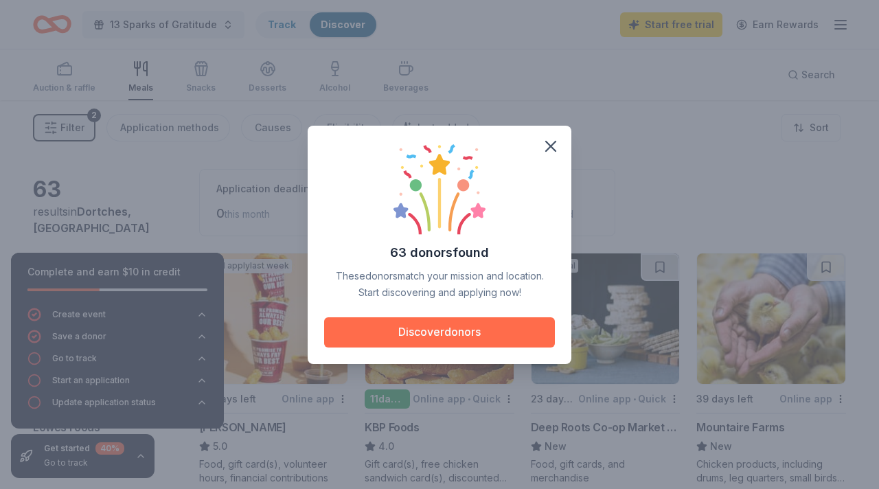
click at [477, 339] on button "Discover donors" at bounding box center [439, 332] width 231 height 30
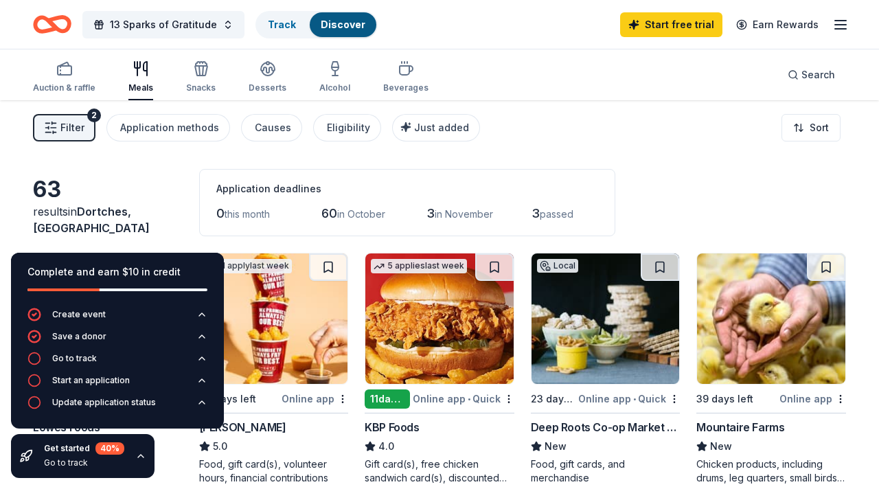
click at [61, 21] on icon "Home" at bounding box center [52, 24] width 38 height 32
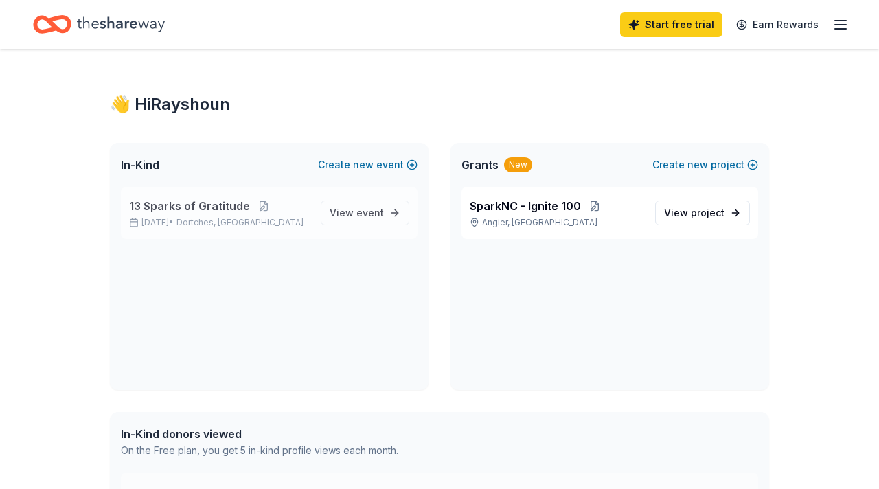
click at [208, 208] on span "13 Sparks of Gratitude" at bounding box center [189, 206] width 121 height 16
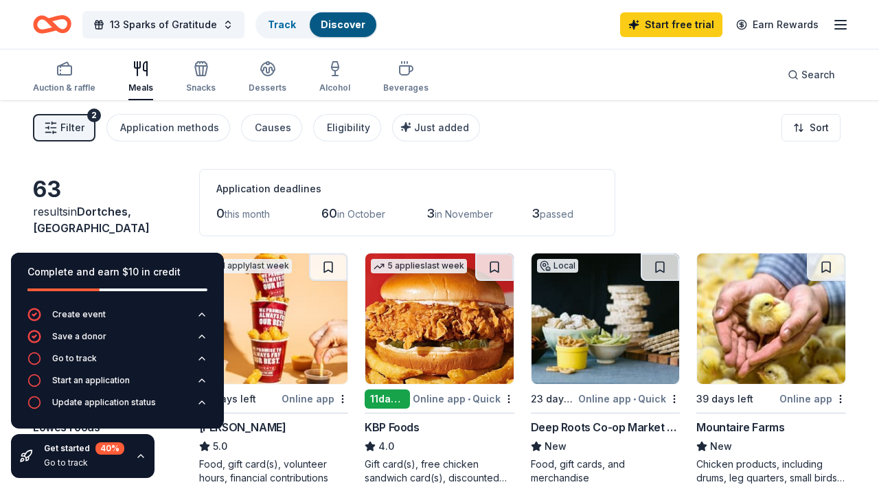
click at [139, 458] on icon "button" at bounding box center [140, 456] width 11 height 11
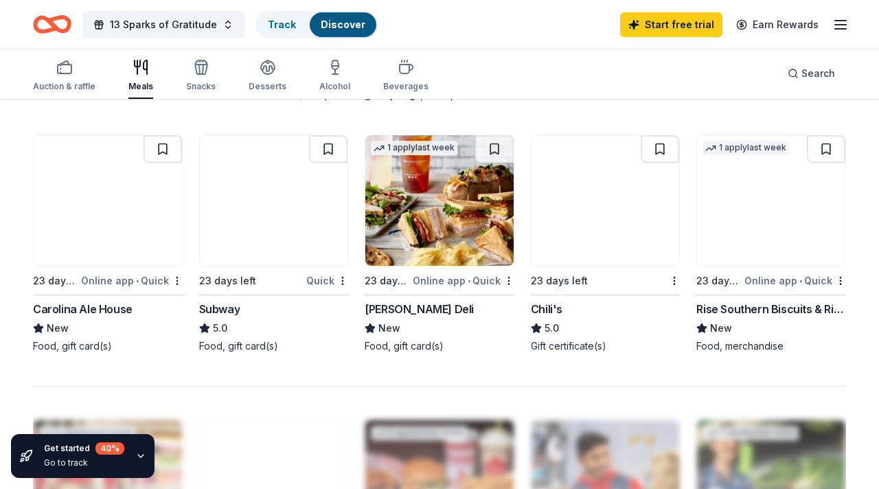
scroll to position [918, 0]
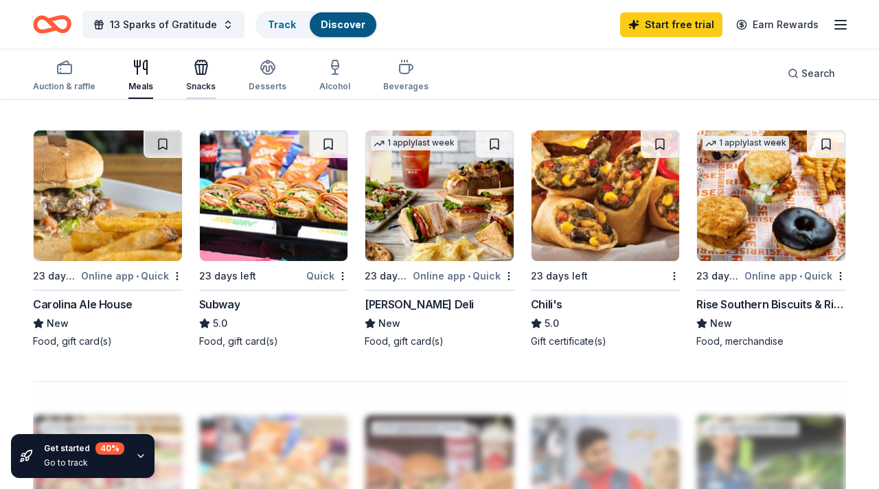
click at [199, 69] on icon "button" at bounding box center [199, 70] width 1 height 10
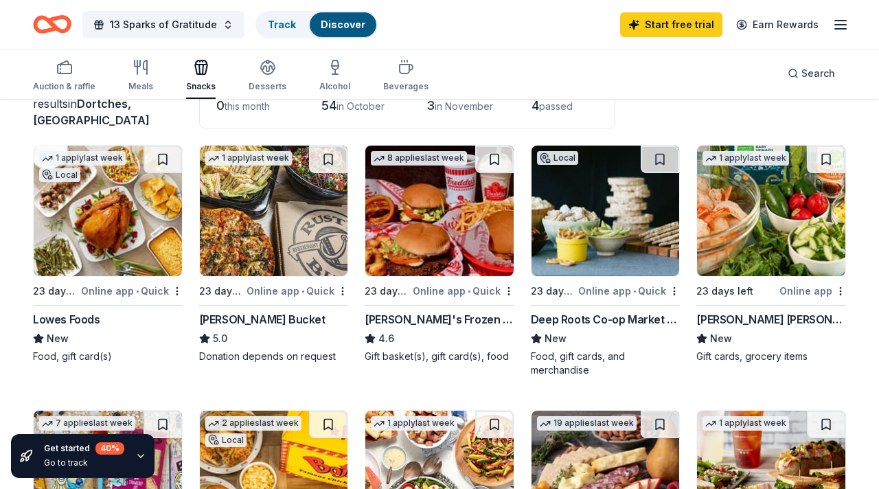
scroll to position [104, 0]
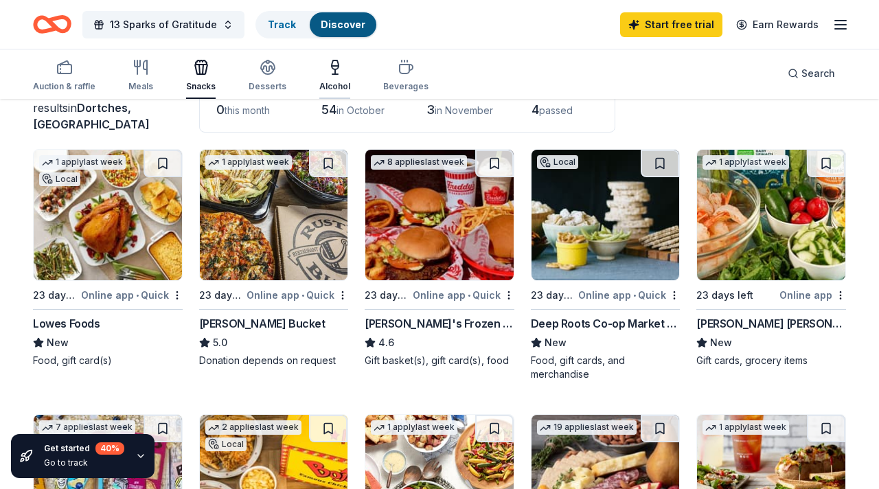
click at [329, 71] on icon "button" at bounding box center [335, 67] width 16 height 16
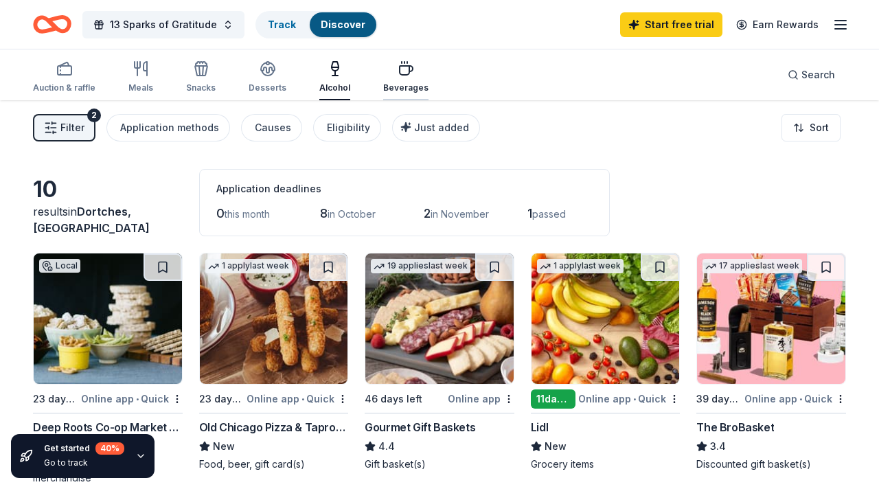
click at [391, 79] on div "Beverages" at bounding box center [405, 76] width 45 height 33
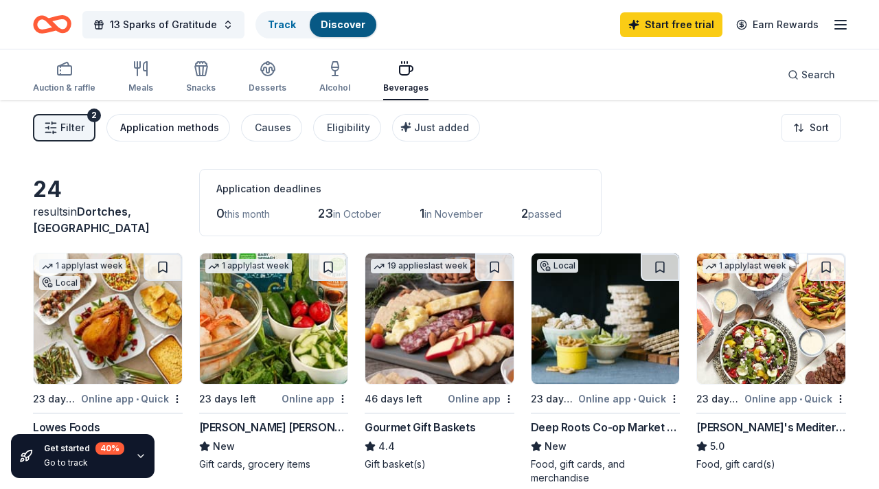
click at [177, 129] on div "Application methods" at bounding box center [169, 127] width 99 height 16
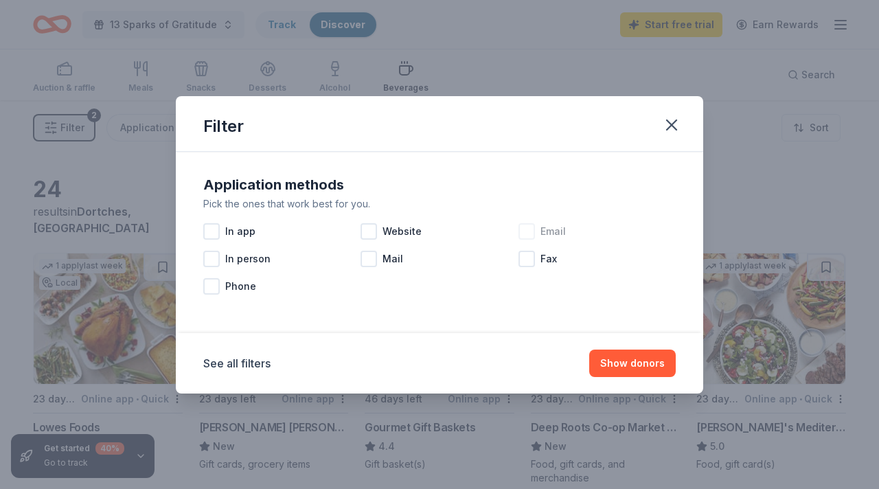
click at [538, 234] on div "Email" at bounding box center [597, 231] width 157 height 27
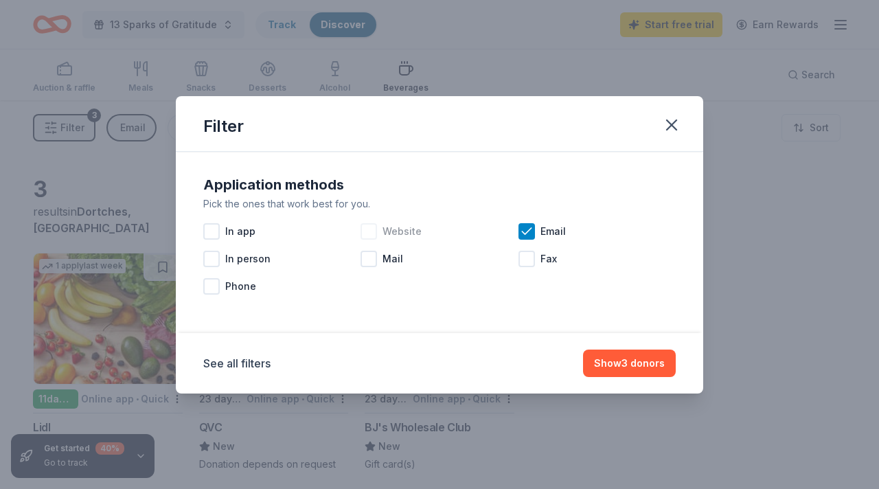
click at [369, 231] on div at bounding box center [369, 231] width 16 height 16
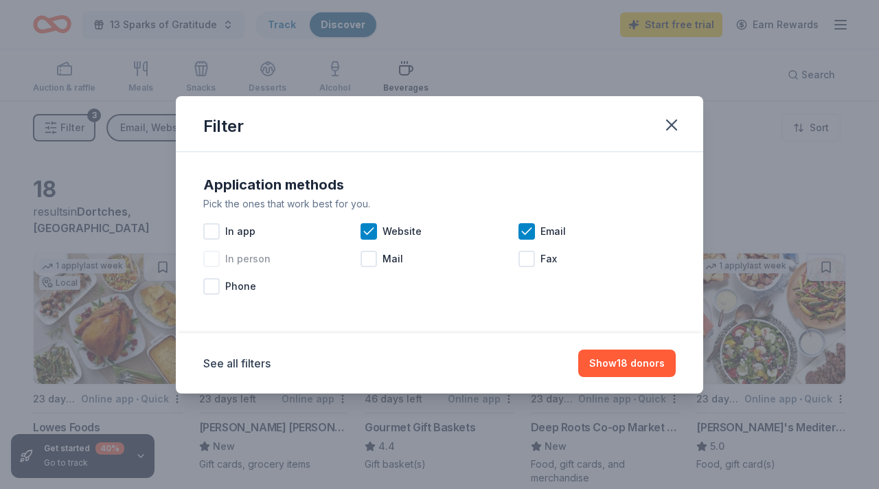
click at [214, 260] on div at bounding box center [211, 259] width 16 height 16
click at [217, 289] on div at bounding box center [211, 286] width 16 height 16
click at [214, 231] on div at bounding box center [211, 231] width 16 height 16
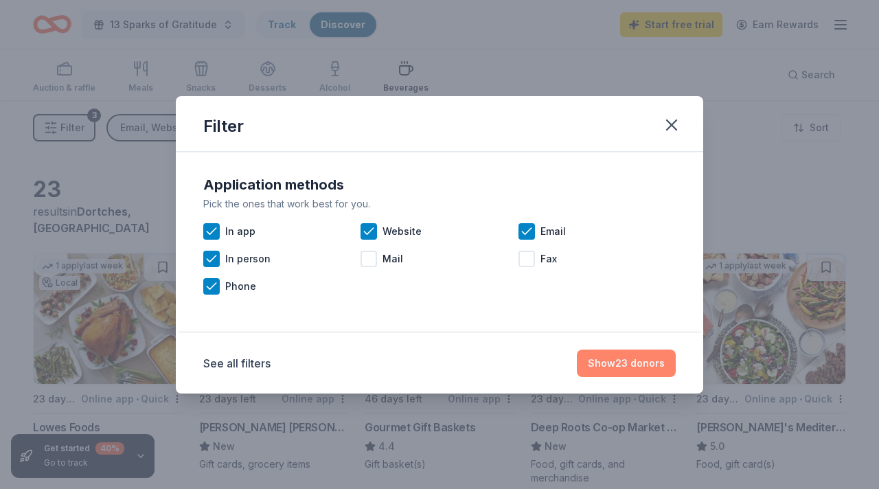
click at [617, 363] on button "Show 23 donors" at bounding box center [626, 363] width 99 height 27
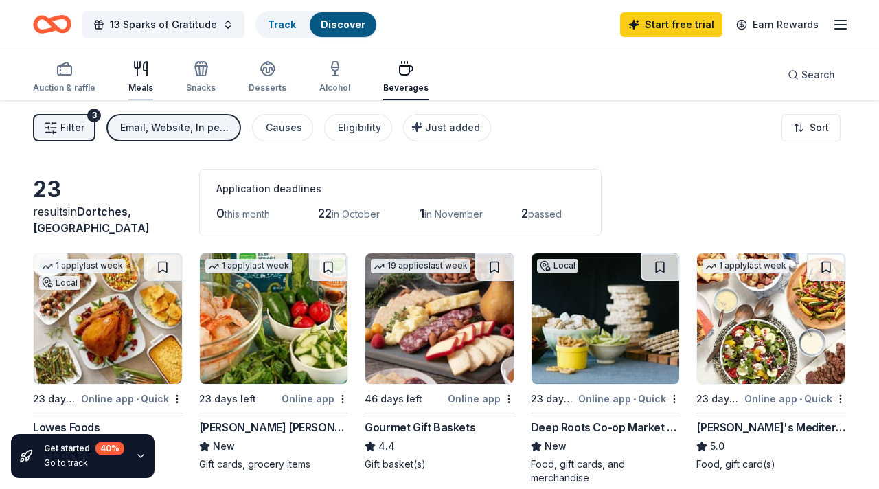
click at [135, 76] on icon "button" at bounding box center [141, 68] width 16 height 16
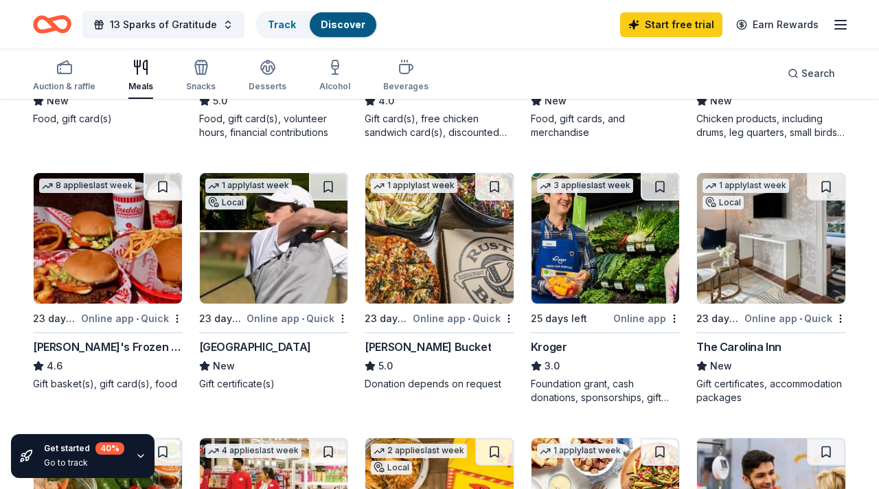
scroll to position [360, 0]
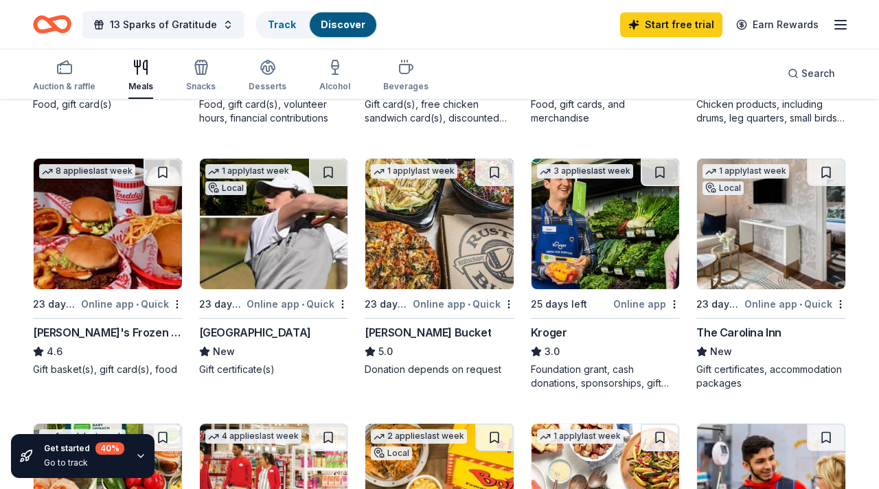
click at [284, 330] on div "[GEOGRAPHIC_DATA]" at bounding box center [255, 332] width 112 height 16
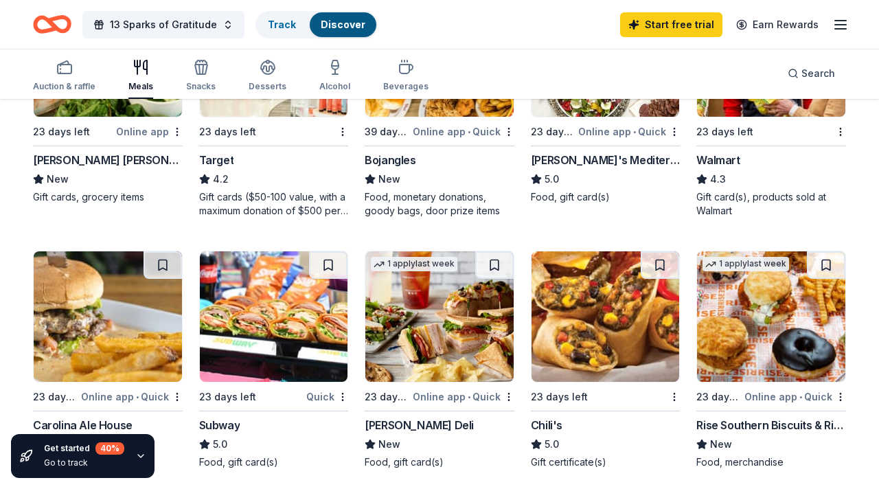
scroll to position [799, 0]
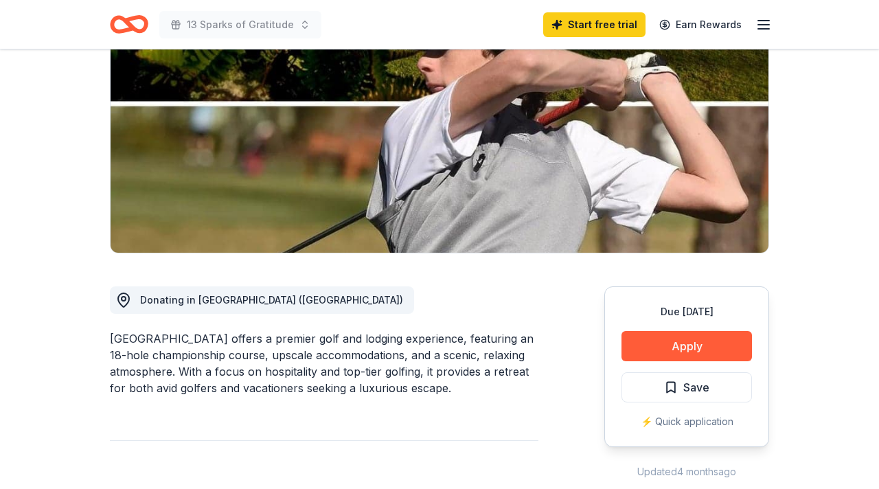
scroll to position [163, 0]
